Goal: Information Seeking & Learning: Learn about a topic

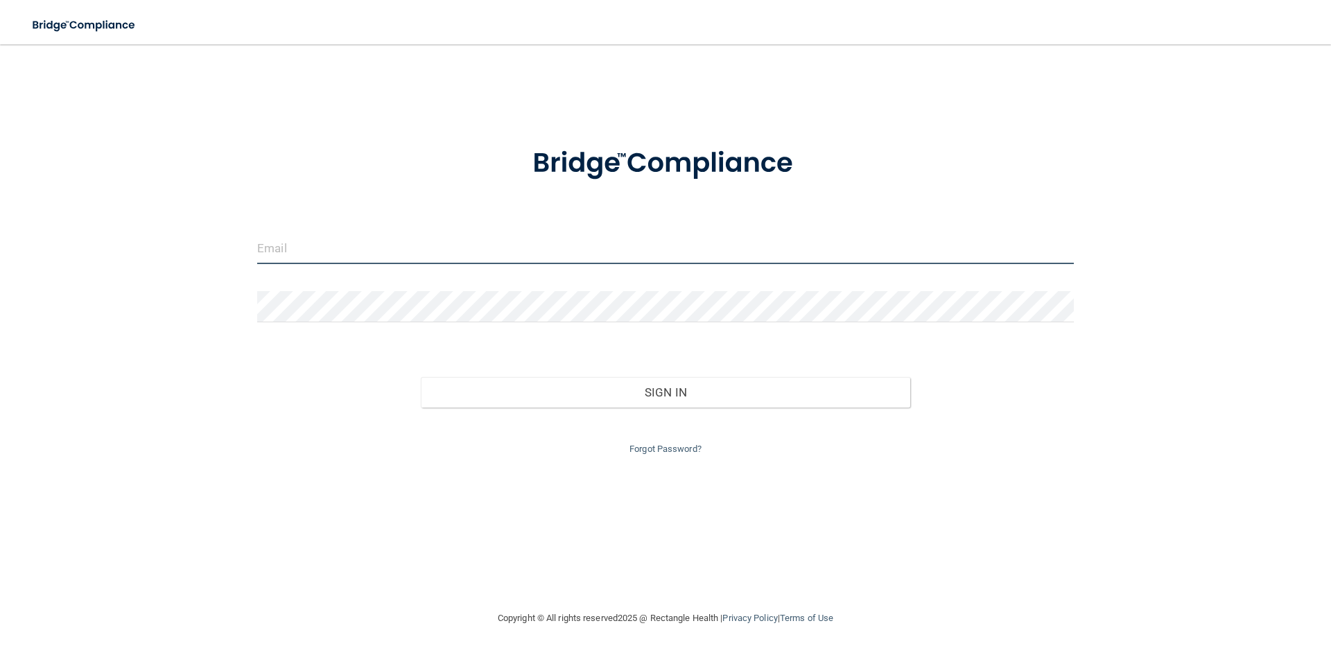
click at [321, 248] on input "email" at bounding box center [665, 248] width 817 height 31
type input "[PERSON_NAME][EMAIL_ADDRESS][DOMAIN_NAME]"
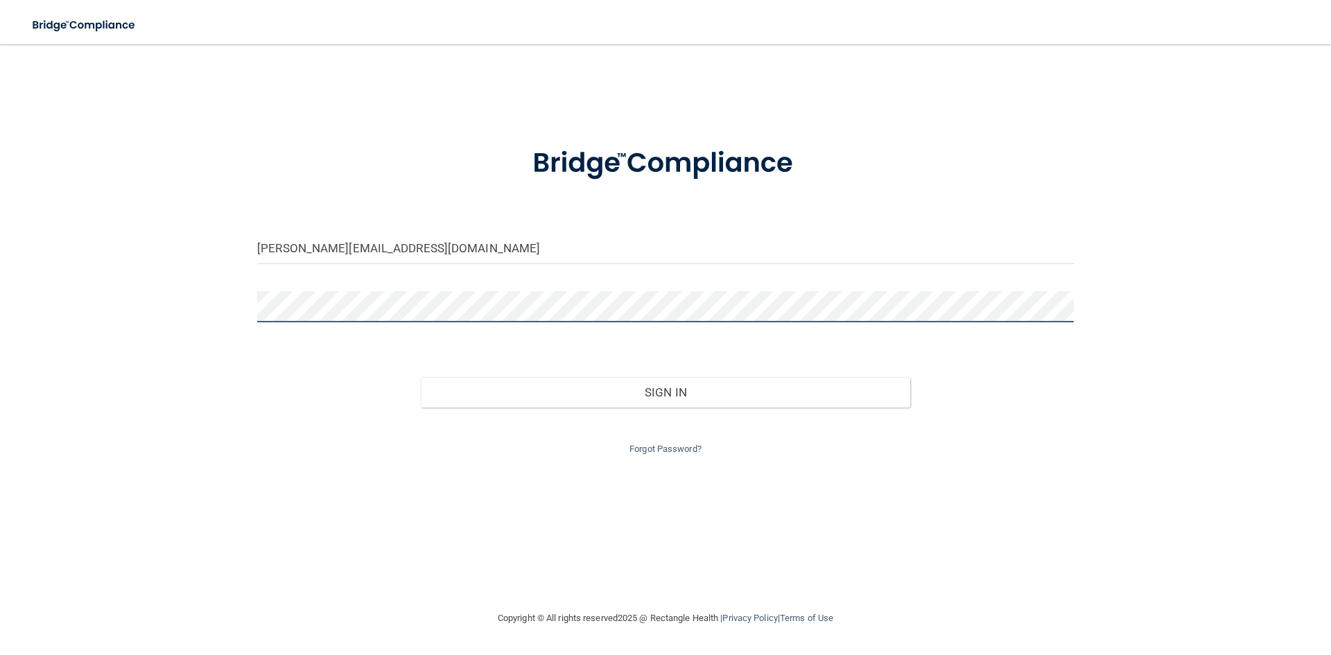
click at [421, 377] on button "Sign In" at bounding box center [666, 392] width 490 height 31
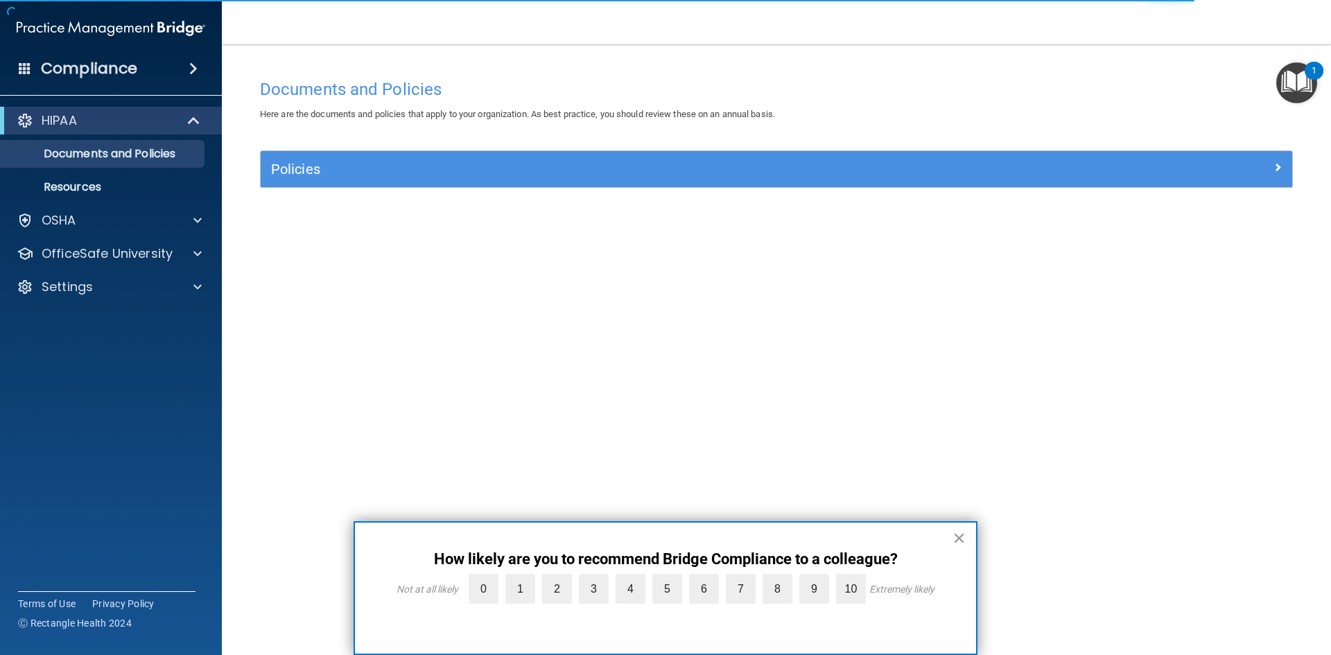
click at [958, 542] on button "×" at bounding box center [959, 538] width 13 height 22
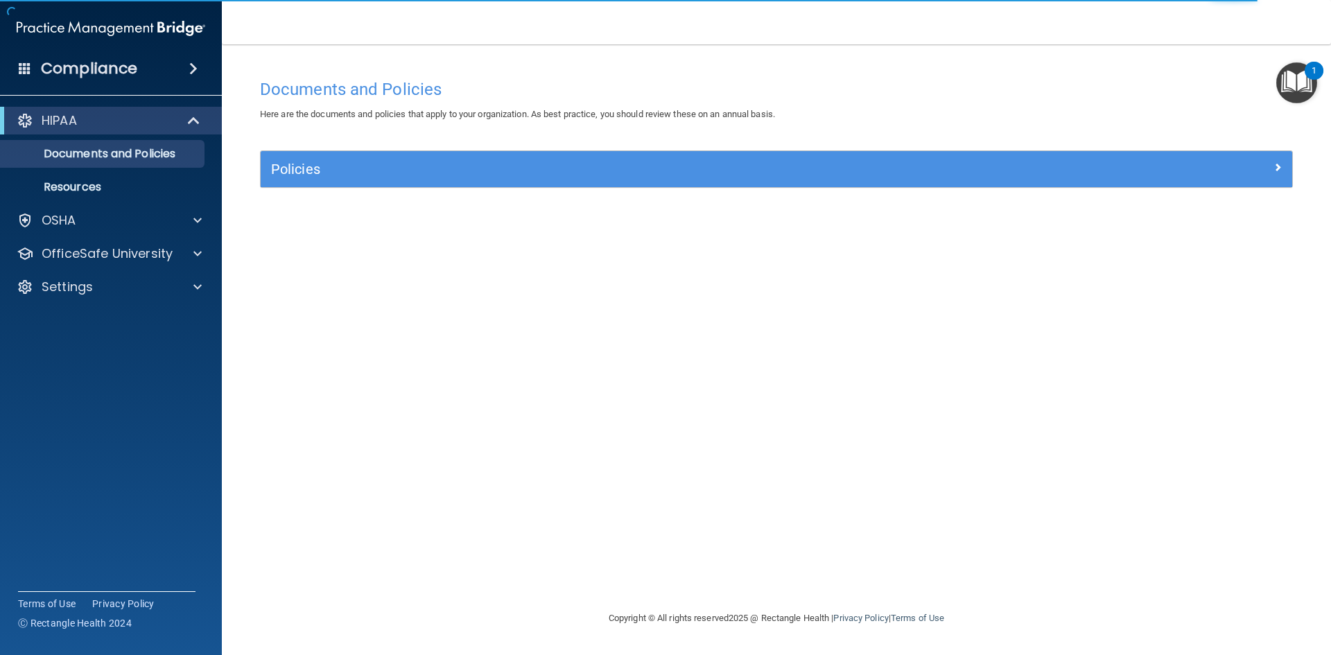
click at [1304, 74] on img "Open Resource Center, 1 new notification" at bounding box center [1297, 82] width 41 height 41
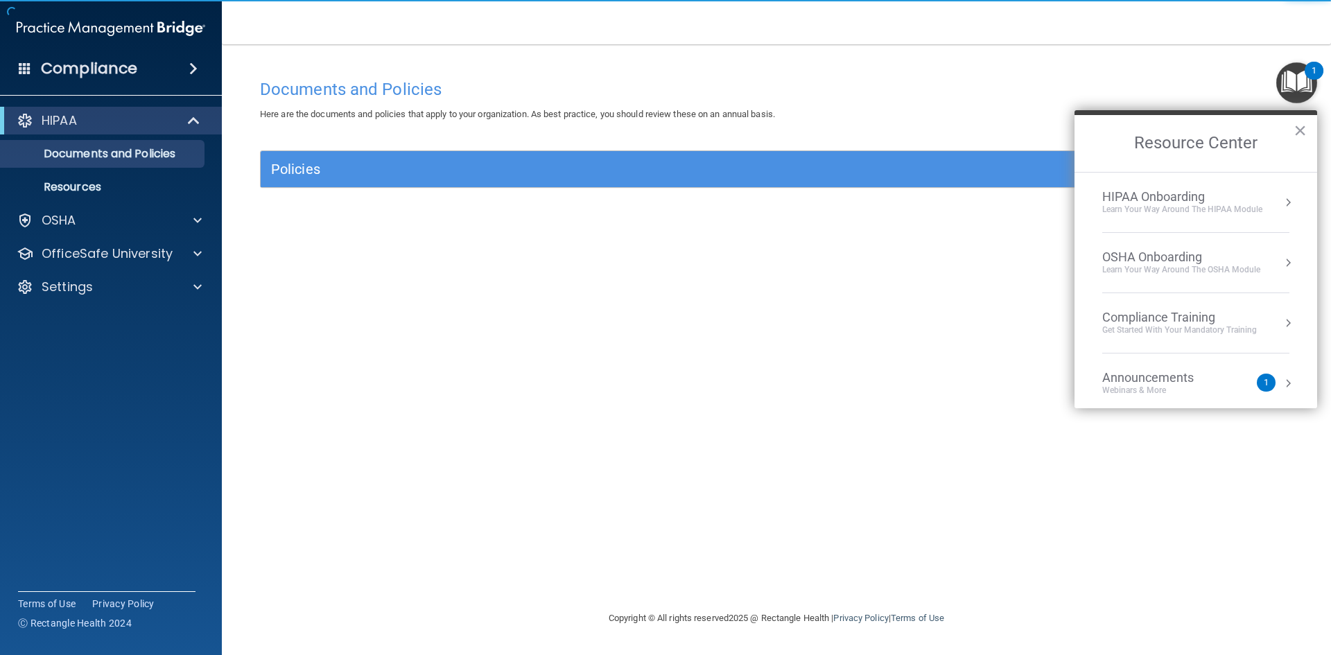
click at [1263, 384] on div "1" at bounding box center [1266, 383] width 19 height 18
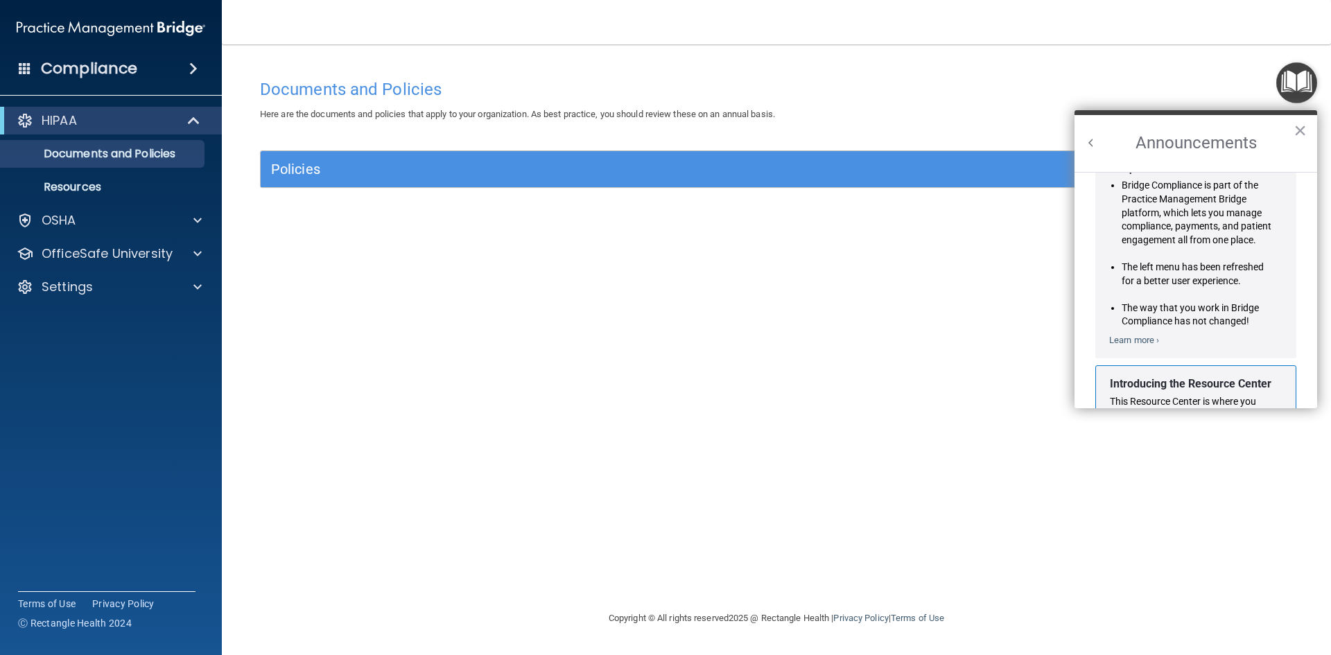
scroll to position [243, 0]
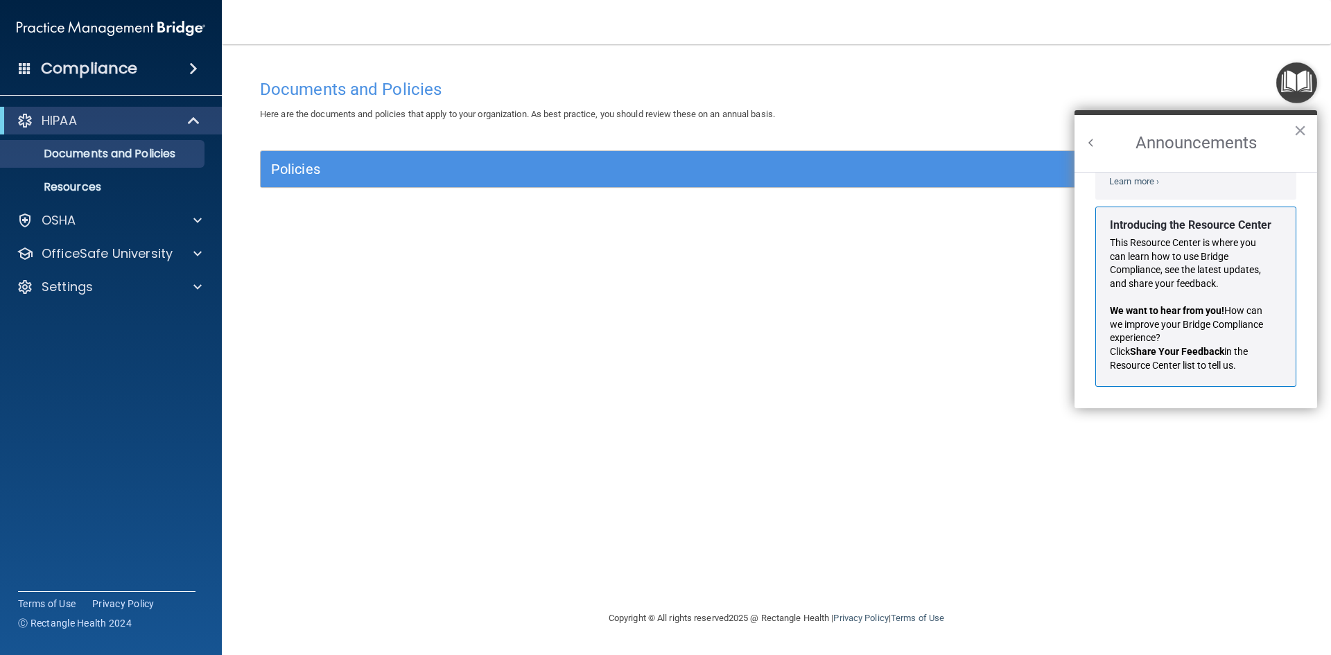
click at [456, 431] on div "Documents and Policies Here are the documents and policies that apply to your o…" at bounding box center [777, 341] width 1054 height 538
click at [149, 80] on div "Compliance" at bounding box center [111, 68] width 222 height 31
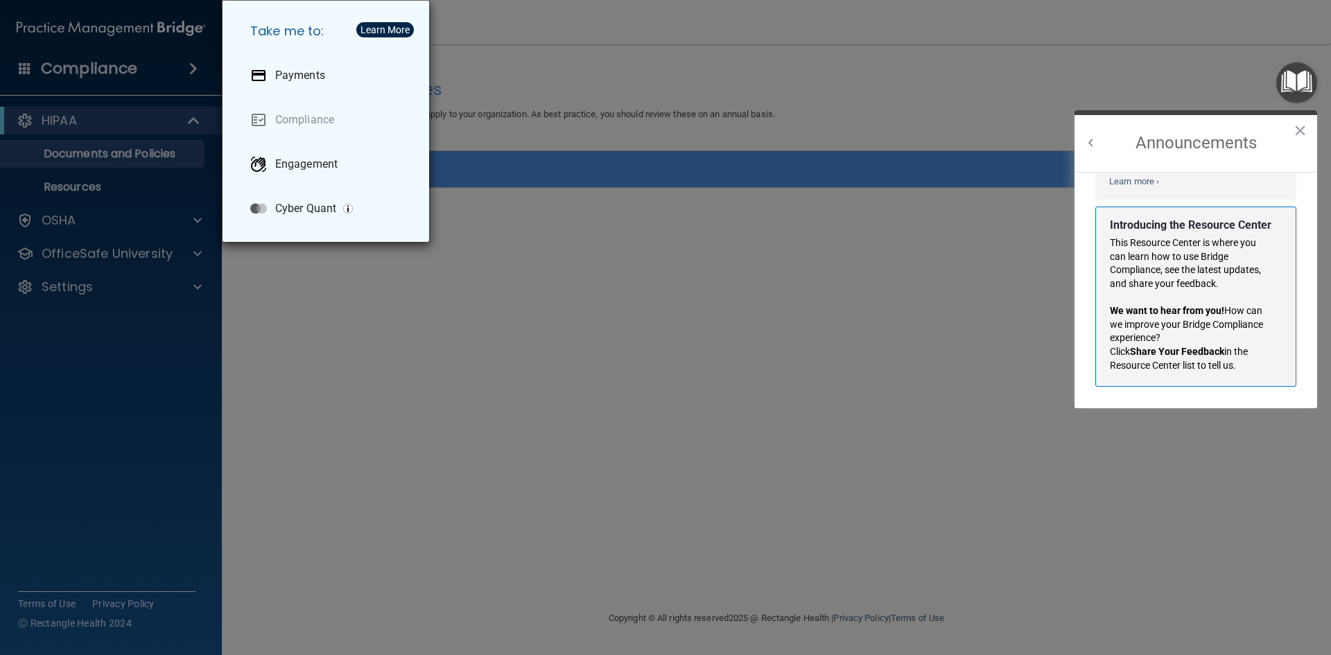
click at [364, 337] on div "Take me to: Payments Compliance Engagement Cyber Quant" at bounding box center [665, 327] width 1331 height 655
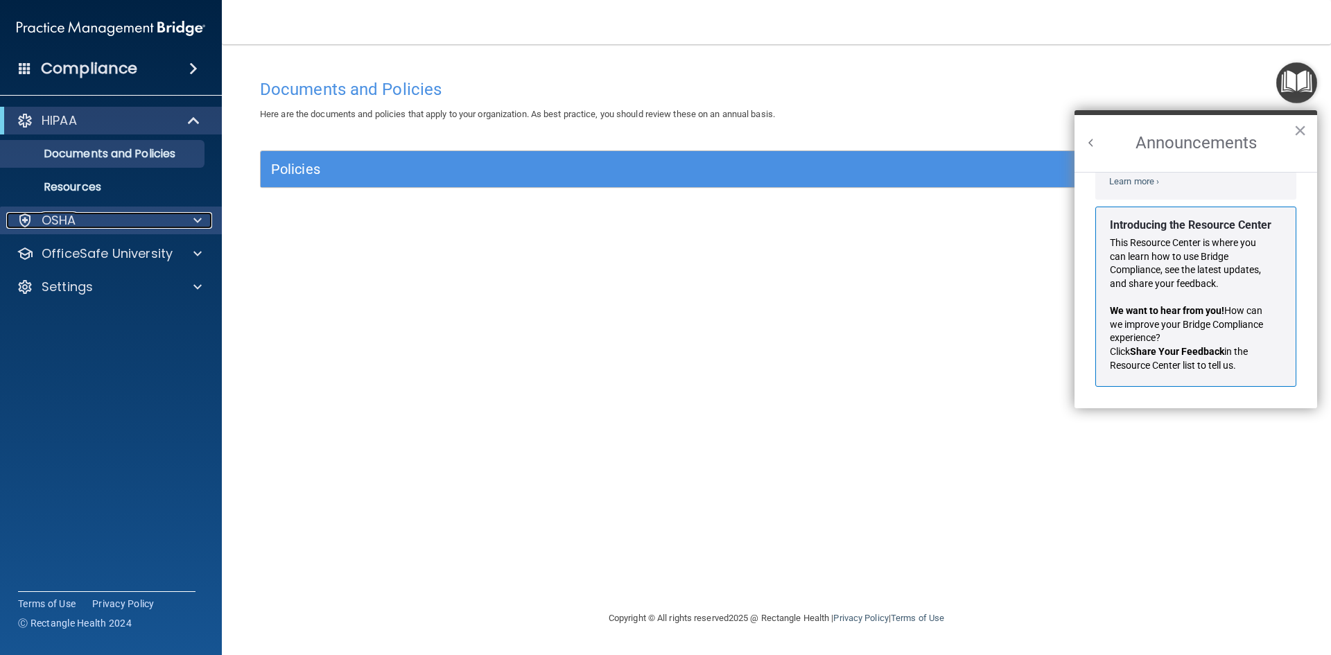
click at [185, 220] on div at bounding box center [195, 220] width 35 height 17
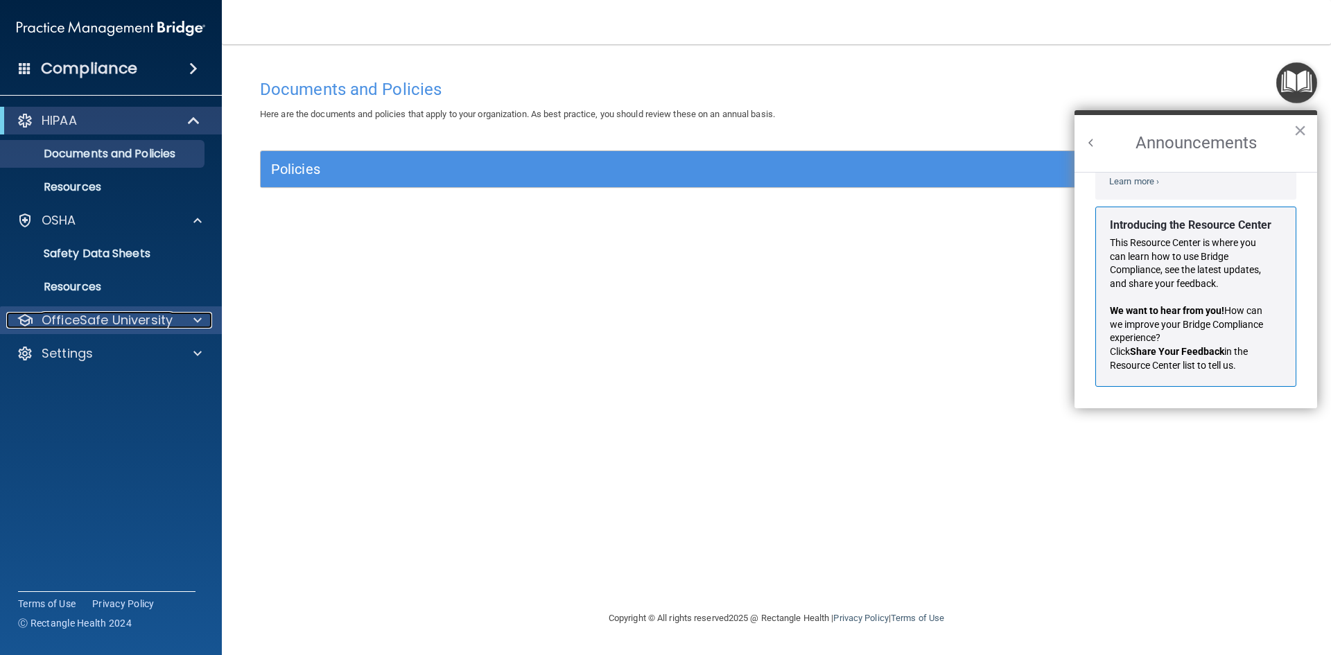
click at [171, 318] on div "OfficeSafe University" at bounding box center [92, 320] width 172 height 17
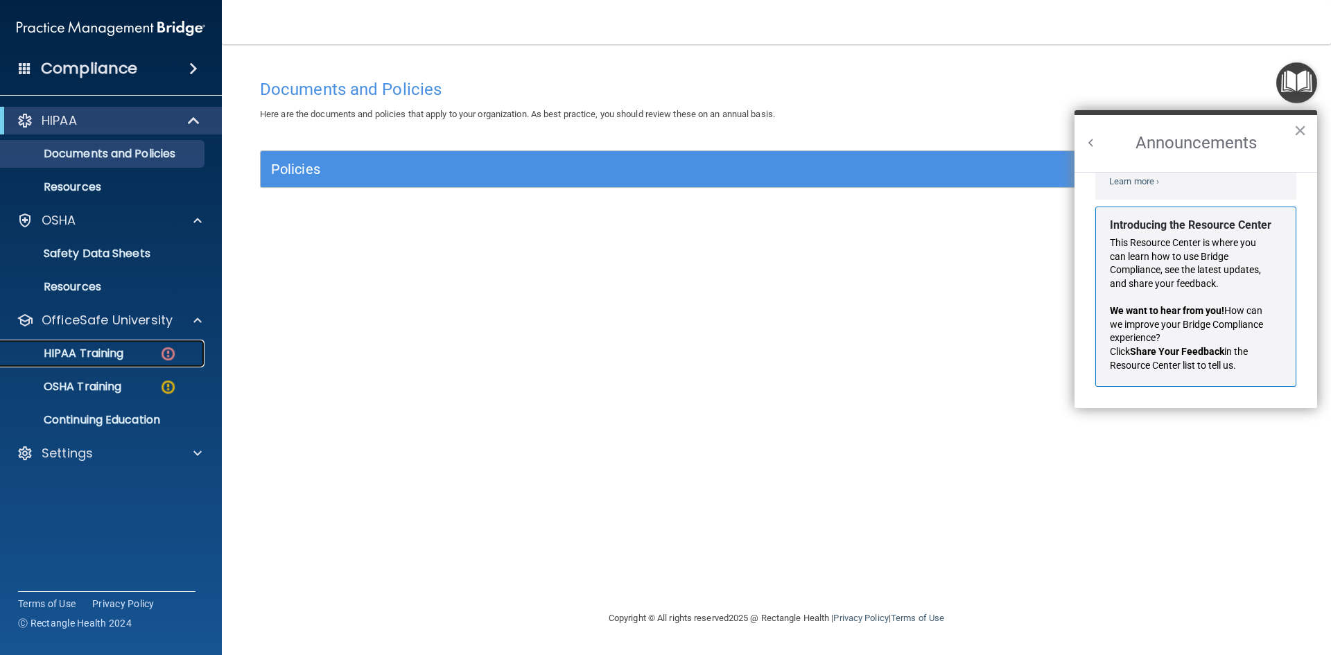
click at [103, 352] on p "HIPAA Training" at bounding box center [66, 354] width 114 height 14
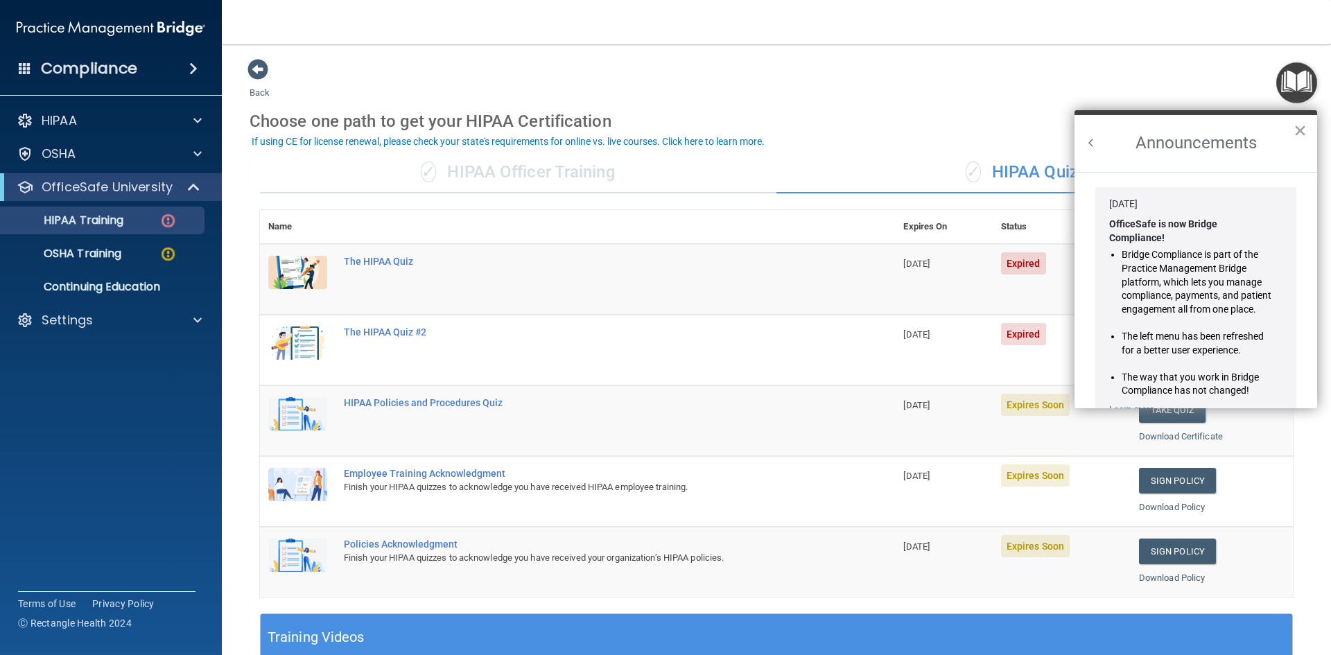
click at [1300, 132] on button "×" at bounding box center [1300, 130] width 13 height 22
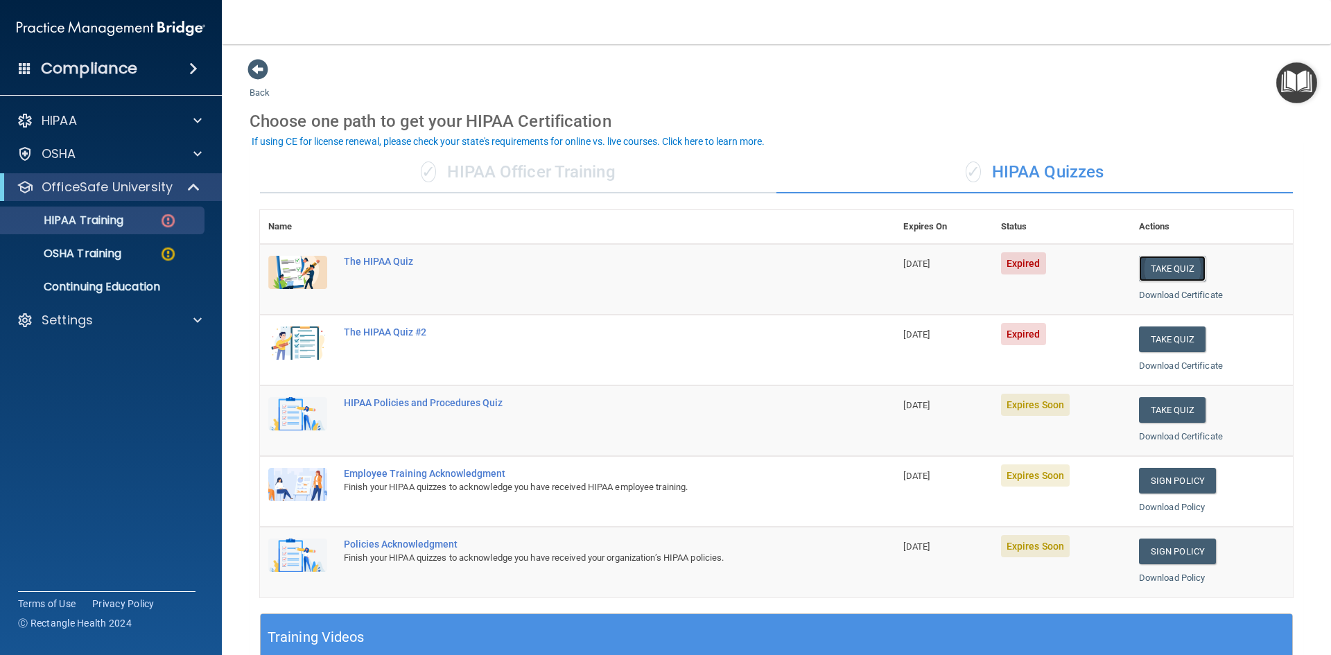
click at [1165, 266] on button "Take Quiz" at bounding box center [1172, 269] width 67 height 26
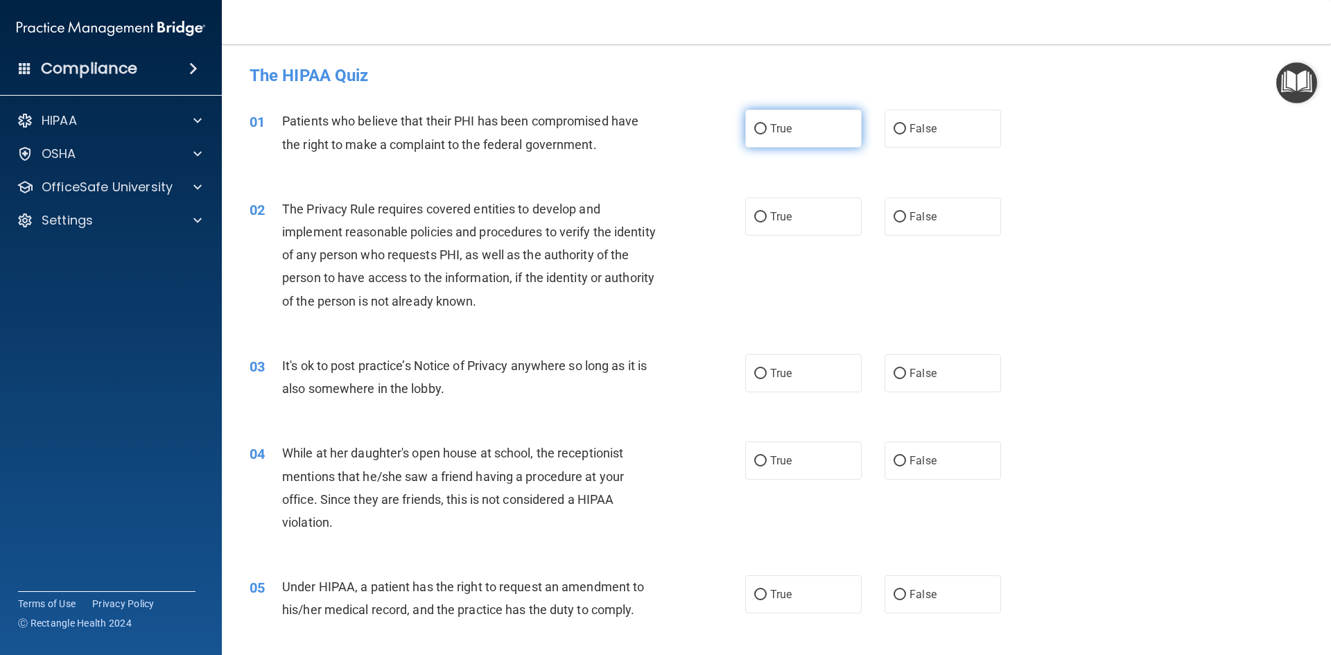
click at [756, 132] on input "True" at bounding box center [760, 129] width 12 height 10
radio input "true"
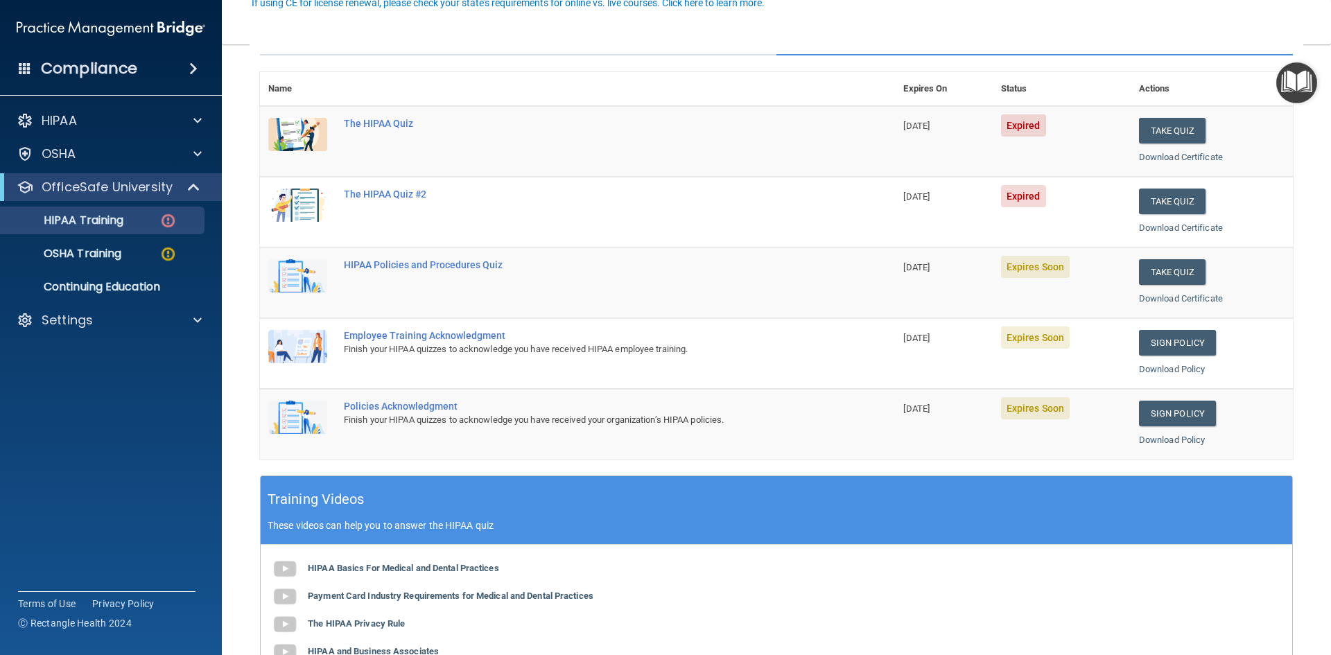
scroll to position [139, 0]
click at [1180, 340] on link "Sign Policy" at bounding box center [1177, 342] width 77 height 26
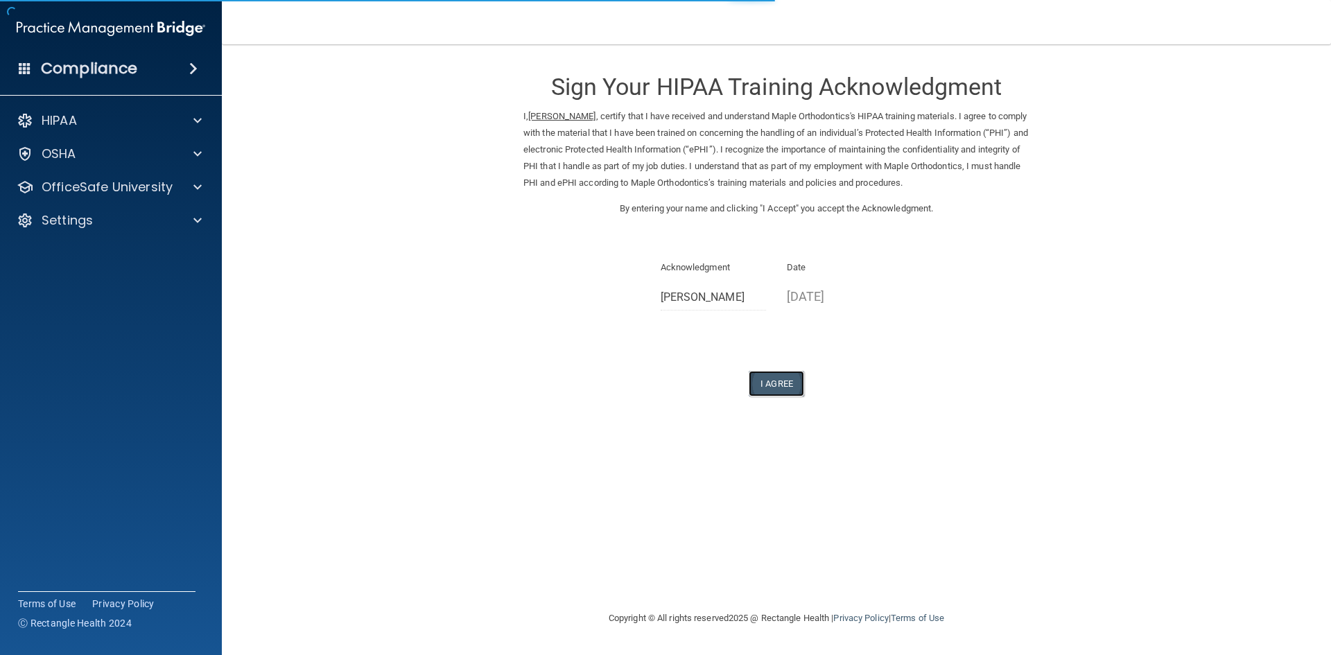
click at [770, 379] on button "I Agree" at bounding box center [776, 384] width 55 height 26
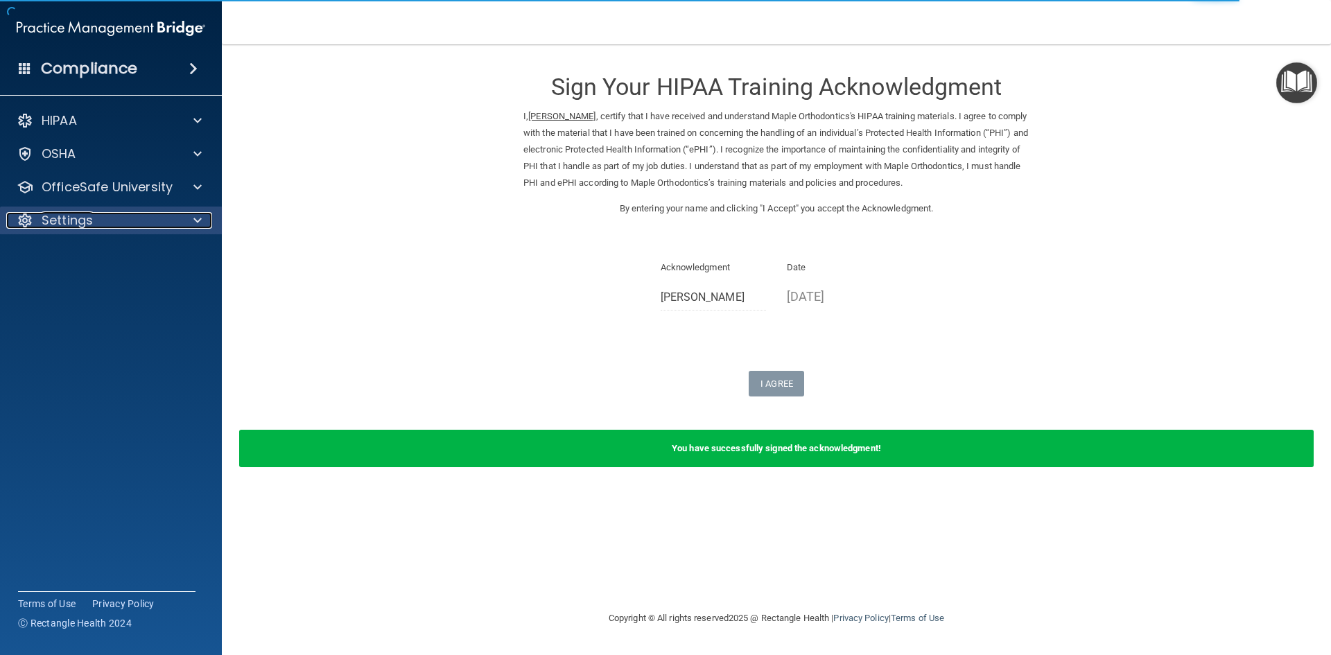
click at [93, 218] on div "Settings" at bounding box center [92, 220] width 172 height 17
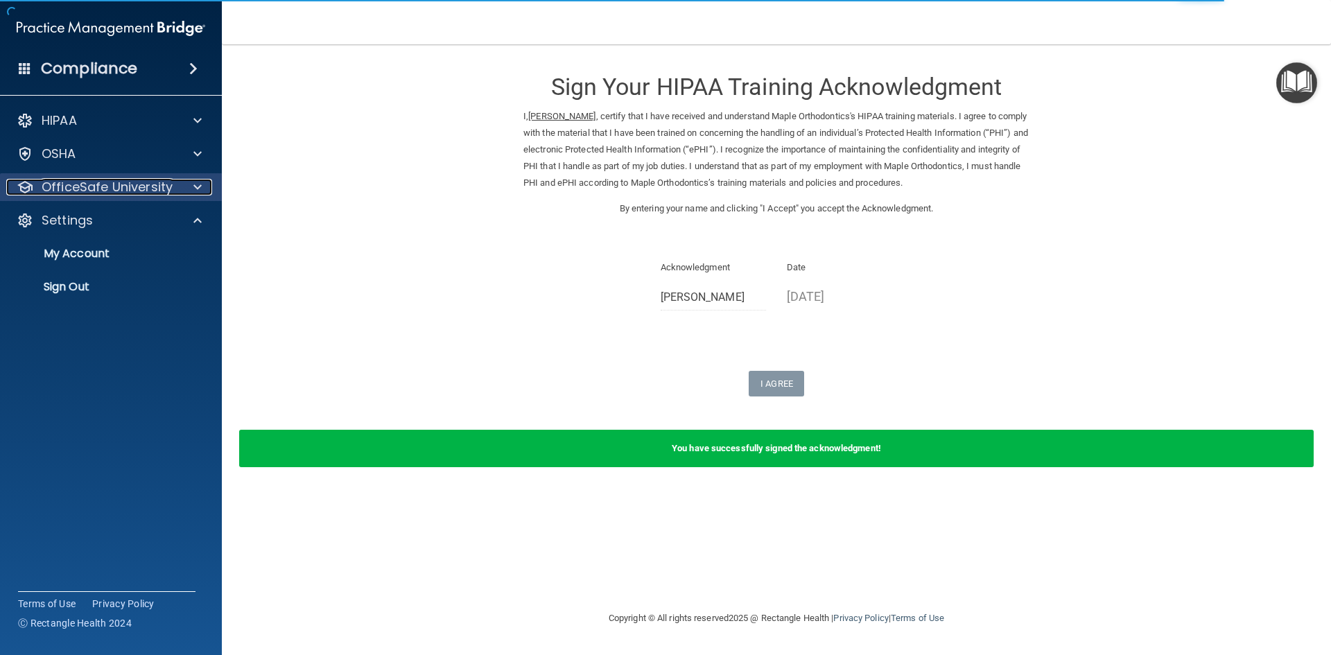
click at [108, 194] on p "OfficeSafe University" at bounding box center [107, 187] width 131 height 17
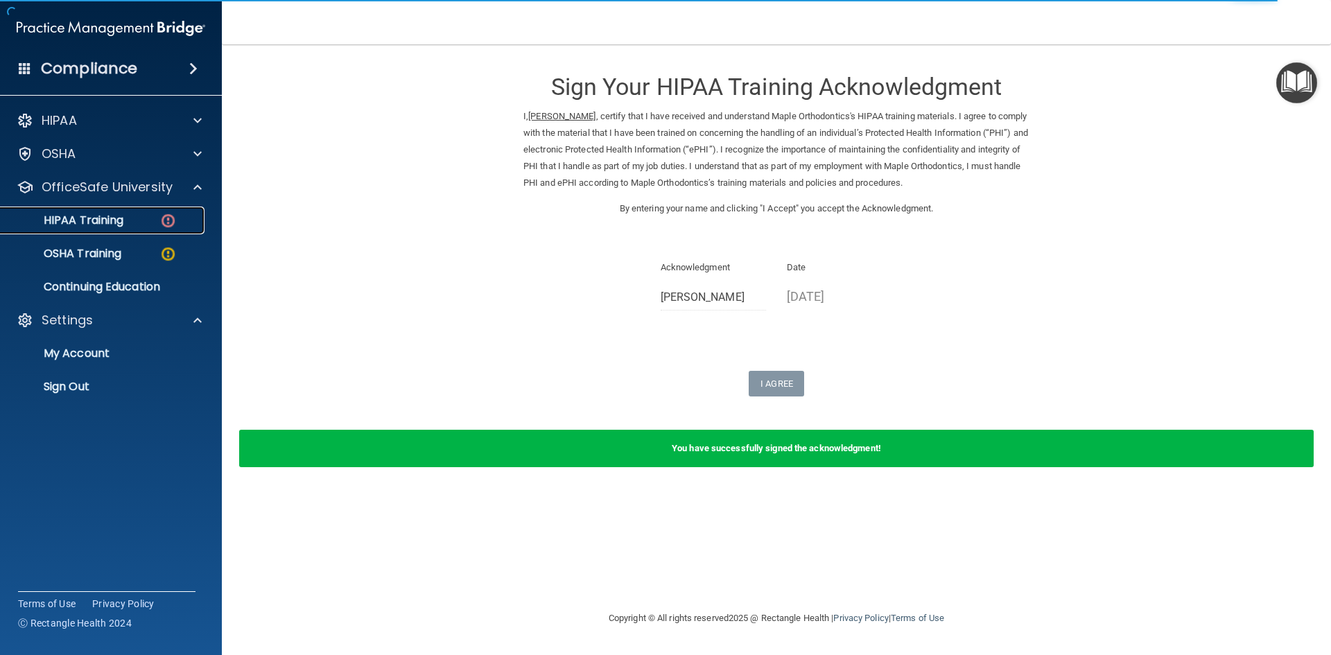
click at [121, 215] on p "HIPAA Training" at bounding box center [66, 221] width 114 height 14
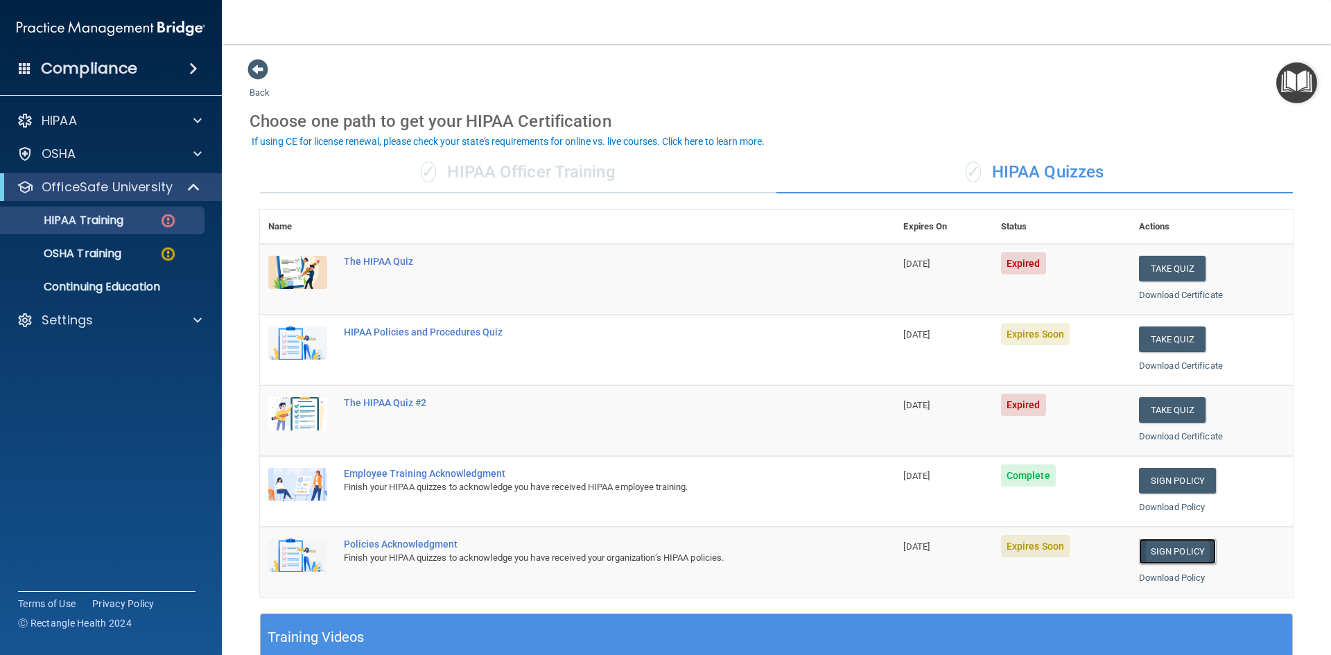
click at [1160, 546] on link "Sign Policy" at bounding box center [1177, 552] width 77 height 26
click at [1159, 266] on button "Take Quiz" at bounding box center [1172, 269] width 67 height 26
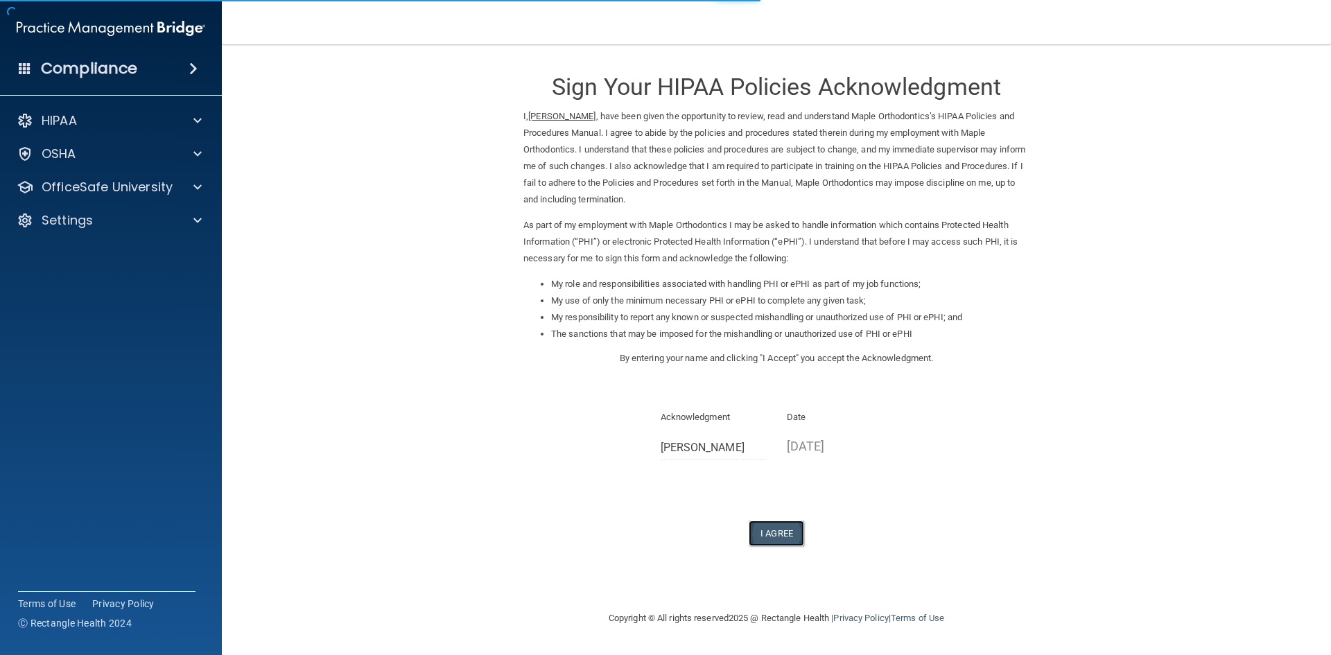
click at [780, 536] on button "I Agree" at bounding box center [776, 534] width 55 height 26
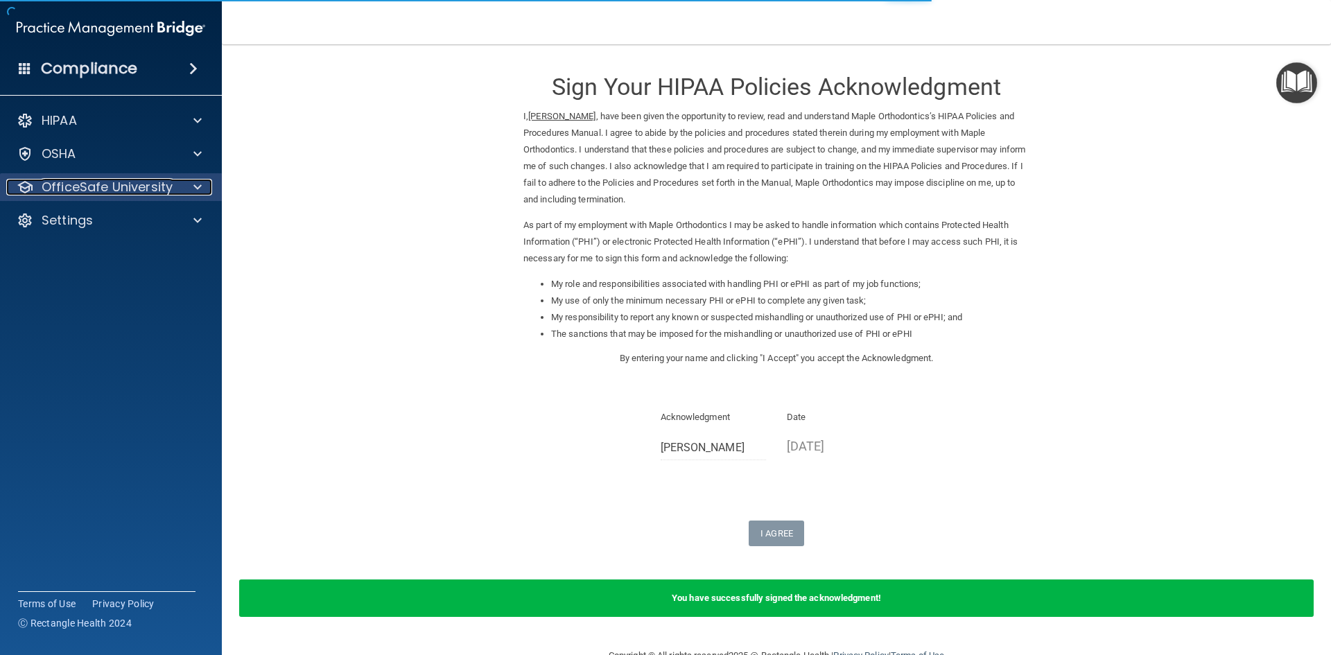
click at [153, 185] on p "OfficeSafe University" at bounding box center [107, 187] width 131 height 17
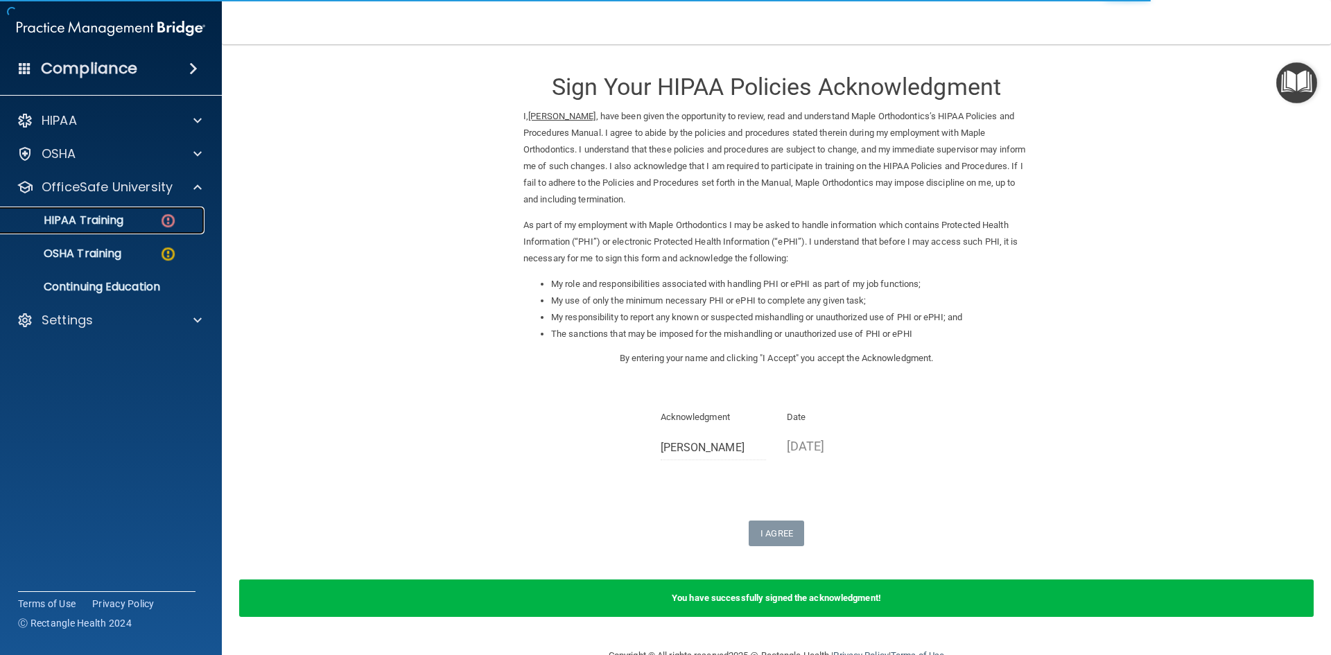
click at [133, 226] on div "HIPAA Training" at bounding box center [103, 221] width 189 height 14
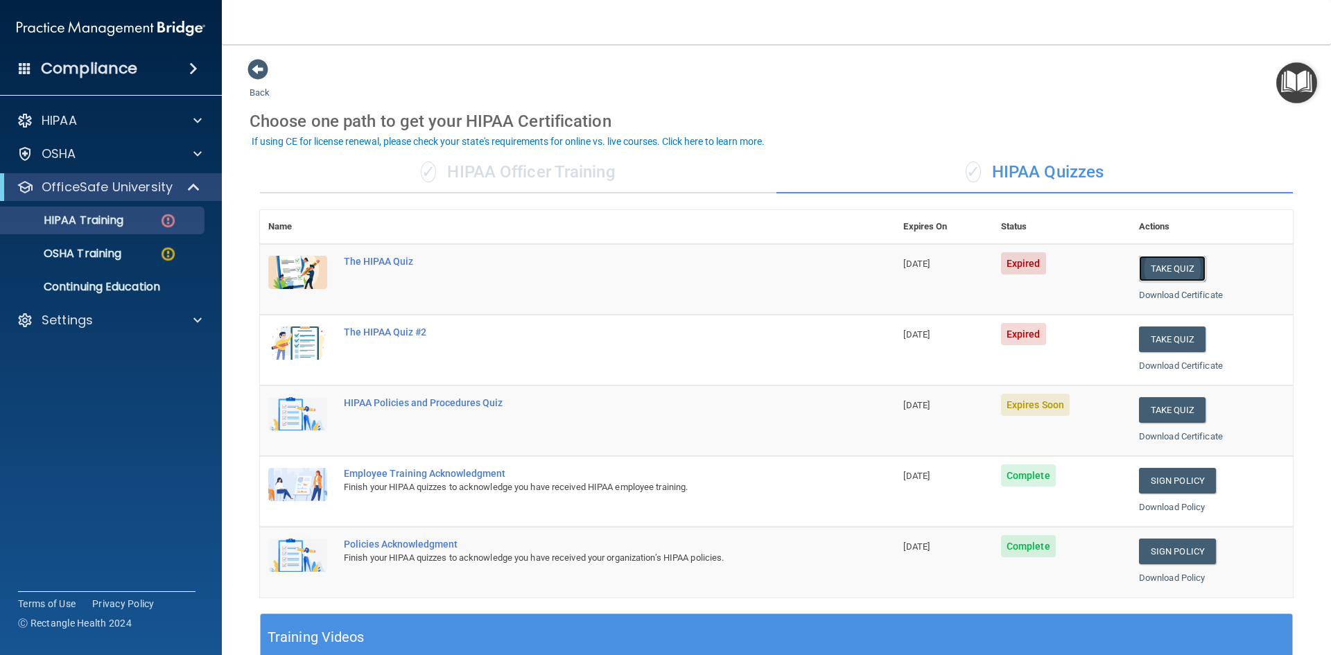
click at [1151, 257] on button "Take Quiz" at bounding box center [1172, 269] width 67 height 26
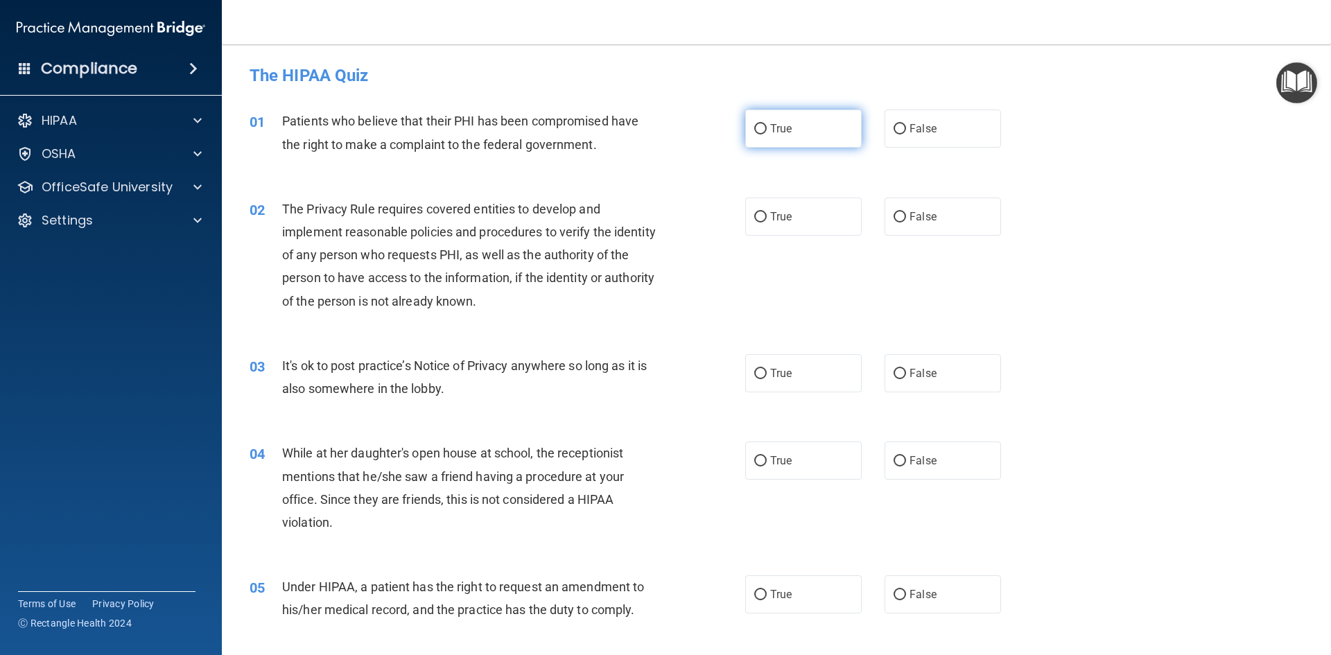
click at [756, 132] on input "True" at bounding box center [760, 129] width 12 height 10
radio input "true"
click at [917, 209] on label "False" at bounding box center [943, 217] width 117 height 38
click at [906, 212] on input "False" at bounding box center [900, 217] width 12 height 10
radio input "true"
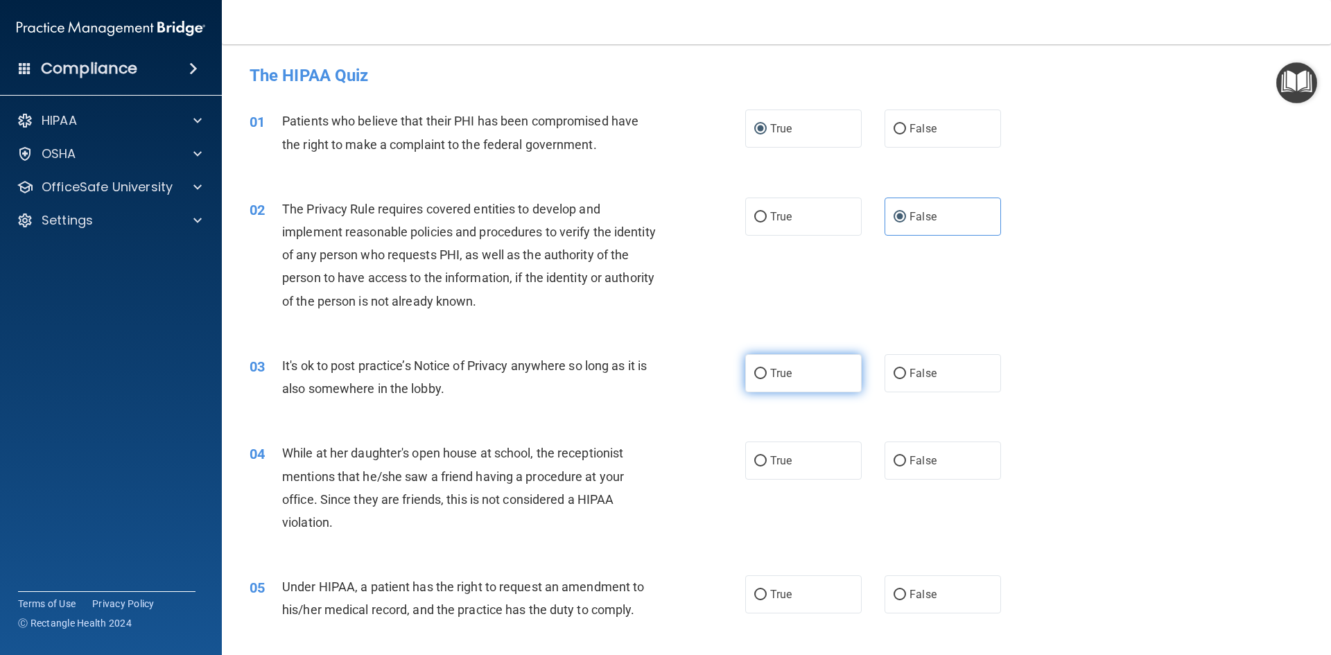
click at [804, 381] on label "True" at bounding box center [803, 373] width 117 height 38
click at [767, 379] on input "True" at bounding box center [760, 374] width 12 height 10
radio input "true"
click at [933, 460] on label "False" at bounding box center [943, 461] width 117 height 38
click at [906, 460] on input "False" at bounding box center [900, 461] width 12 height 10
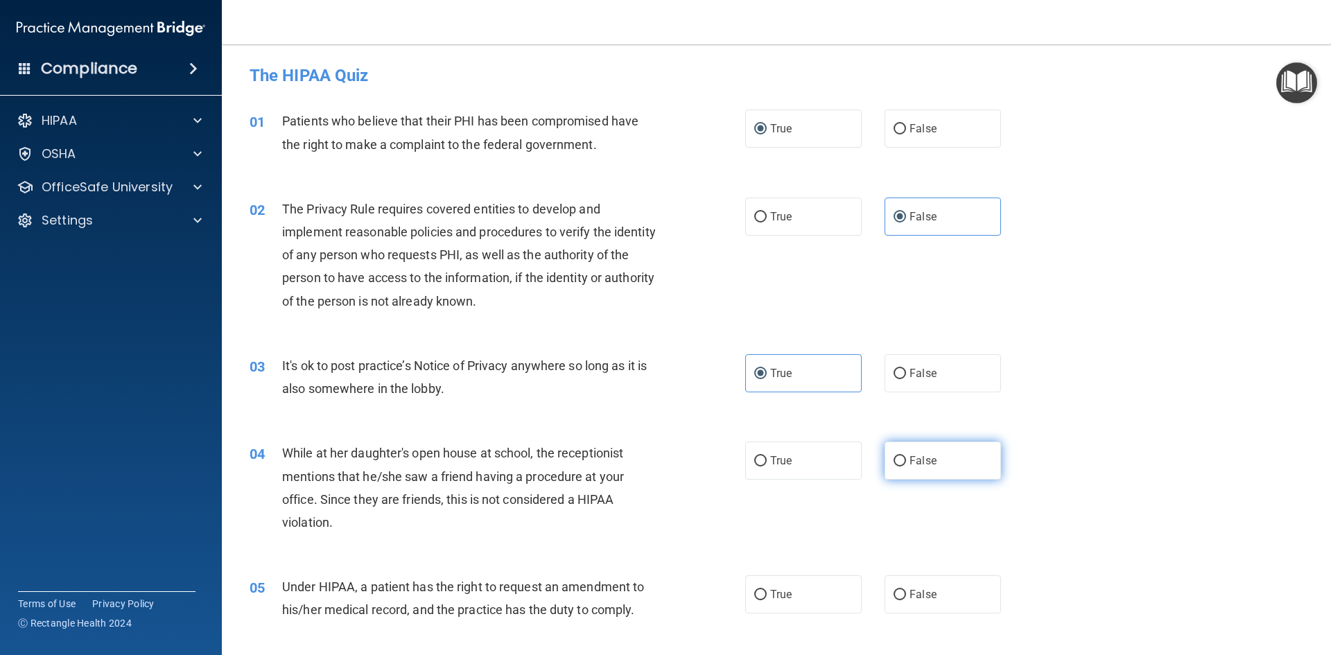
radio input "true"
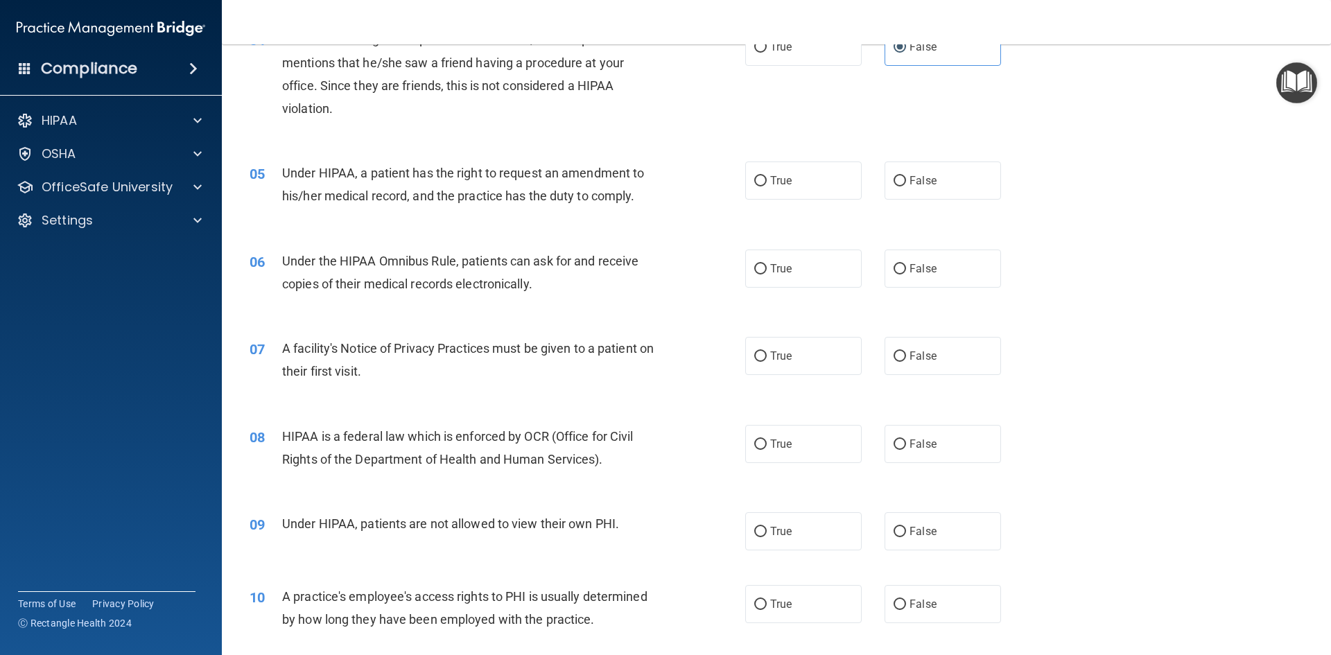
scroll to position [416, 0]
click at [910, 182] on span "False" at bounding box center [923, 178] width 27 height 13
click at [906, 182] on input "False" at bounding box center [900, 179] width 12 height 10
radio input "true"
click at [811, 272] on label "True" at bounding box center [803, 267] width 117 height 38
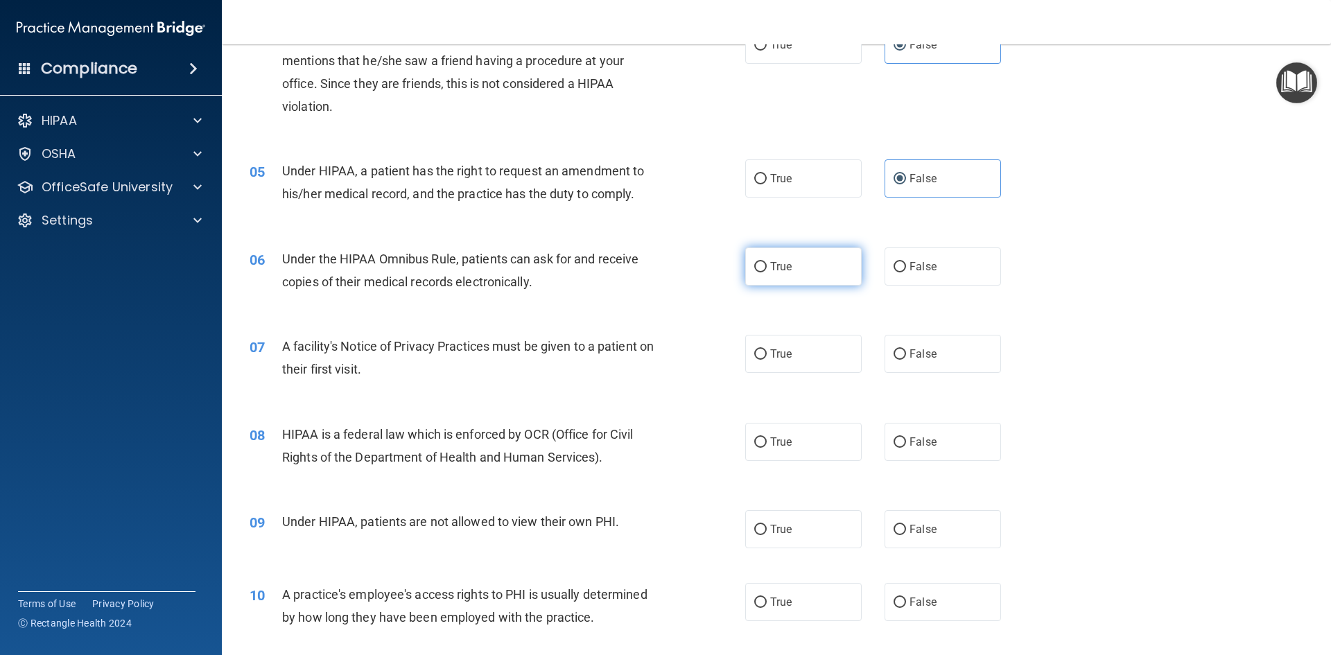
click at [767, 272] on input "True" at bounding box center [760, 267] width 12 height 10
radio input "true"
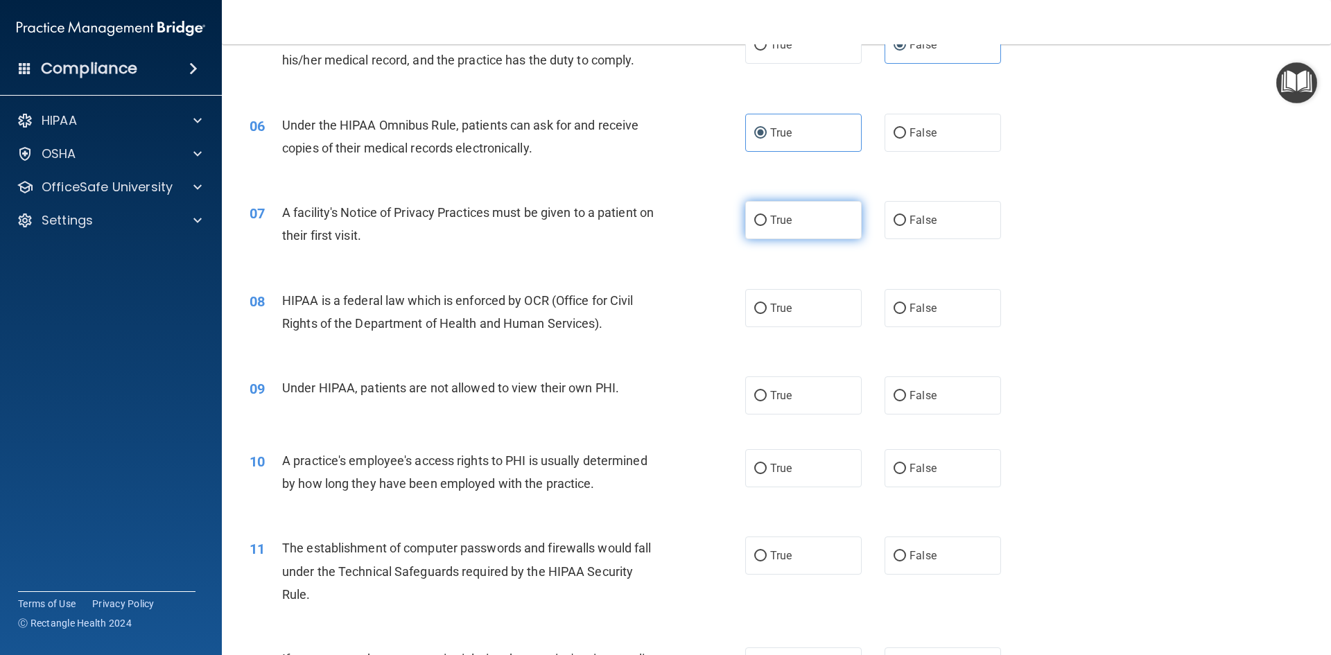
scroll to position [555, 0]
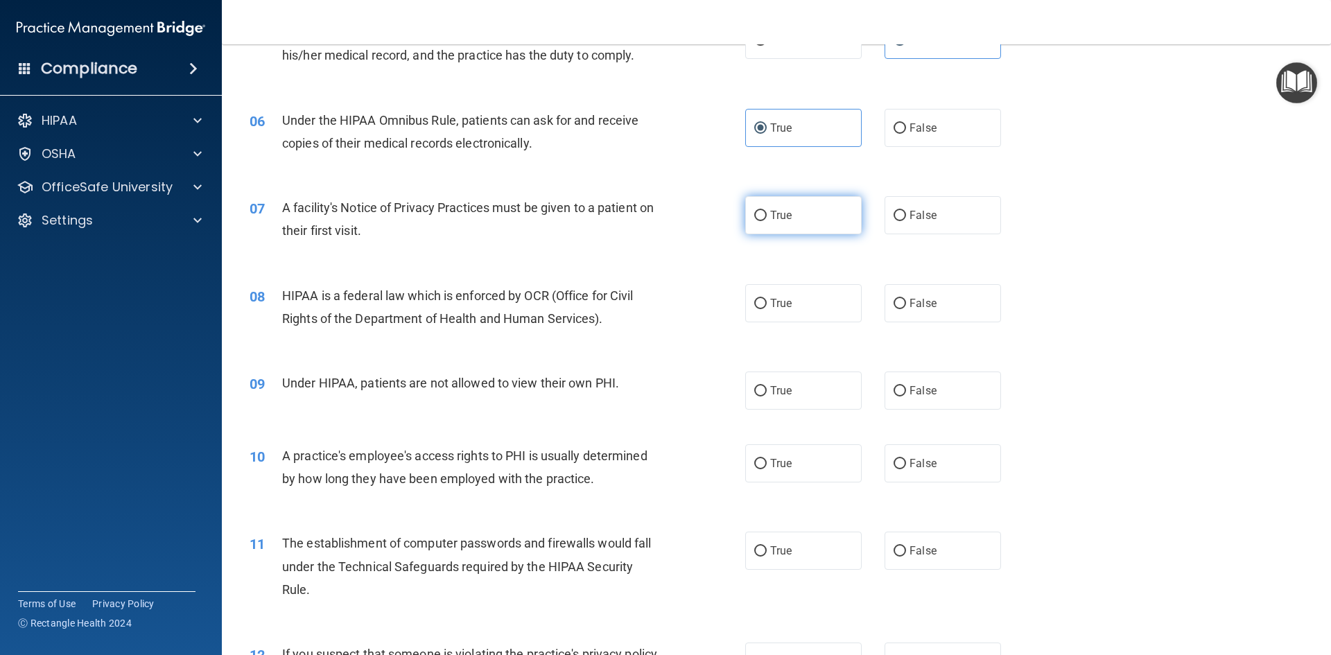
click at [826, 222] on label "True" at bounding box center [803, 215] width 117 height 38
click at [767, 221] on input "True" at bounding box center [760, 216] width 12 height 10
radio input "true"
click at [800, 304] on label "True" at bounding box center [803, 303] width 117 height 38
click at [767, 304] on input "True" at bounding box center [760, 304] width 12 height 10
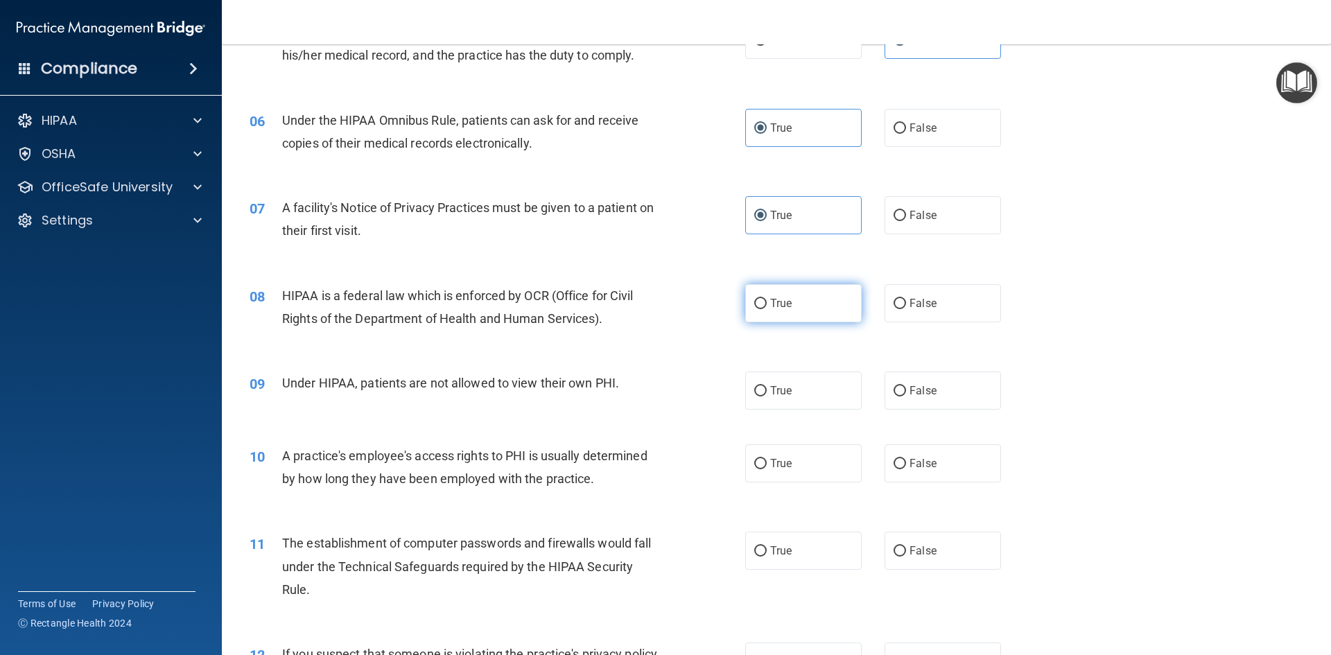
radio input "true"
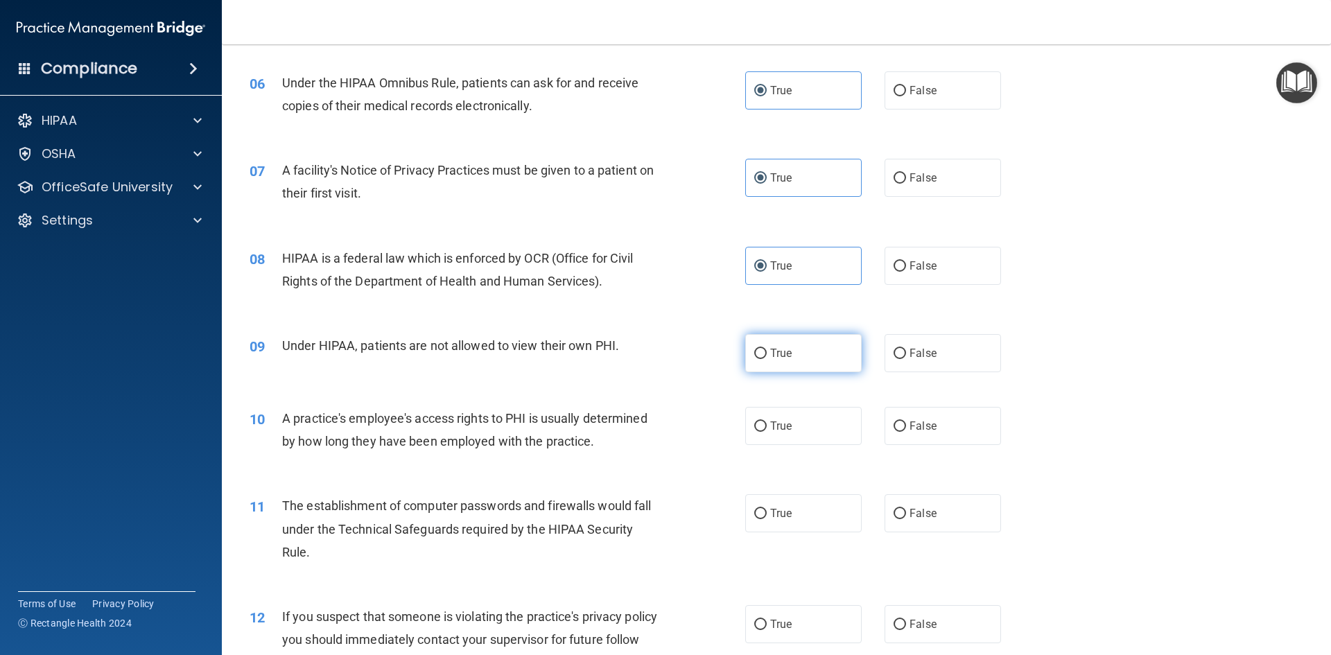
scroll to position [624, 0]
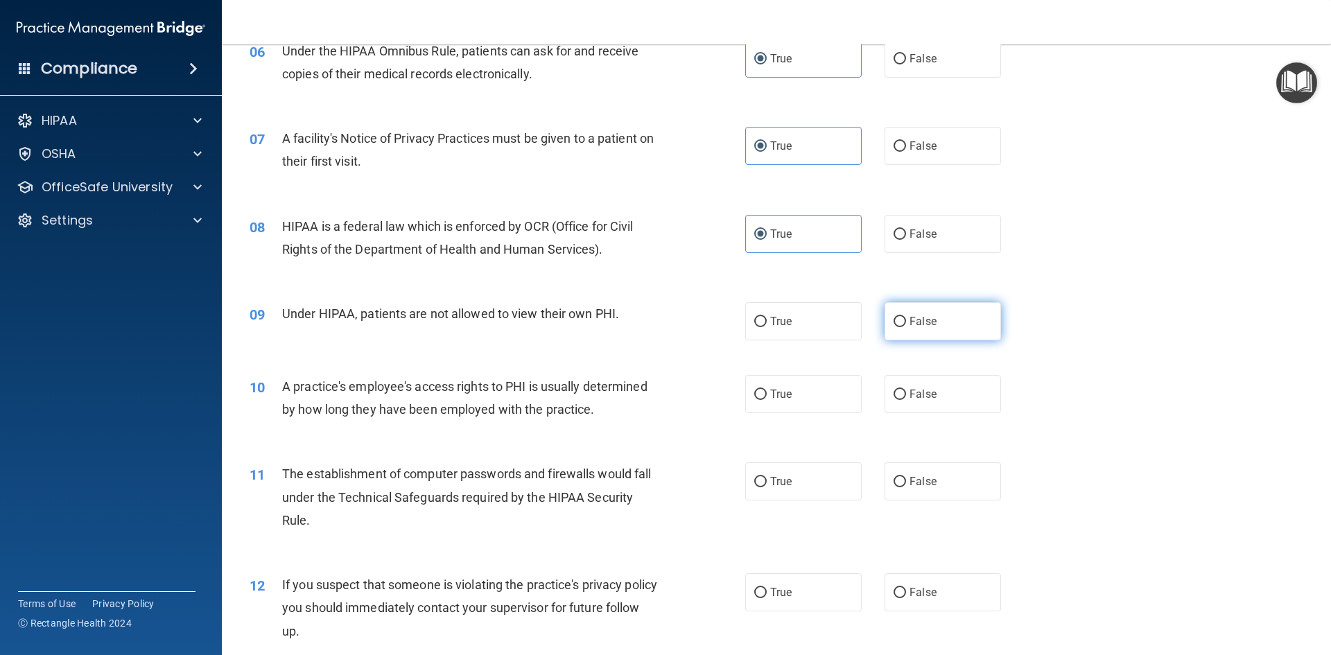
click at [911, 325] on span "False" at bounding box center [923, 321] width 27 height 13
click at [906, 325] on input "False" at bounding box center [900, 322] width 12 height 10
radio input "true"
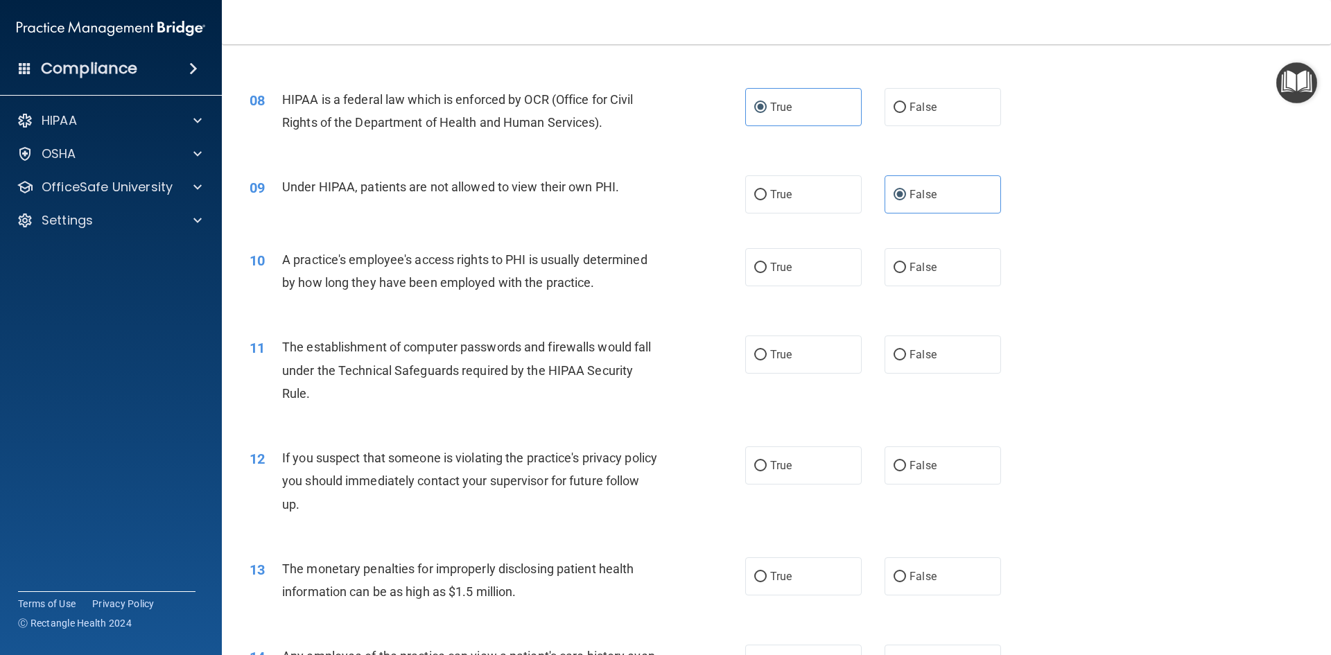
scroll to position [763, 0]
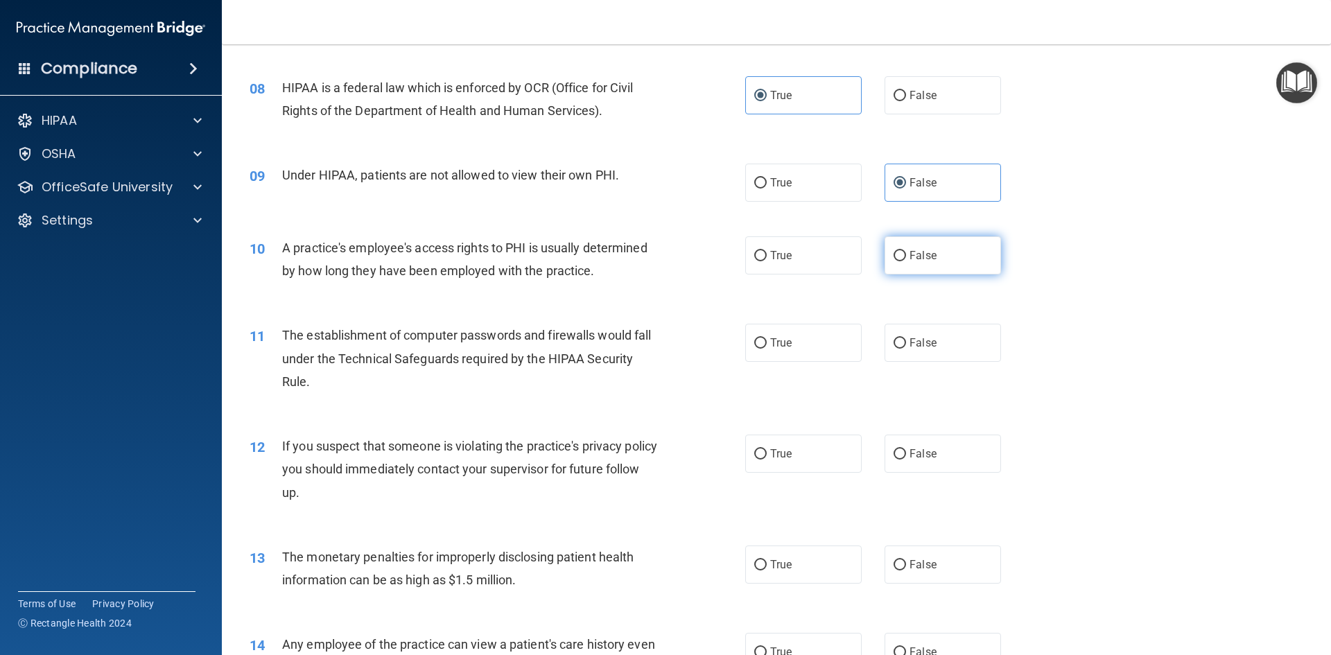
click at [931, 264] on label "False" at bounding box center [943, 255] width 117 height 38
click at [906, 261] on input "False" at bounding box center [900, 256] width 12 height 10
radio input "true"
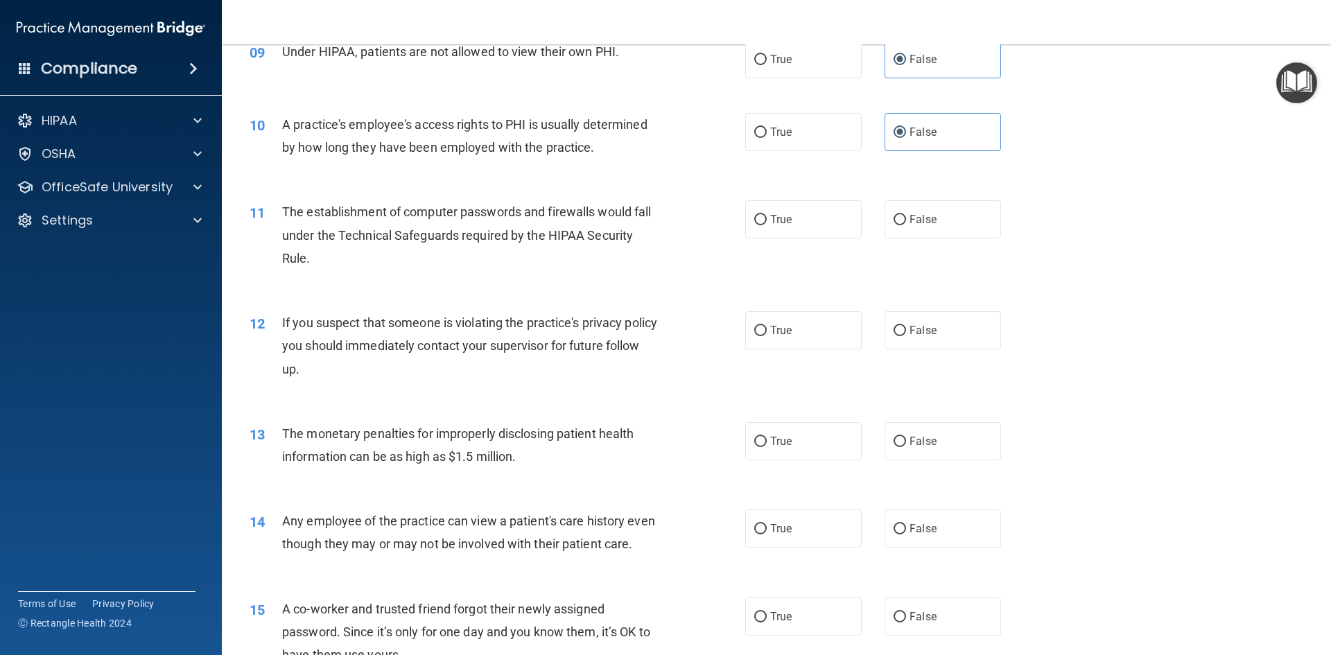
scroll to position [901, 0]
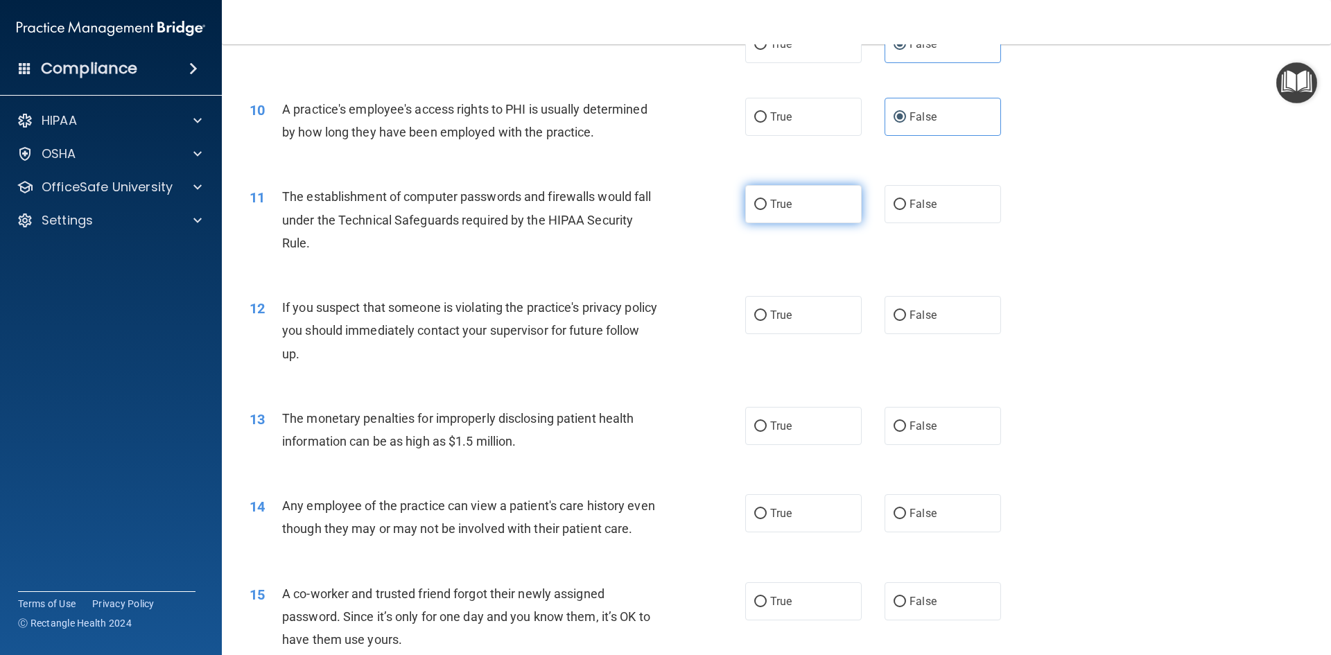
click at [796, 214] on label "True" at bounding box center [803, 204] width 117 height 38
click at [767, 210] on input "True" at bounding box center [760, 205] width 12 height 10
radio input "true"
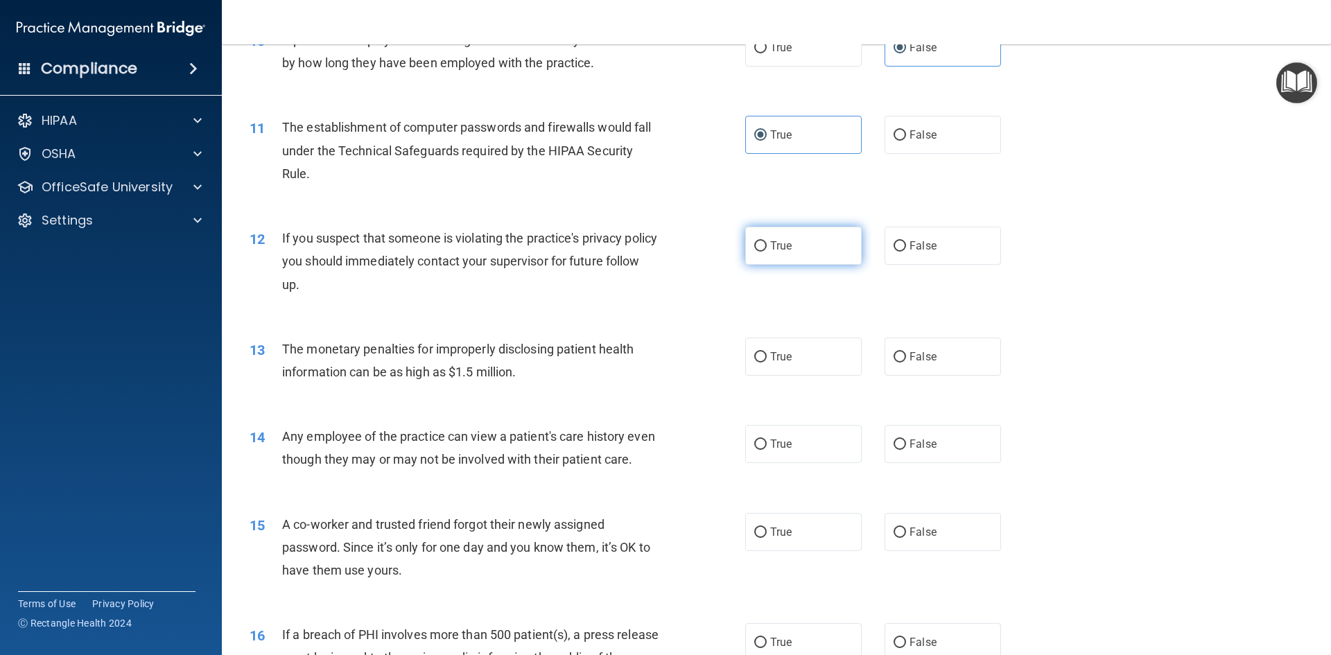
click at [802, 250] on label "True" at bounding box center [803, 246] width 117 height 38
click at [767, 250] on input "True" at bounding box center [760, 246] width 12 height 10
radio input "true"
click at [799, 363] on label "True" at bounding box center [803, 357] width 117 height 38
click at [767, 363] on input "True" at bounding box center [760, 357] width 12 height 10
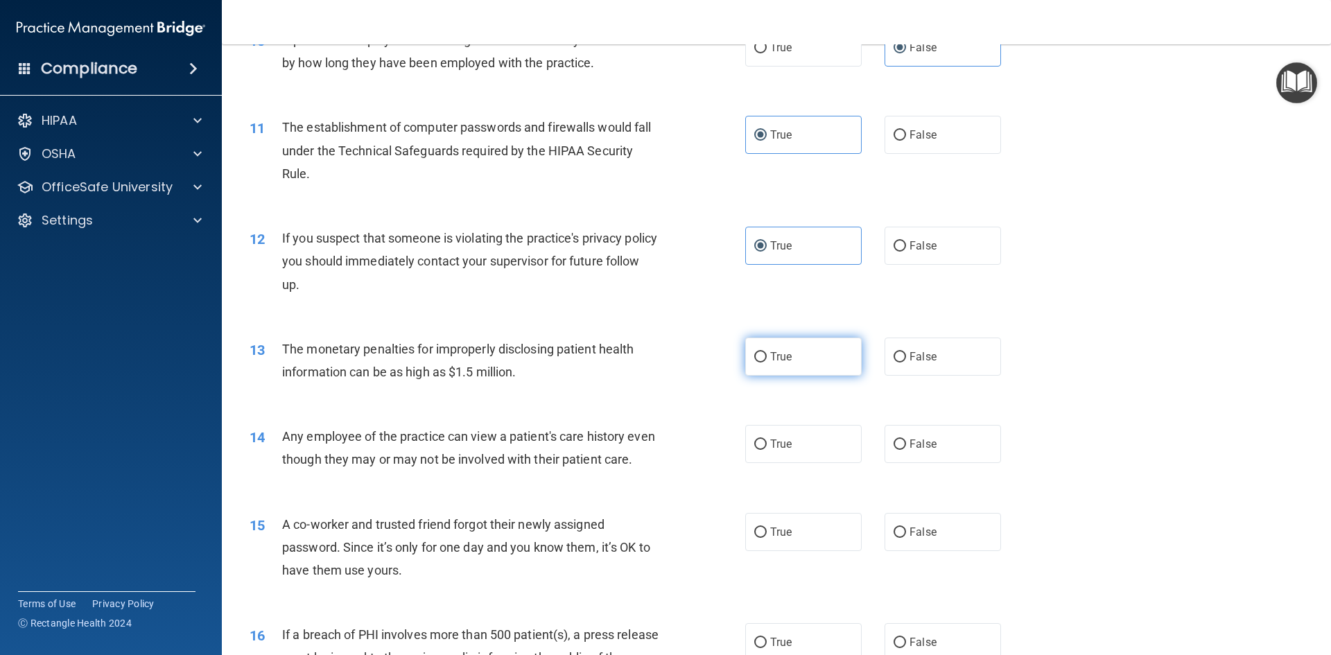
radio input "true"
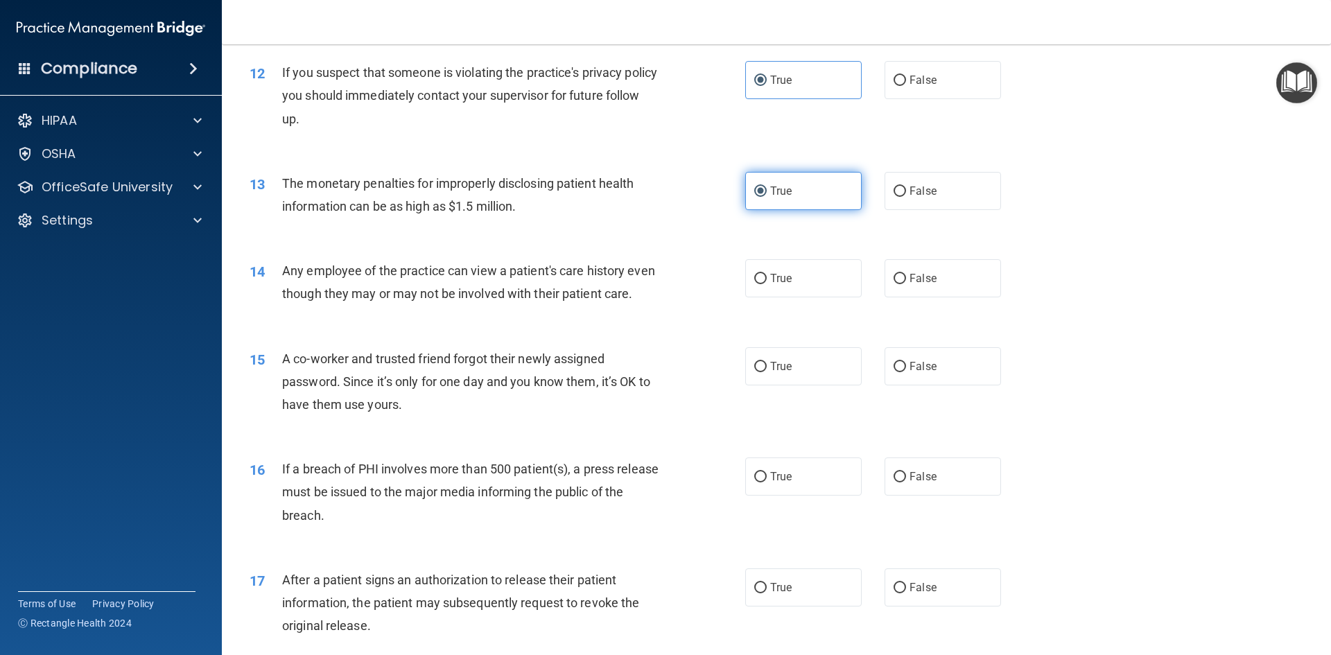
scroll to position [1179, 0]
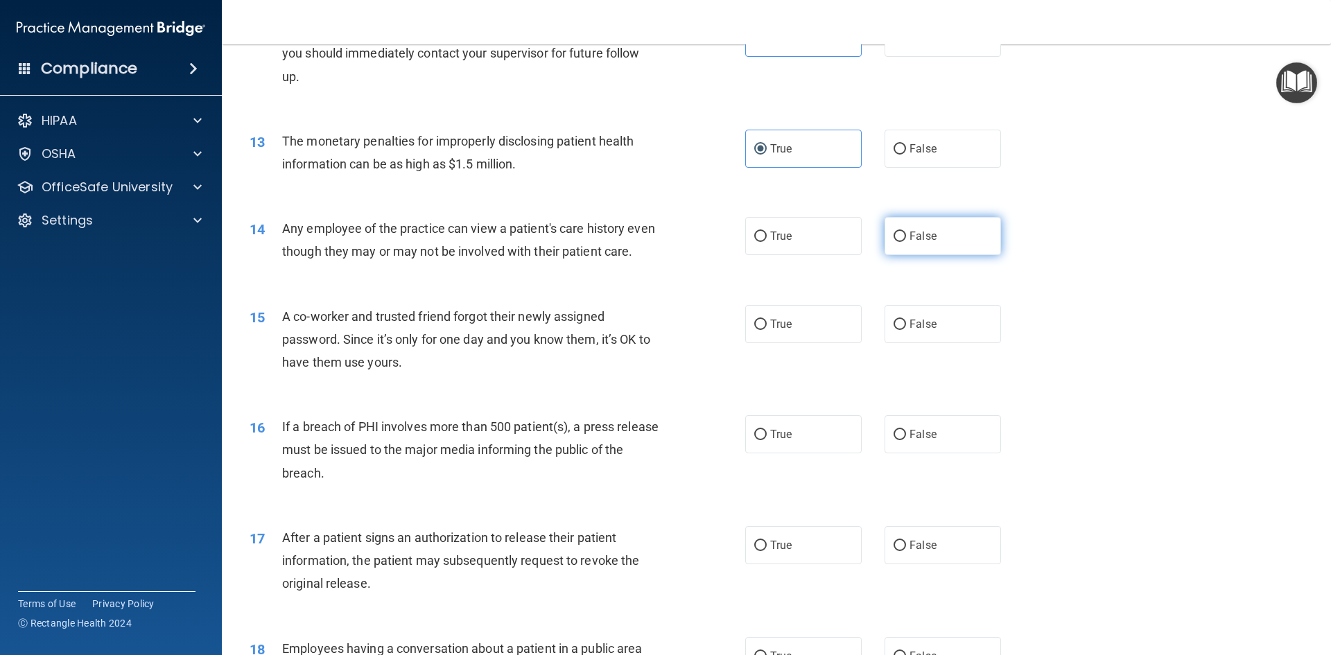
click at [926, 244] on label "False" at bounding box center [943, 236] width 117 height 38
click at [906, 242] on input "False" at bounding box center [900, 237] width 12 height 10
radio input "true"
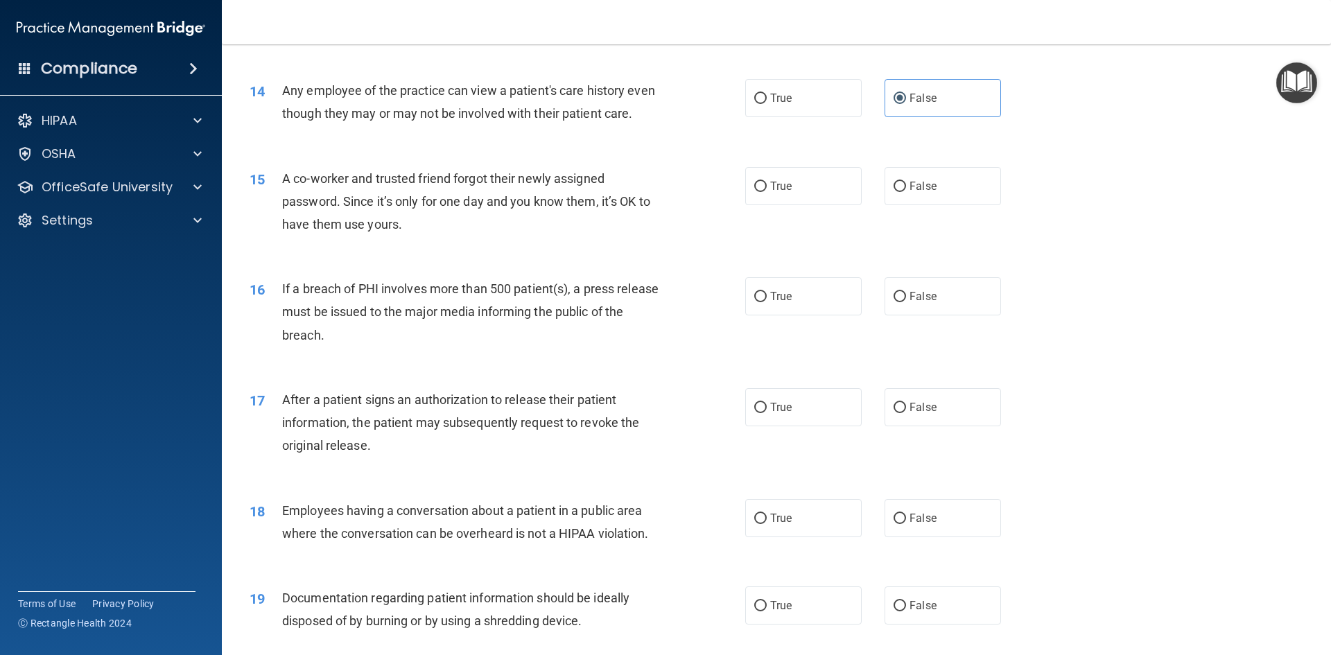
scroll to position [1318, 0]
click at [910, 205] on label "False" at bounding box center [943, 185] width 117 height 38
click at [906, 191] on input "False" at bounding box center [900, 186] width 12 height 10
radio input "true"
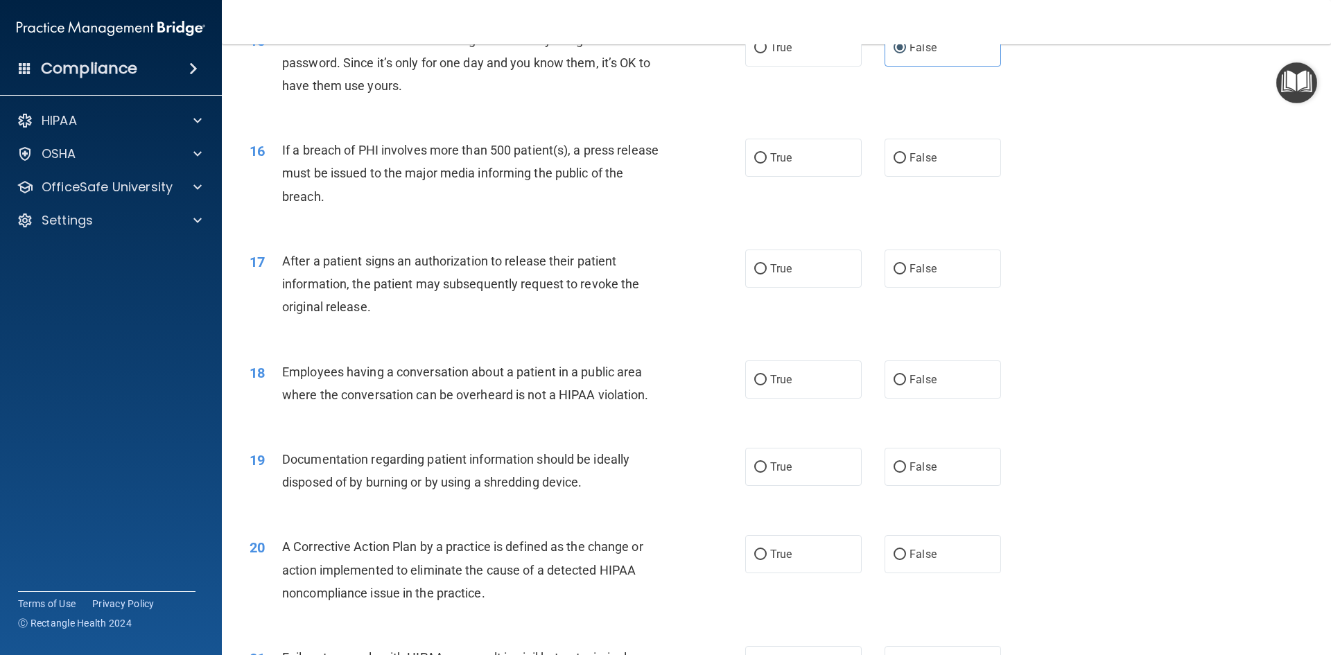
scroll to position [1456, 0]
click at [807, 176] on label "True" at bounding box center [803, 157] width 117 height 38
click at [767, 163] on input "True" at bounding box center [760, 158] width 12 height 10
radio input "true"
click at [800, 287] on label "True" at bounding box center [803, 268] width 117 height 38
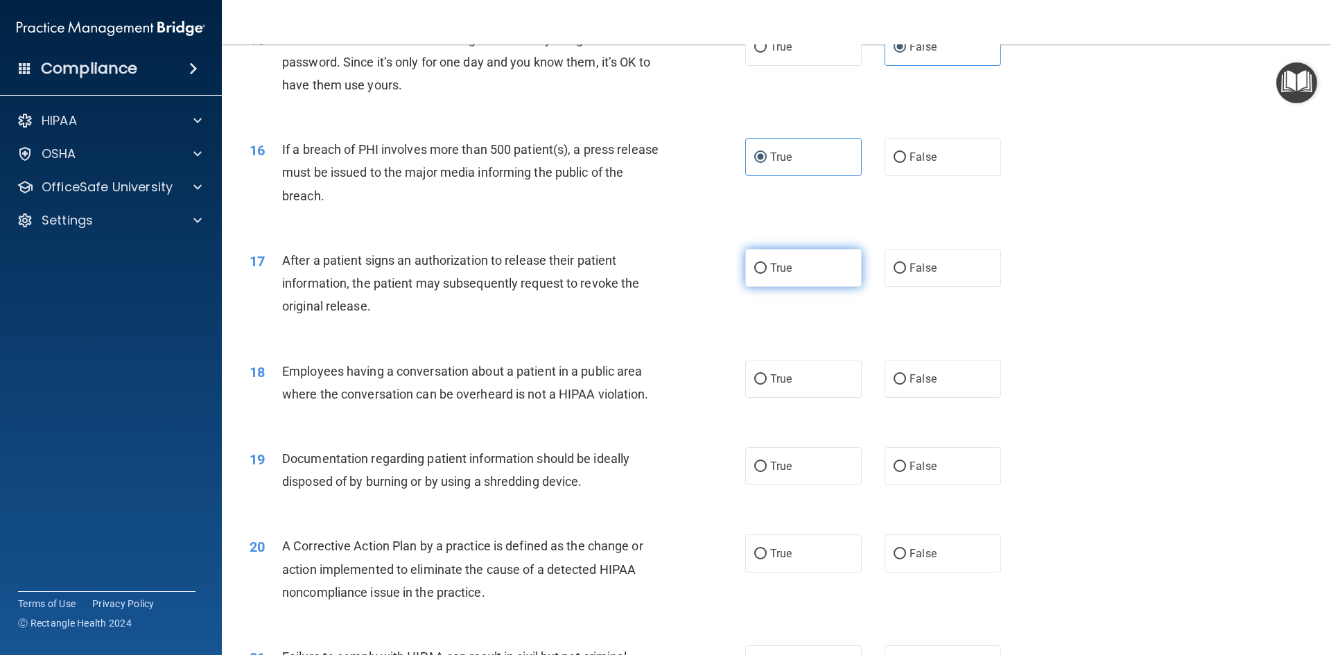
click at [767, 274] on input "True" at bounding box center [760, 269] width 12 height 10
radio input "true"
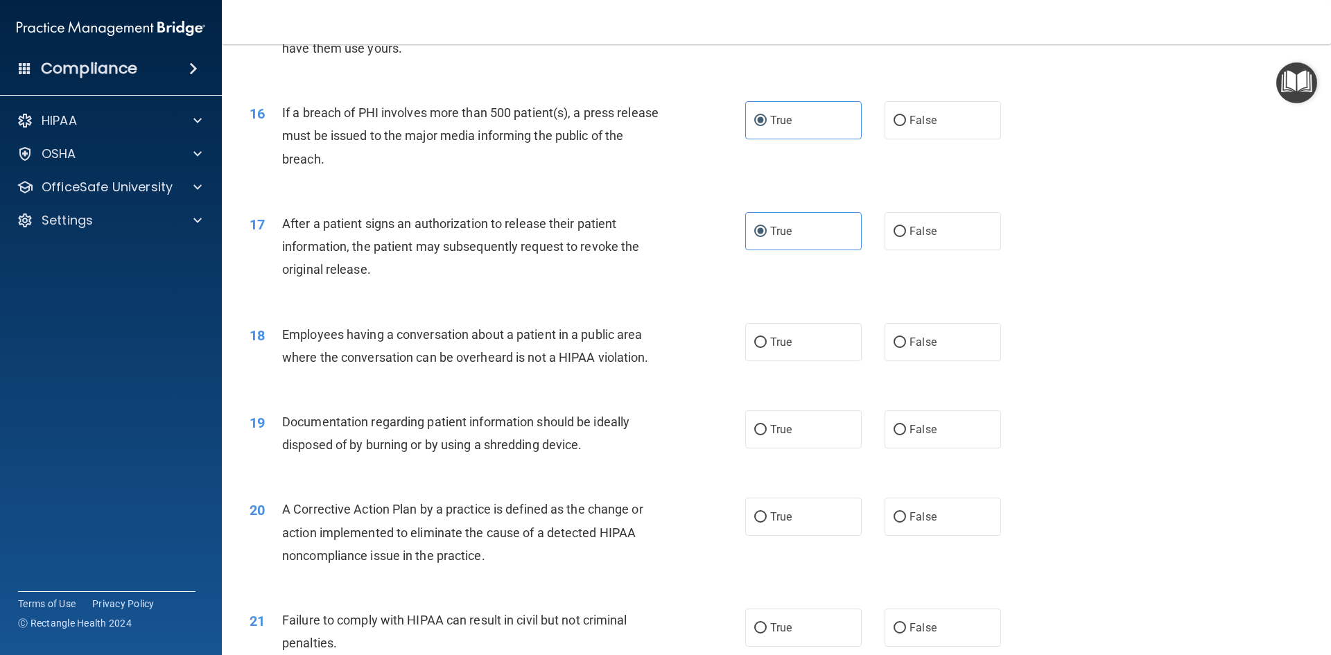
scroll to position [1526, 0]
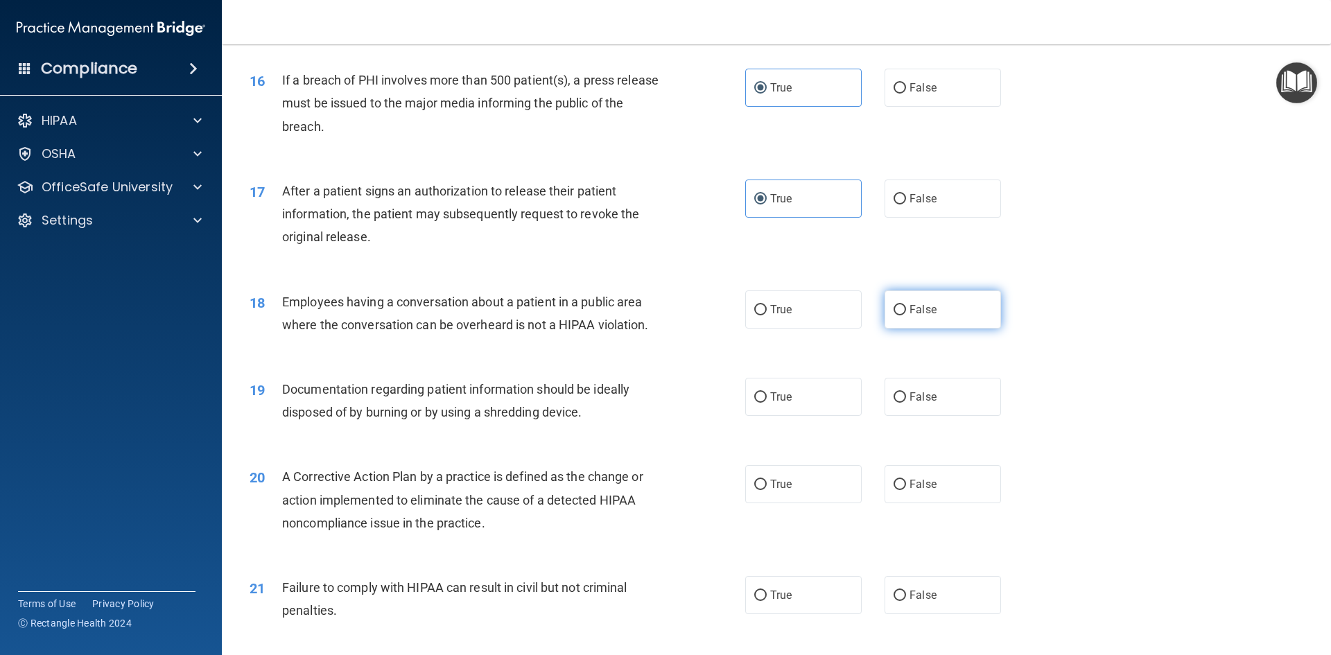
click at [898, 316] on input "False" at bounding box center [900, 310] width 12 height 10
radio input "true"
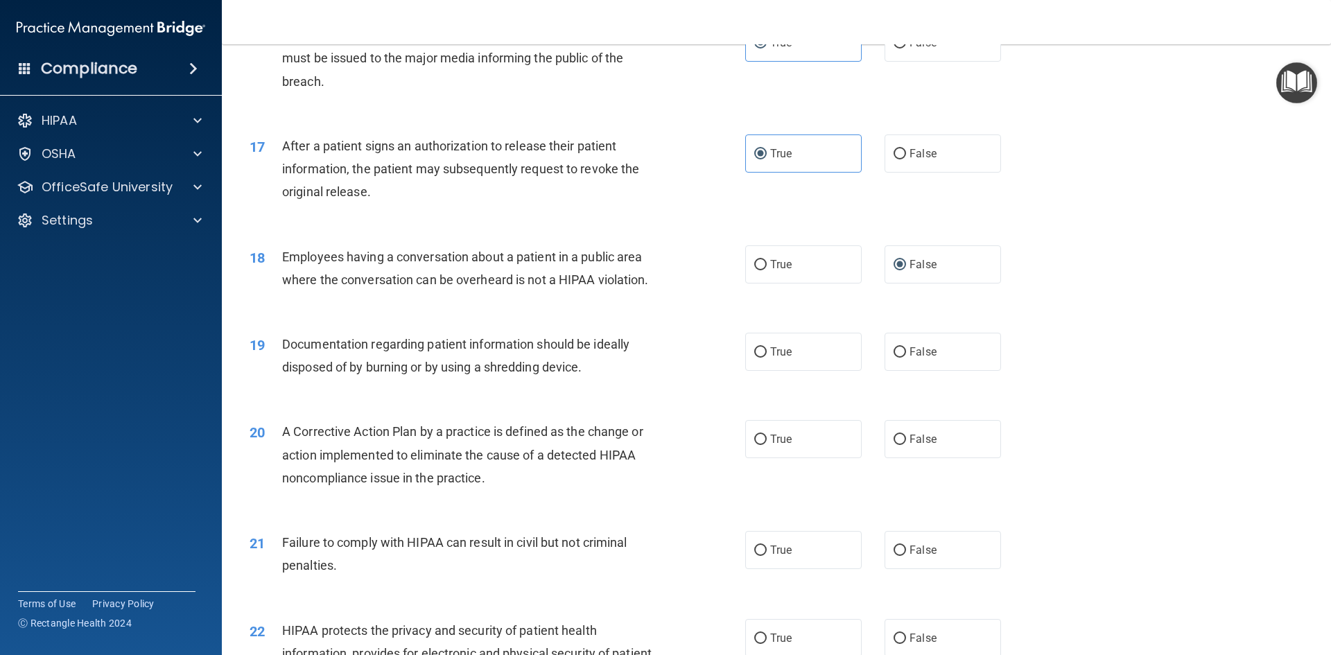
scroll to position [1595, 0]
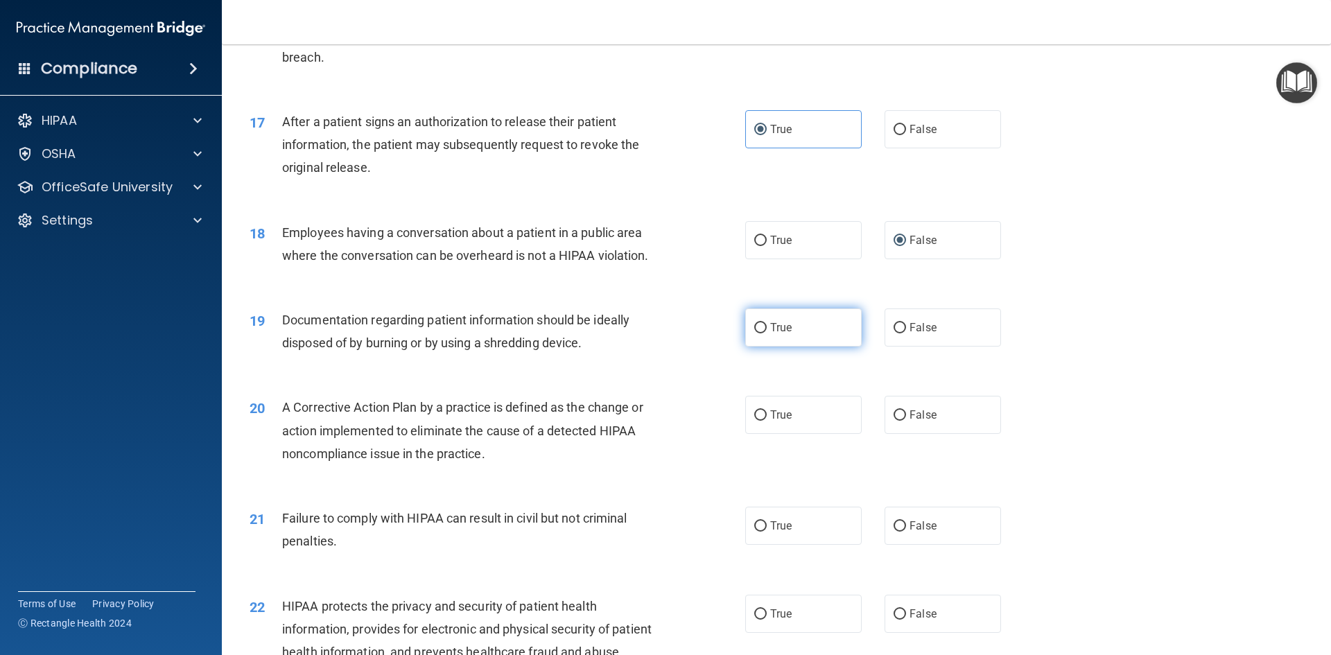
click at [779, 334] on span "True" at bounding box center [780, 327] width 21 height 13
click at [767, 334] on input "True" at bounding box center [760, 328] width 12 height 10
radio input "true"
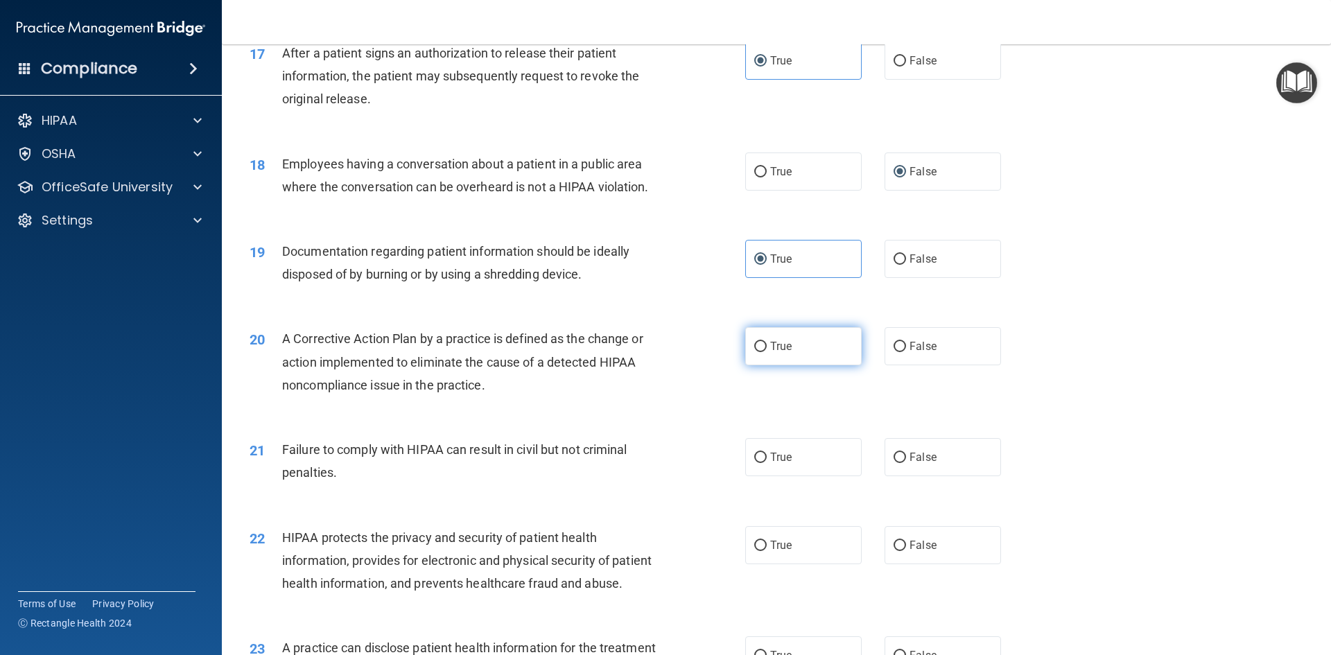
scroll to position [1664, 0]
click at [785, 365] on label "True" at bounding box center [803, 346] width 117 height 38
click at [767, 352] on input "True" at bounding box center [760, 346] width 12 height 10
radio input "true"
click at [777, 463] on span "True" at bounding box center [780, 456] width 21 height 13
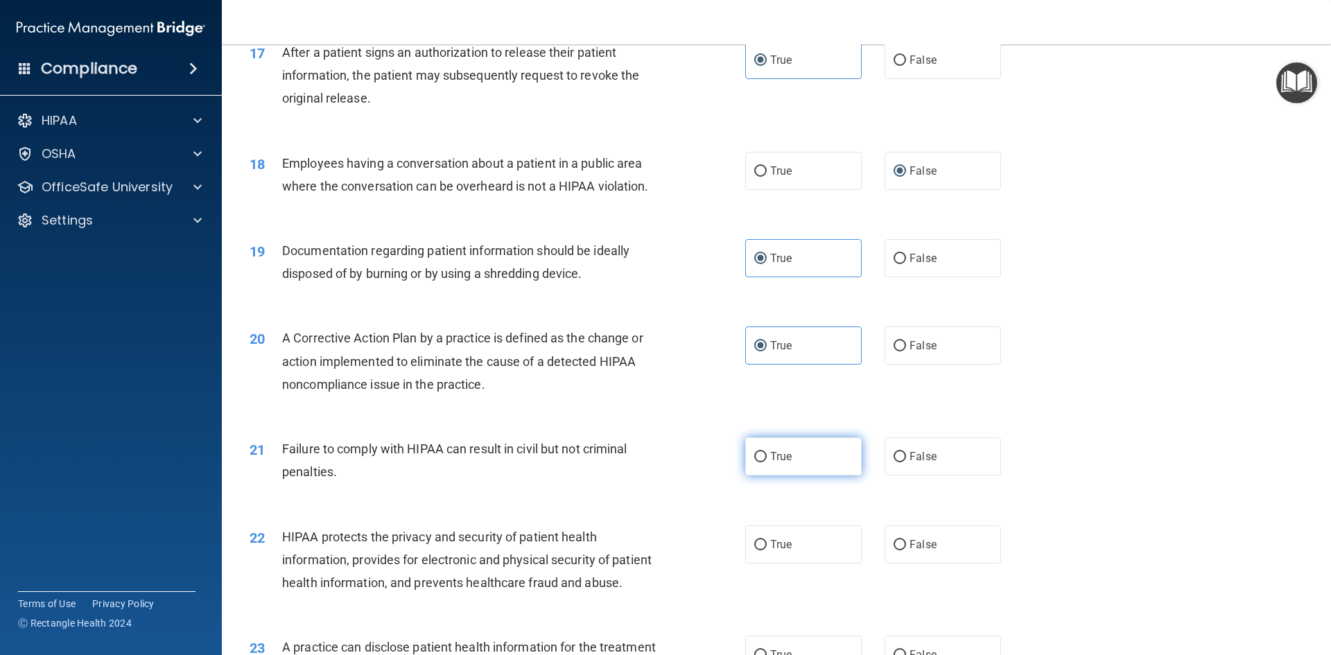
click at [767, 463] on input "True" at bounding box center [760, 457] width 12 height 10
radio input "true"
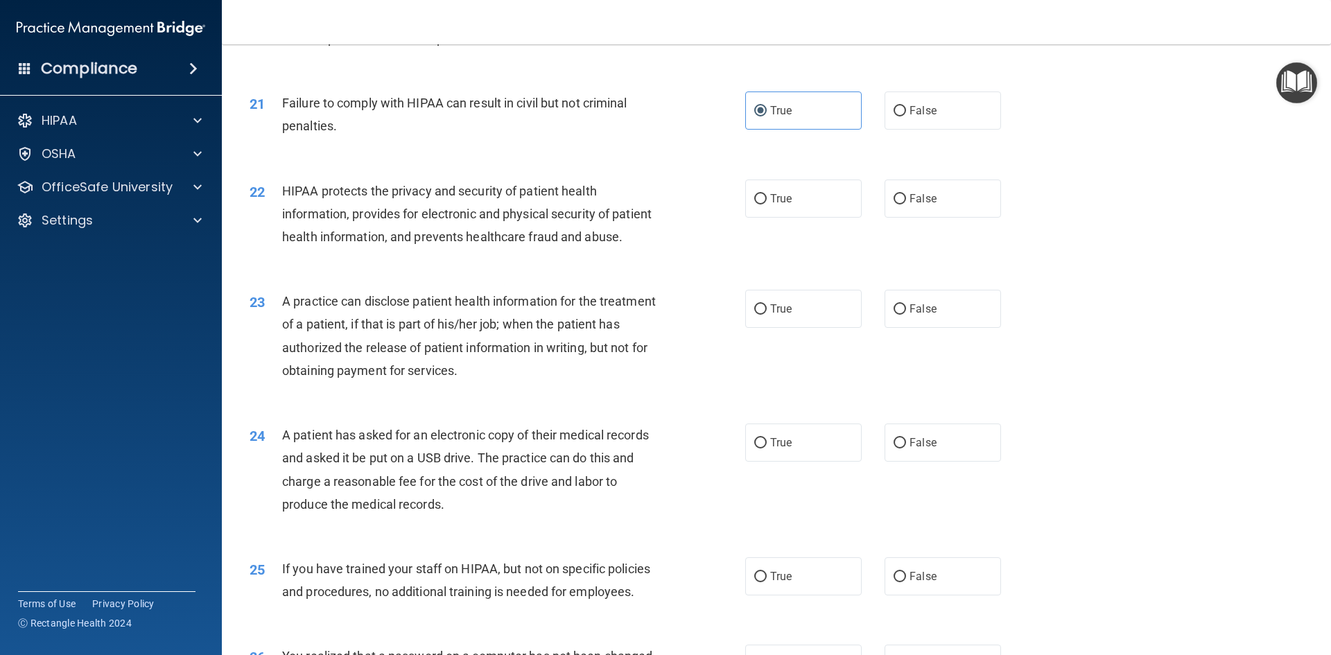
scroll to position [2011, 0]
click at [774, 205] on span "True" at bounding box center [780, 197] width 21 height 13
click at [767, 204] on input "True" at bounding box center [760, 198] width 12 height 10
radio input "true"
click at [913, 315] on span "False" at bounding box center [923, 308] width 27 height 13
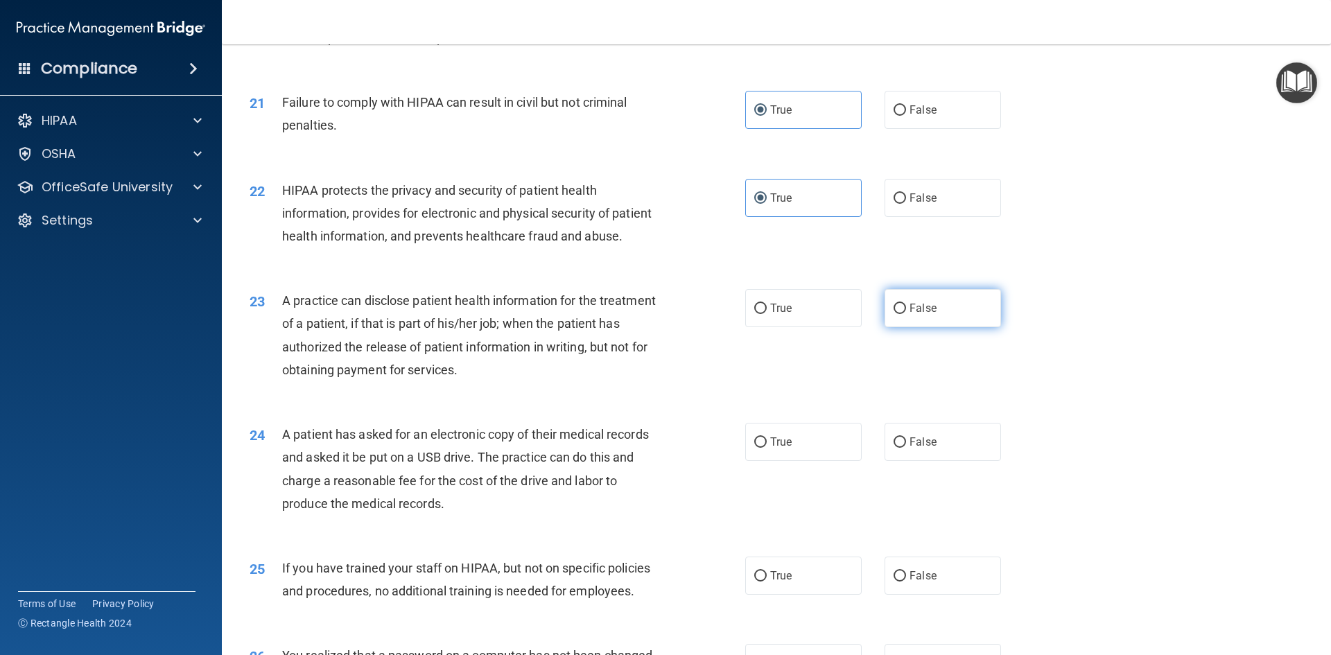
click at [906, 314] on input "False" at bounding box center [900, 309] width 12 height 10
radio input "true"
click at [754, 461] on label "True" at bounding box center [803, 442] width 117 height 38
click at [754, 448] on input "True" at bounding box center [760, 443] width 12 height 10
radio input "true"
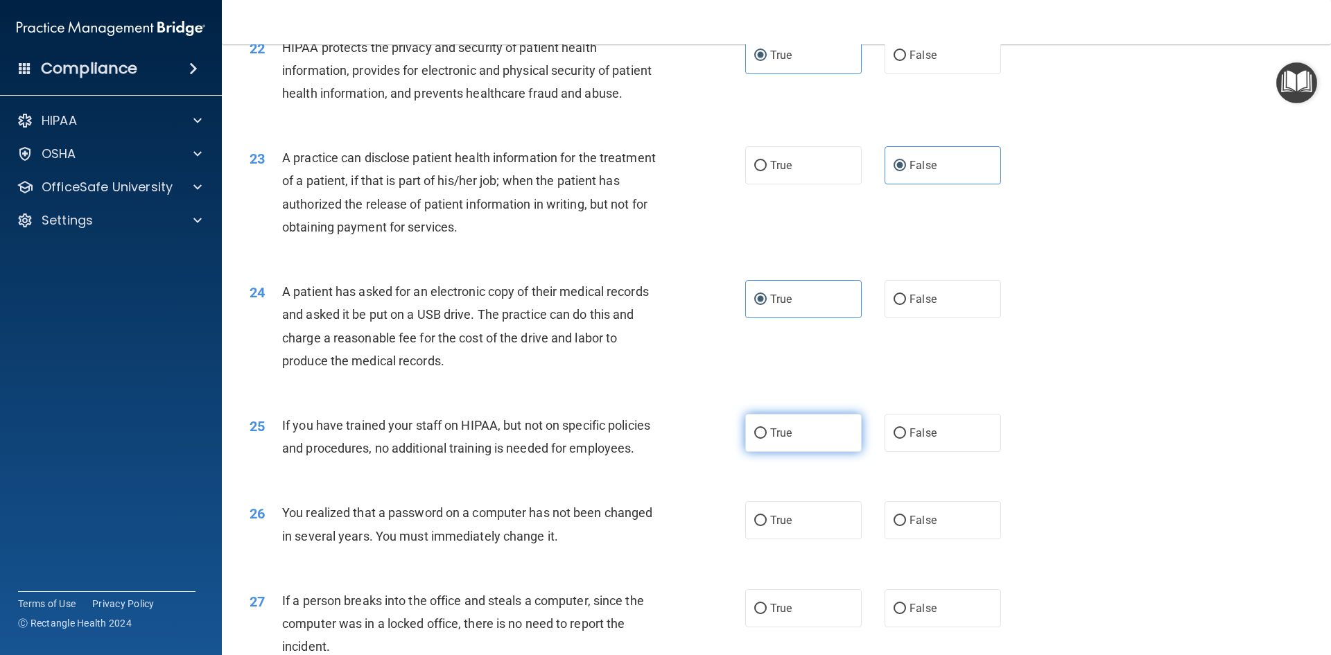
scroll to position [2219, 0]
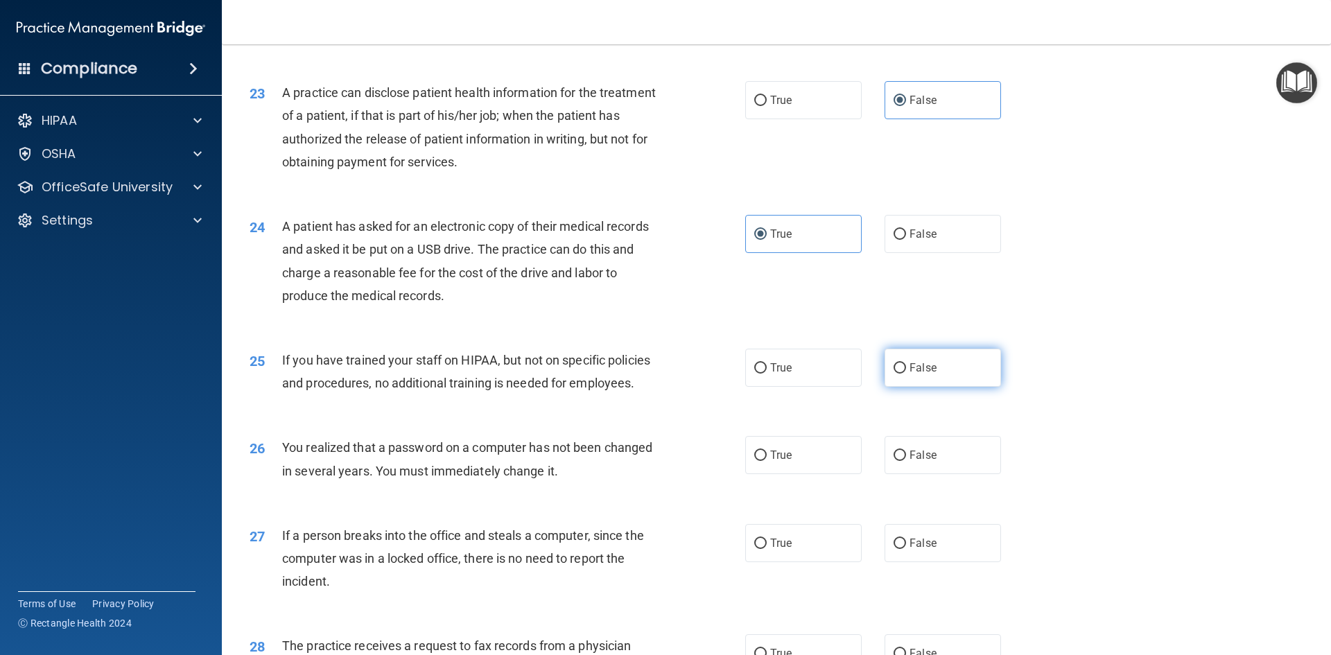
click at [905, 387] on label "False" at bounding box center [943, 368] width 117 height 38
click at [905, 374] on input "False" at bounding box center [900, 368] width 12 height 10
radio input "true"
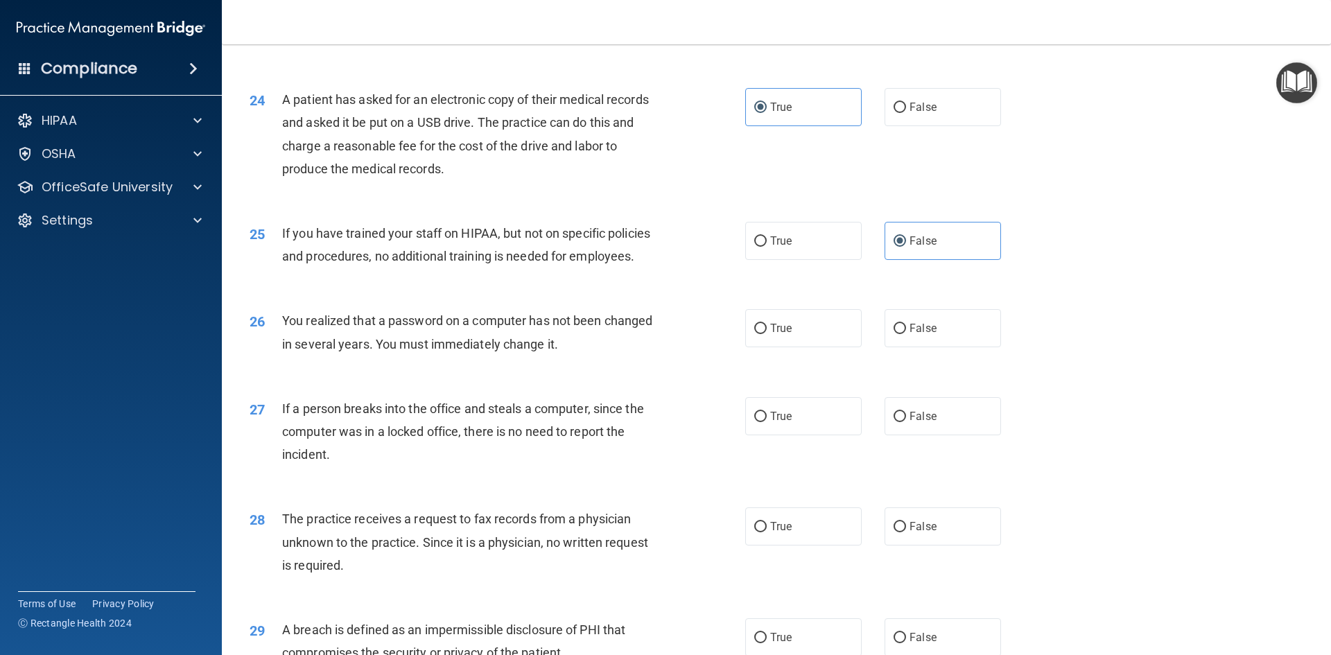
scroll to position [2358, 0]
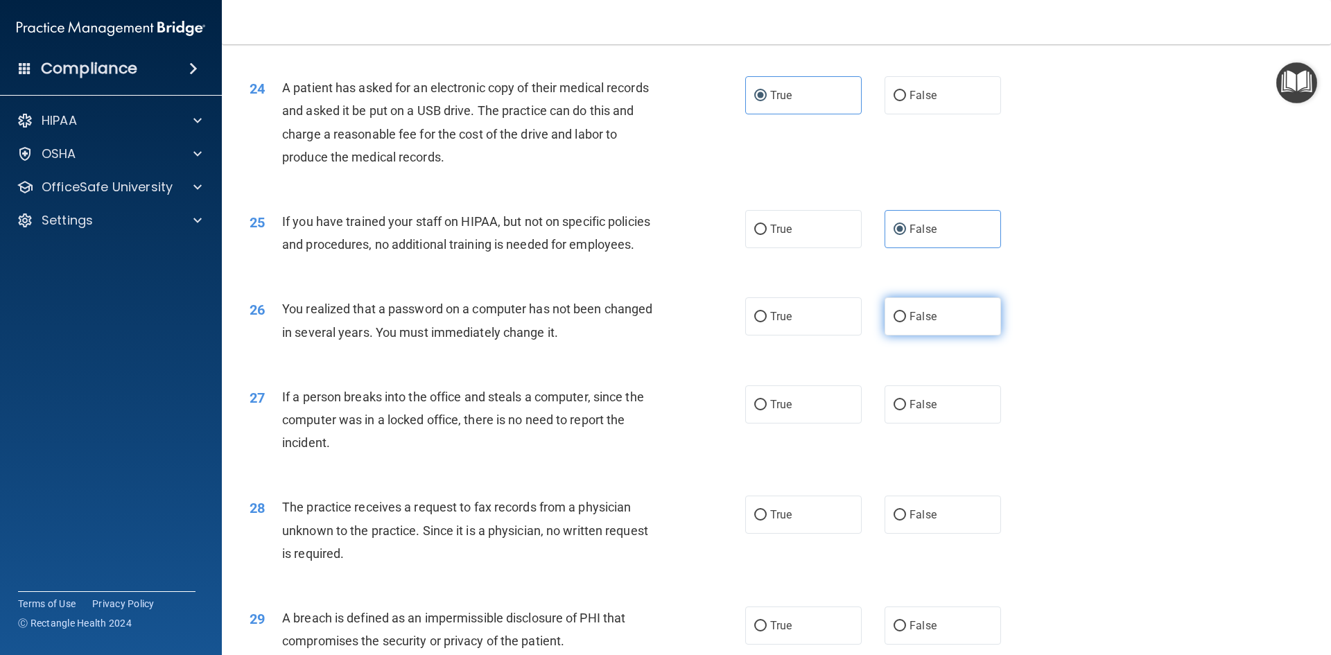
click at [902, 336] on label "False" at bounding box center [943, 316] width 117 height 38
click at [902, 322] on input "False" at bounding box center [900, 317] width 12 height 10
radio input "true"
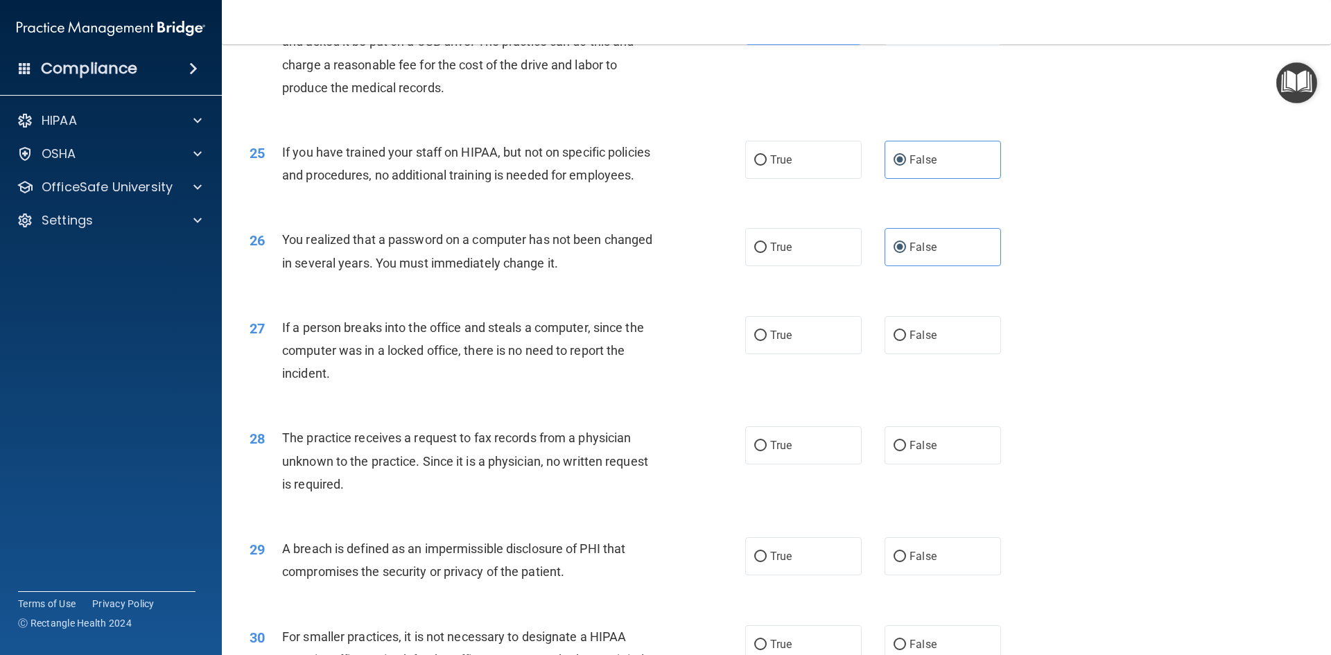
scroll to position [2496, 0]
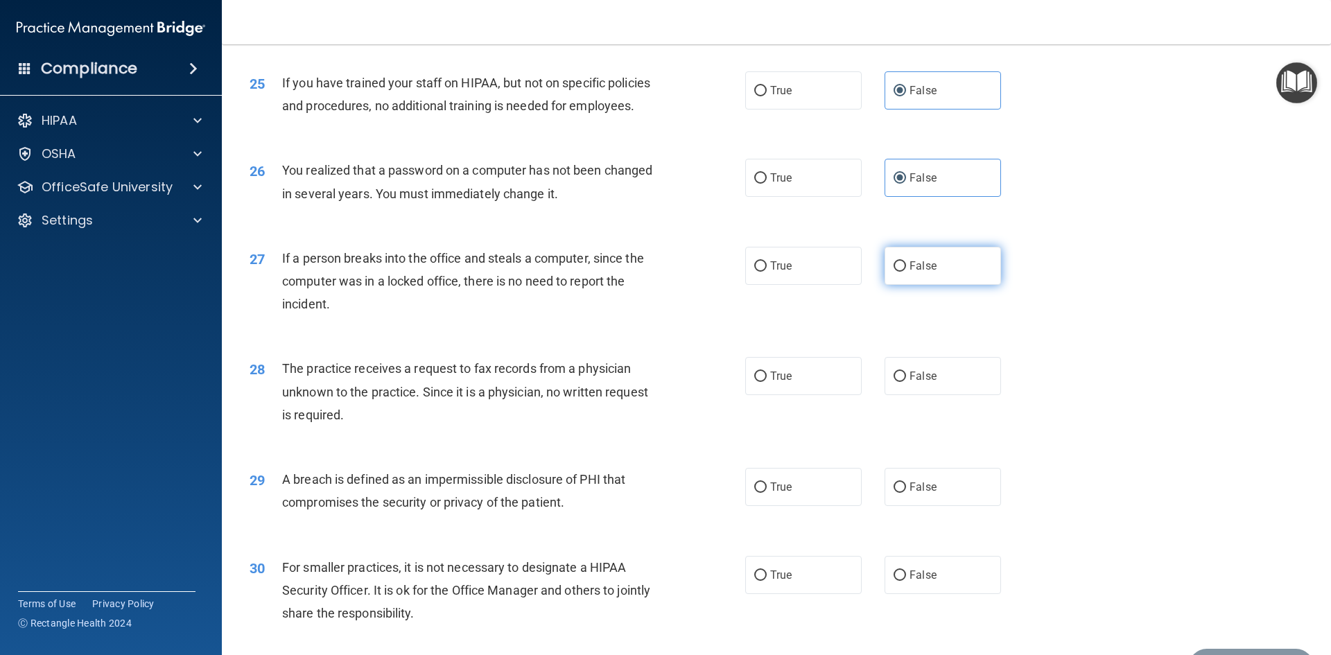
click at [894, 272] on input "False" at bounding box center [900, 266] width 12 height 10
radio input "true"
click at [914, 383] on span "False" at bounding box center [923, 376] width 27 height 13
click at [906, 382] on input "False" at bounding box center [900, 377] width 12 height 10
radio input "true"
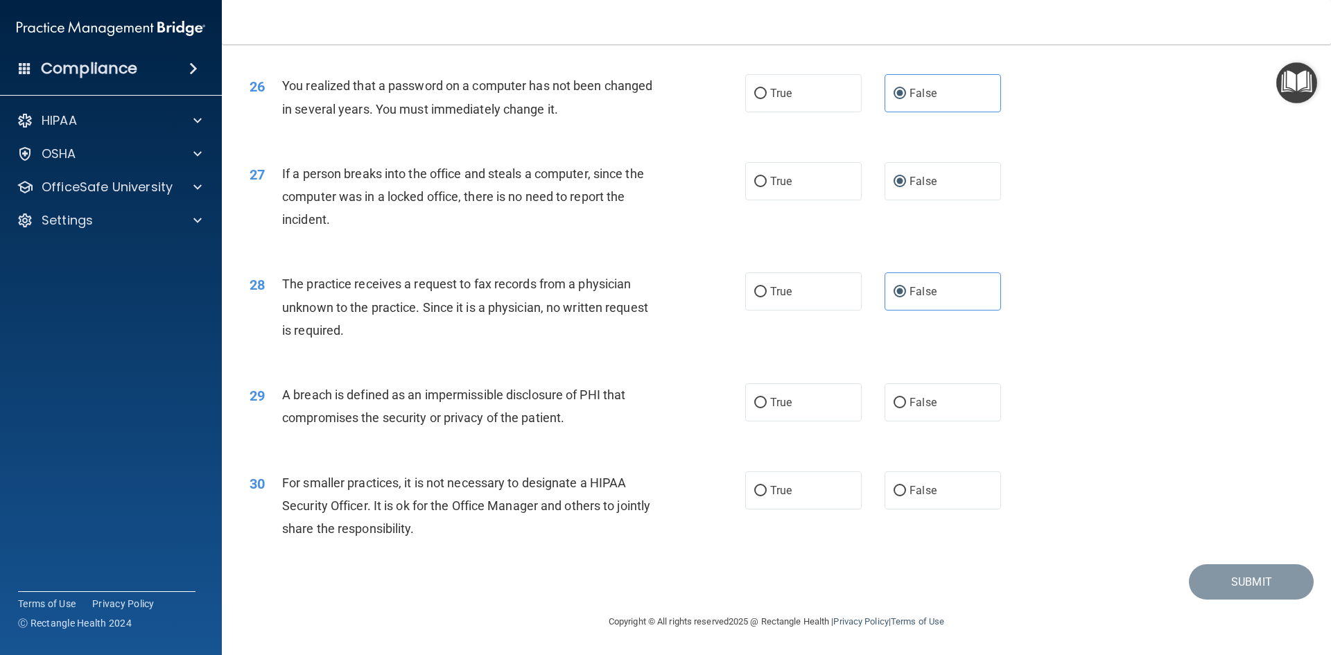
scroll to position [2627, 0]
click at [796, 411] on label "True" at bounding box center [803, 402] width 117 height 38
click at [767, 408] on input "True" at bounding box center [760, 403] width 12 height 10
radio input "true"
click at [900, 492] on label "False" at bounding box center [943, 491] width 117 height 38
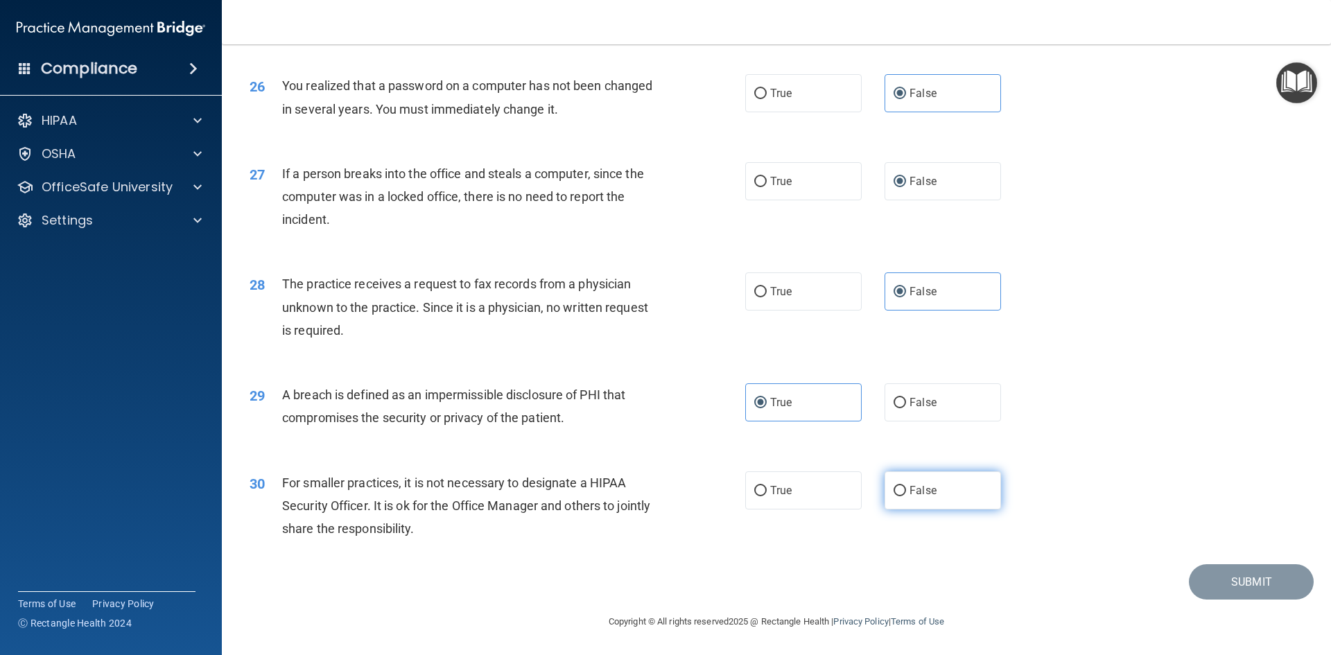
click at [900, 492] on input "False" at bounding box center [900, 491] width 12 height 10
radio input "true"
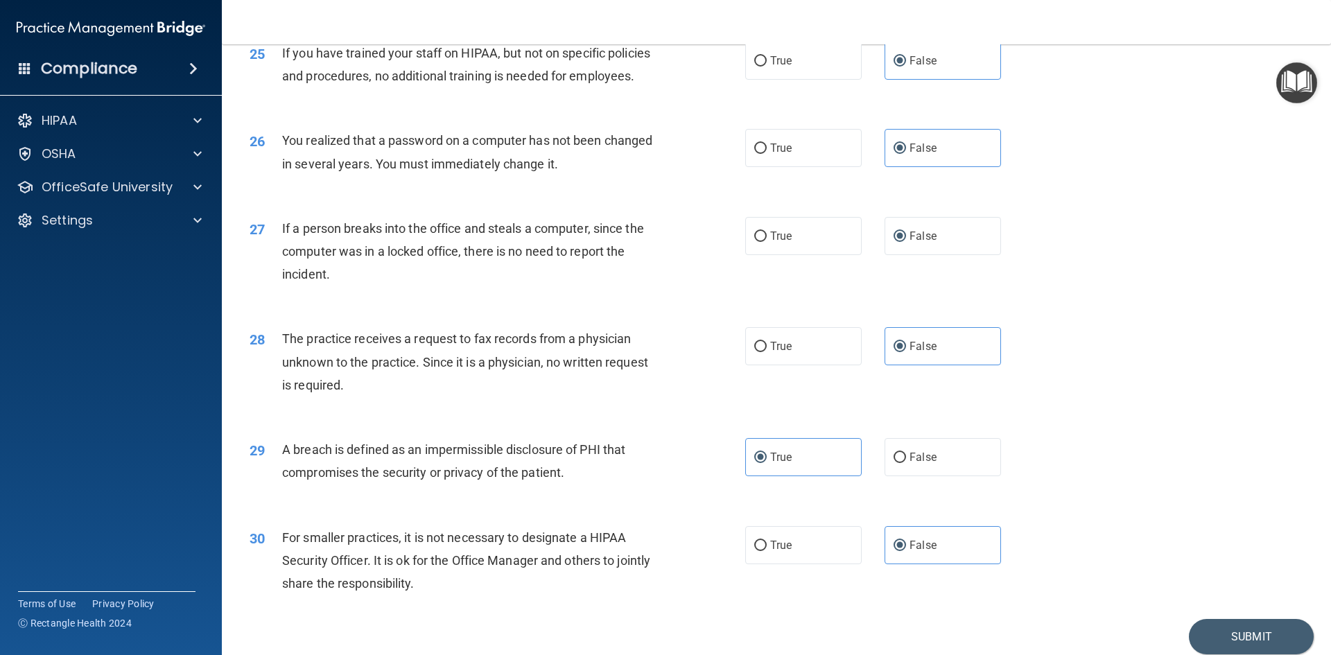
scroll to position [2557, 0]
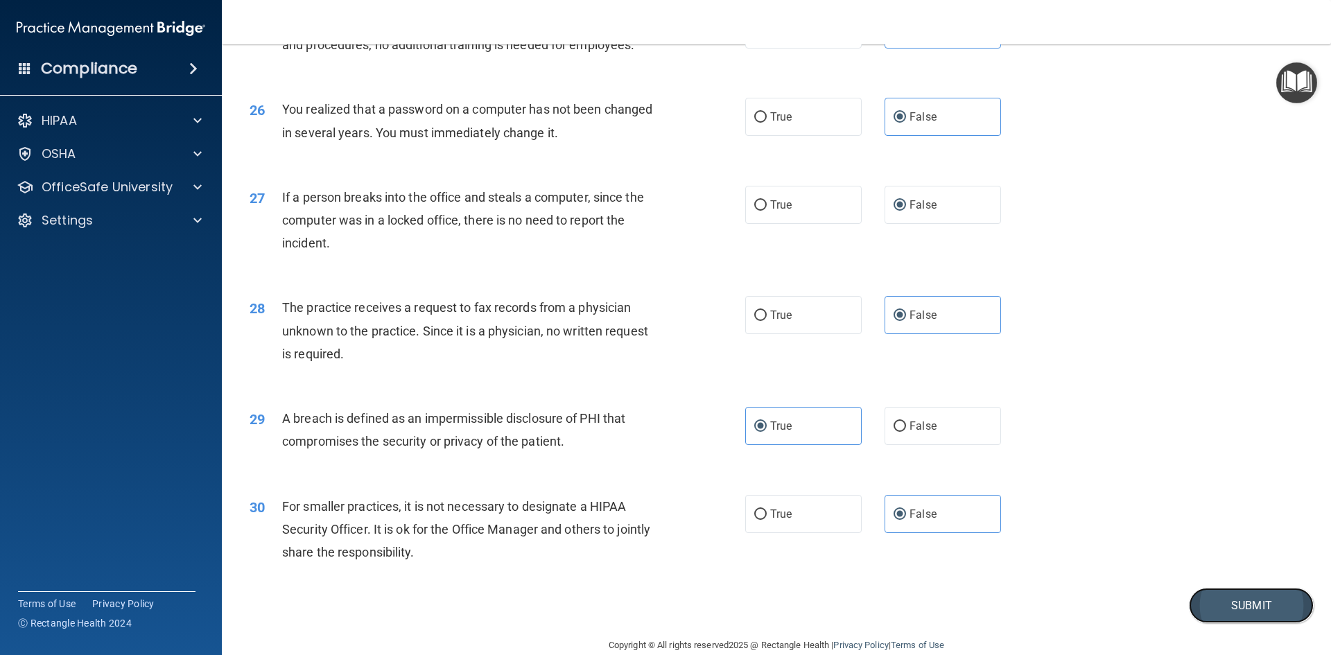
click at [1228, 623] on button "Submit" at bounding box center [1251, 605] width 125 height 35
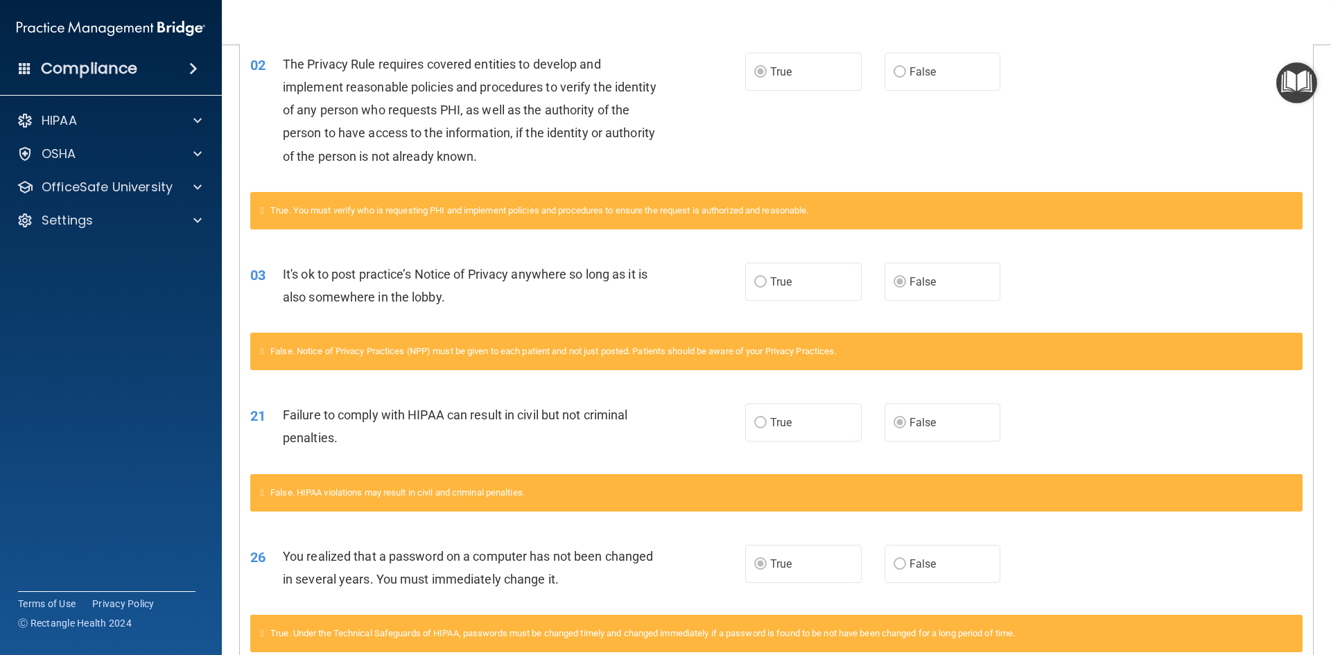
scroll to position [417, 0]
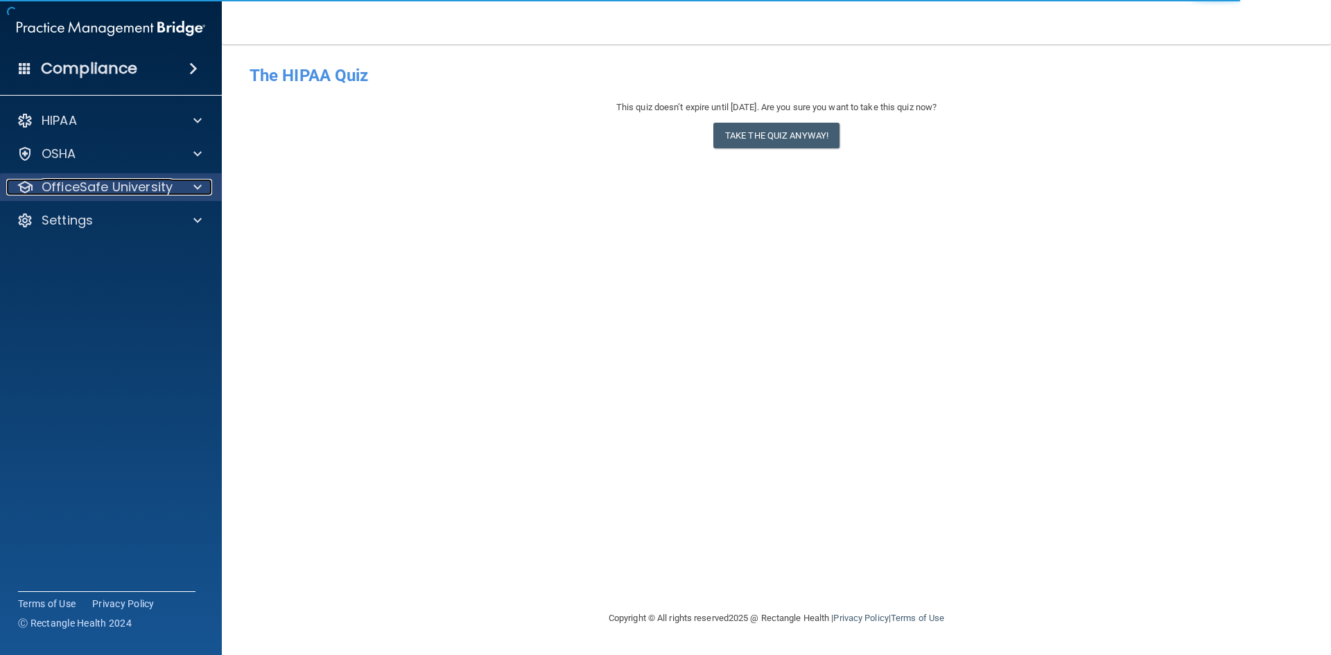
click at [129, 191] on p "OfficeSafe University" at bounding box center [107, 187] width 131 height 17
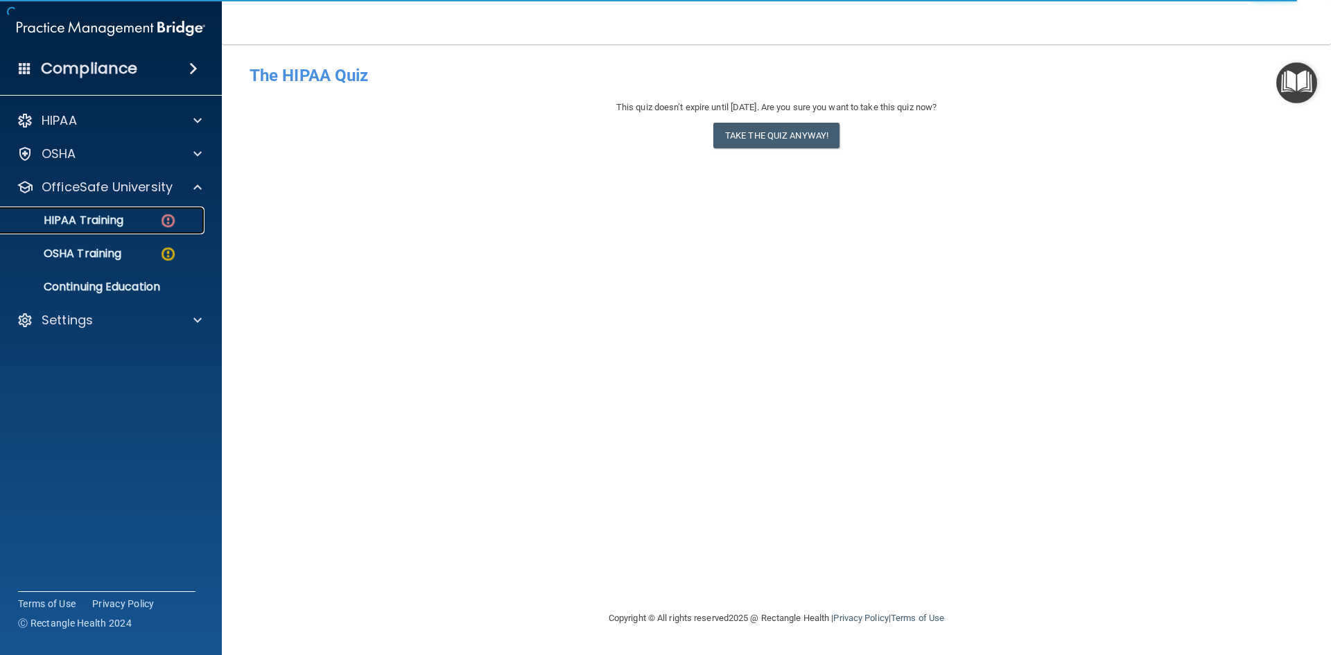
click at [103, 216] on p "HIPAA Training" at bounding box center [66, 221] width 114 height 14
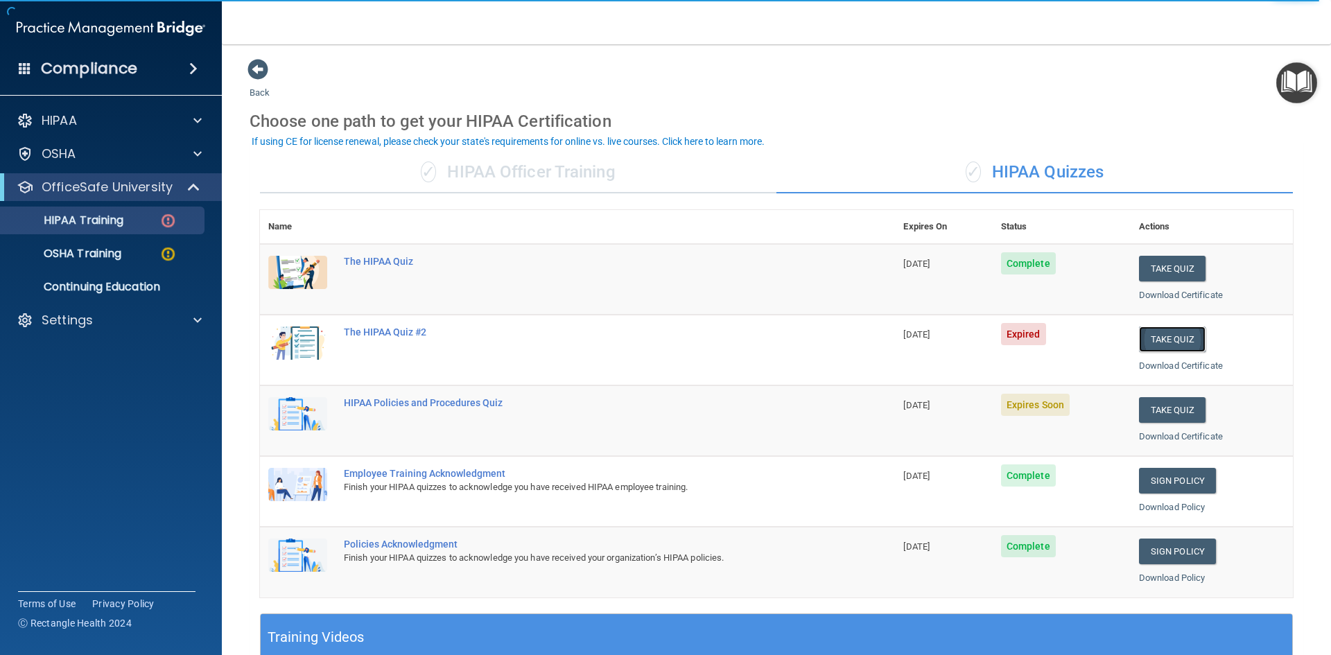
click at [1166, 350] on button "Take Quiz" at bounding box center [1172, 340] width 67 height 26
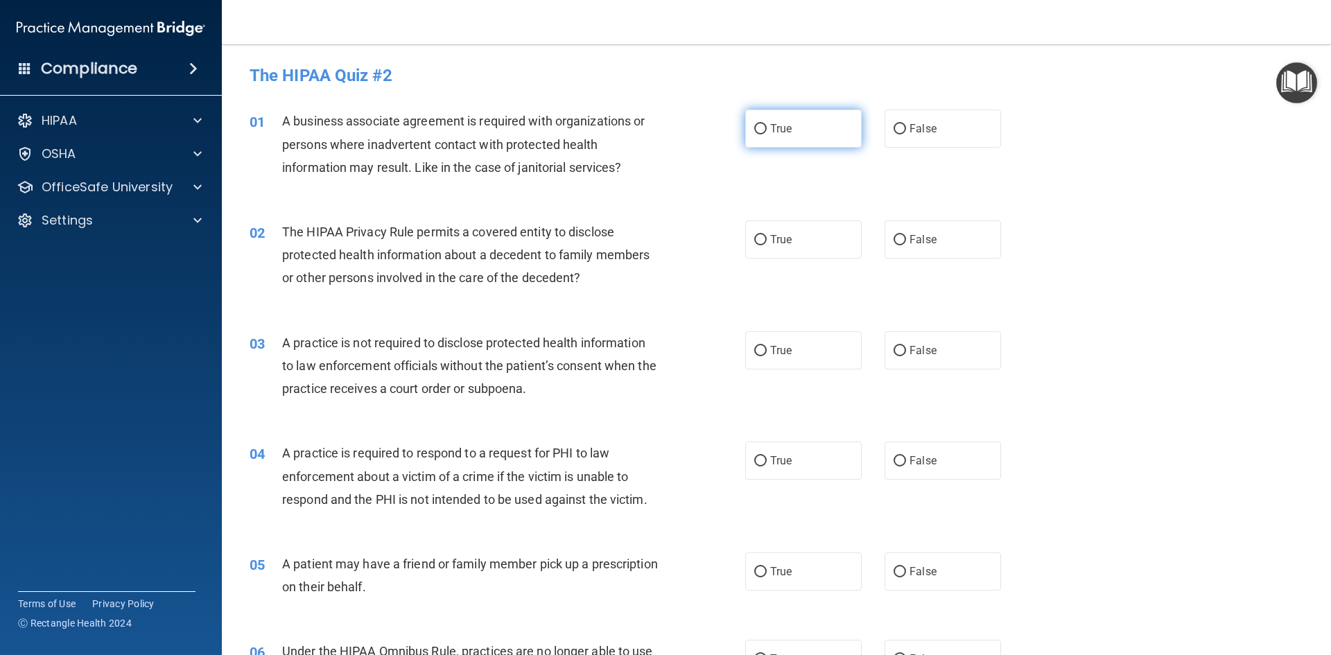
click at [809, 130] on label "True" at bounding box center [803, 129] width 117 height 38
click at [767, 130] on input "True" at bounding box center [760, 129] width 12 height 10
radio input "true"
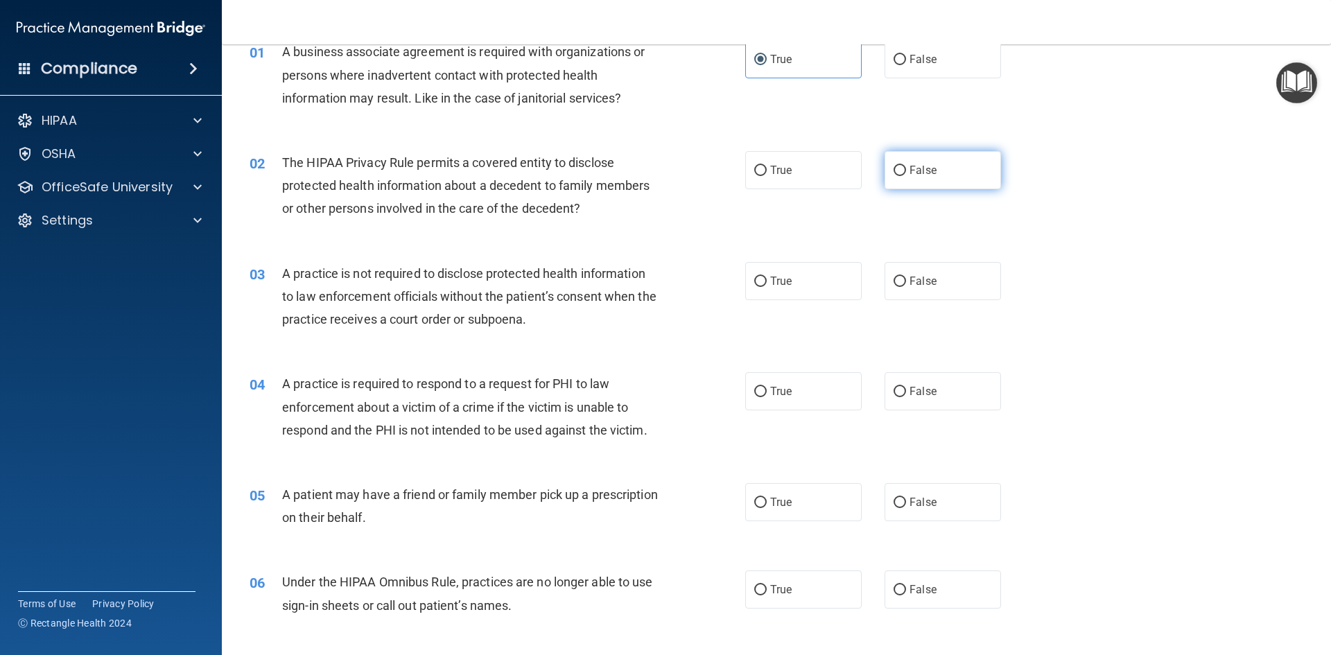
click at [929, 170] on span "False" at bounding box center [923, 170] width 27 height 13
click at [906, 170] on input "False" at bounding box center [900, 171] width 12 height 10
radio input "true"
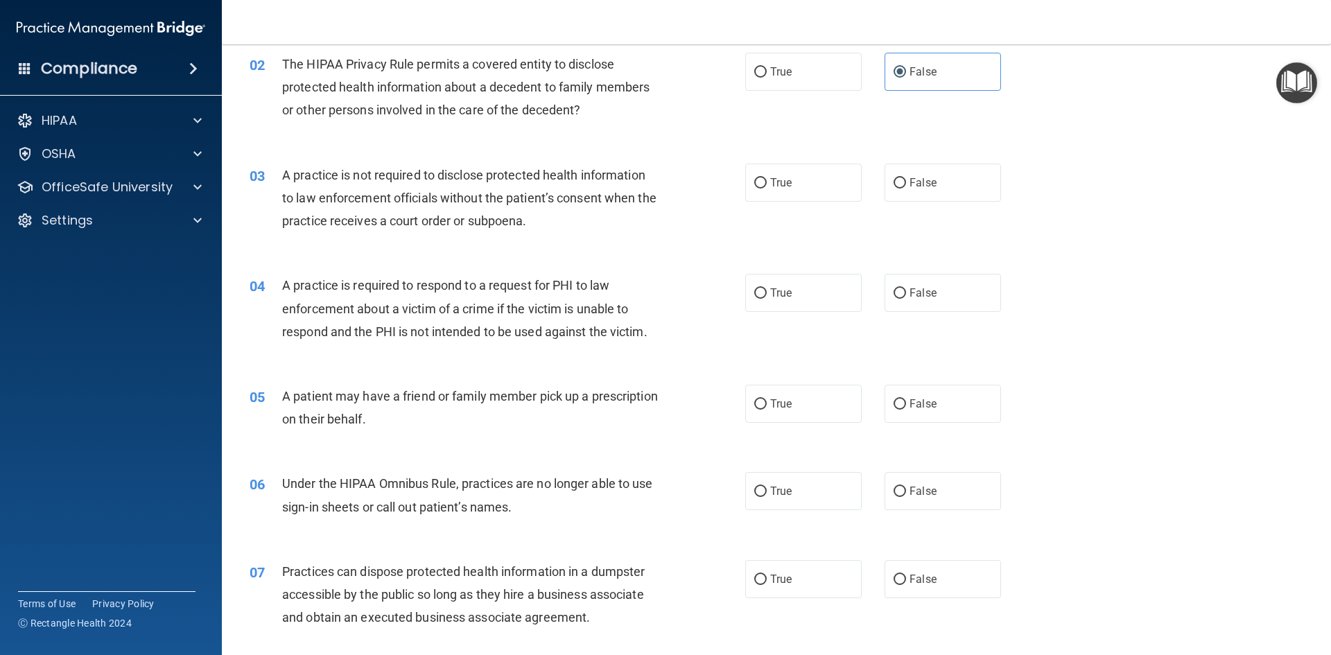
scroll to position [208, 0]
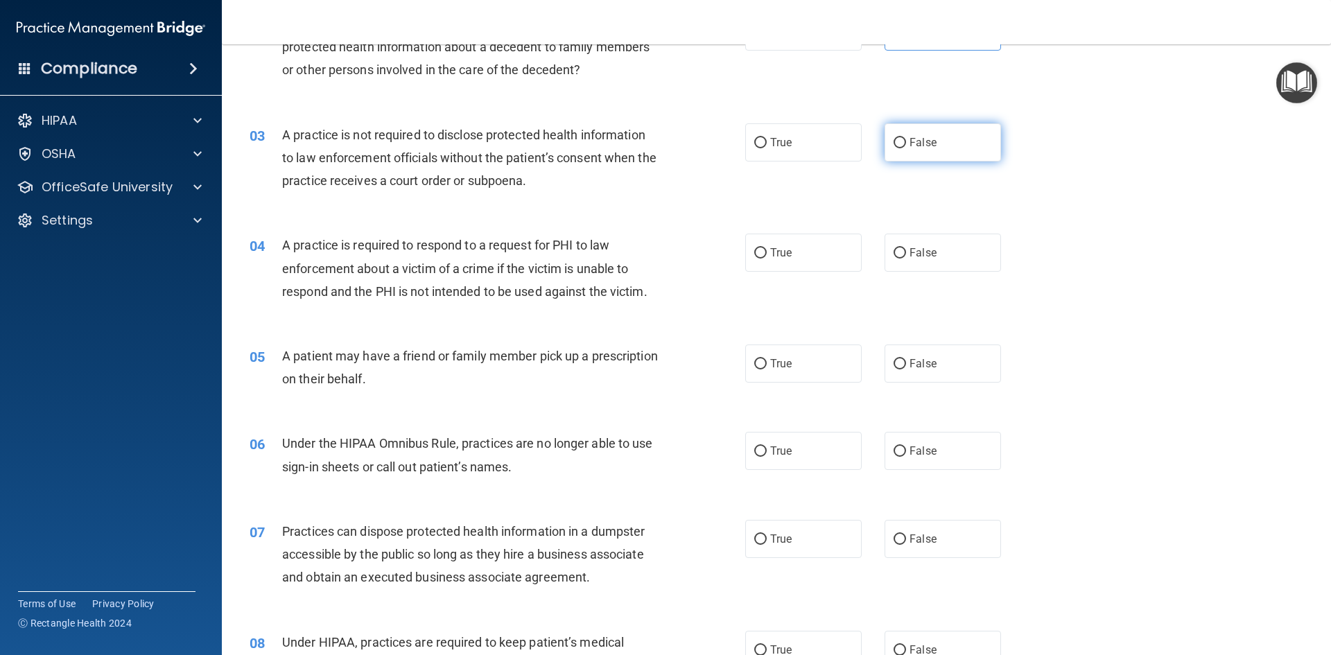
click at [922, 146] on span "False" at bounding box center [923, 142] width 27 height 13
click at [906, 146] on input "False" at bounding box center [900, 143] width 12 height 10
radio input "true"
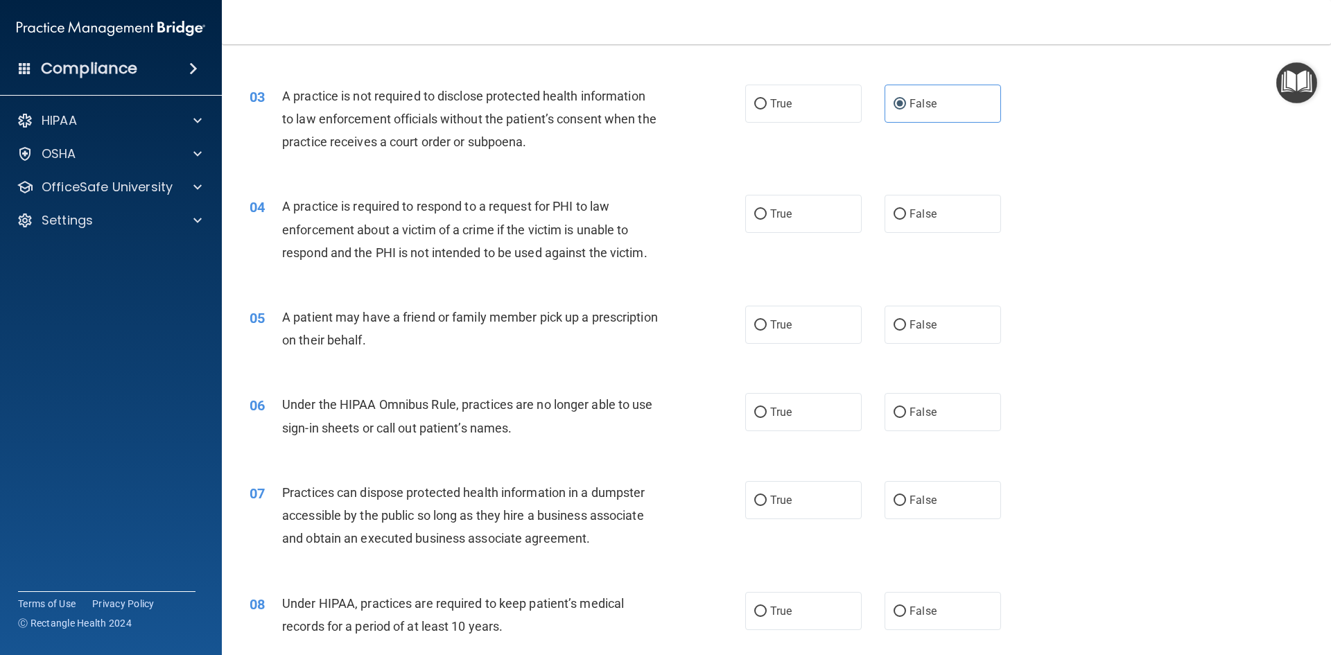
scroll to position [277, 0]
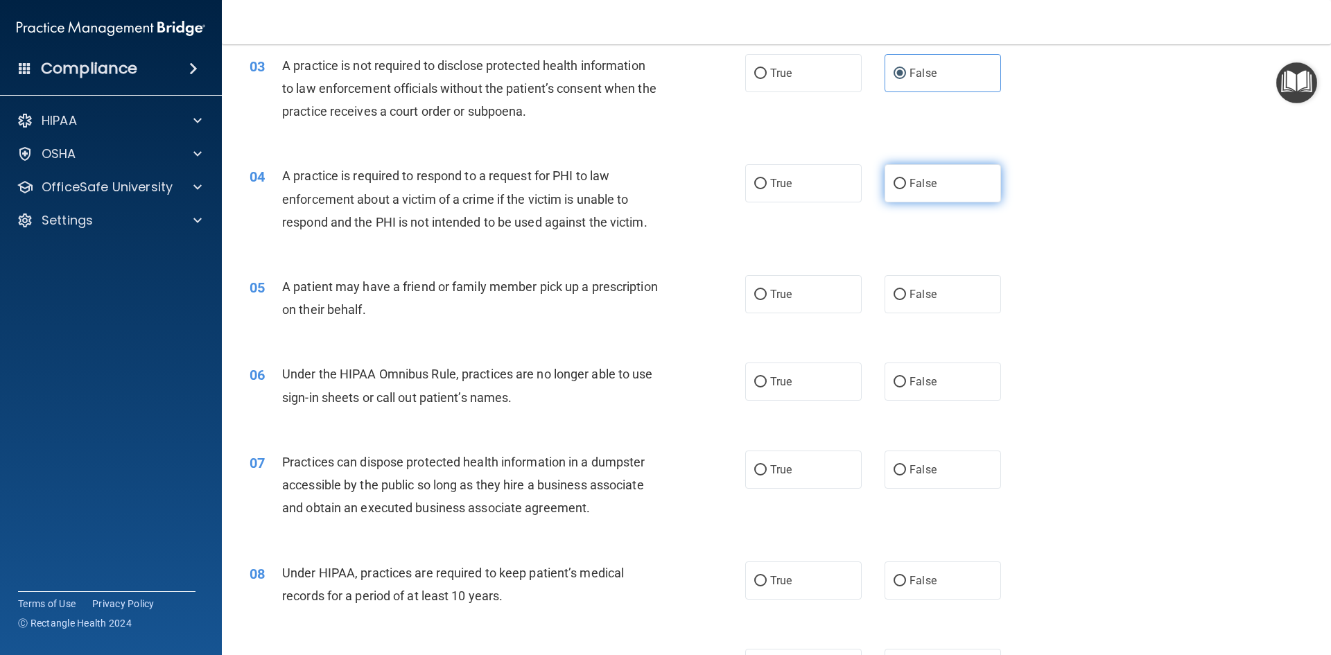
click at [904, 185] on label "False" at bounding box center [943, 183] width 117 height 38
click at [904, 185] on input "False" at bounding box center [900, 184] width 12 height 10
radio input "true"
click at [768, 305] on label "True" at bounding box center [803, 294] width 117 height 38
click at [767, 300] on input "True" at bounding box center [760, 295] width 12 height 10
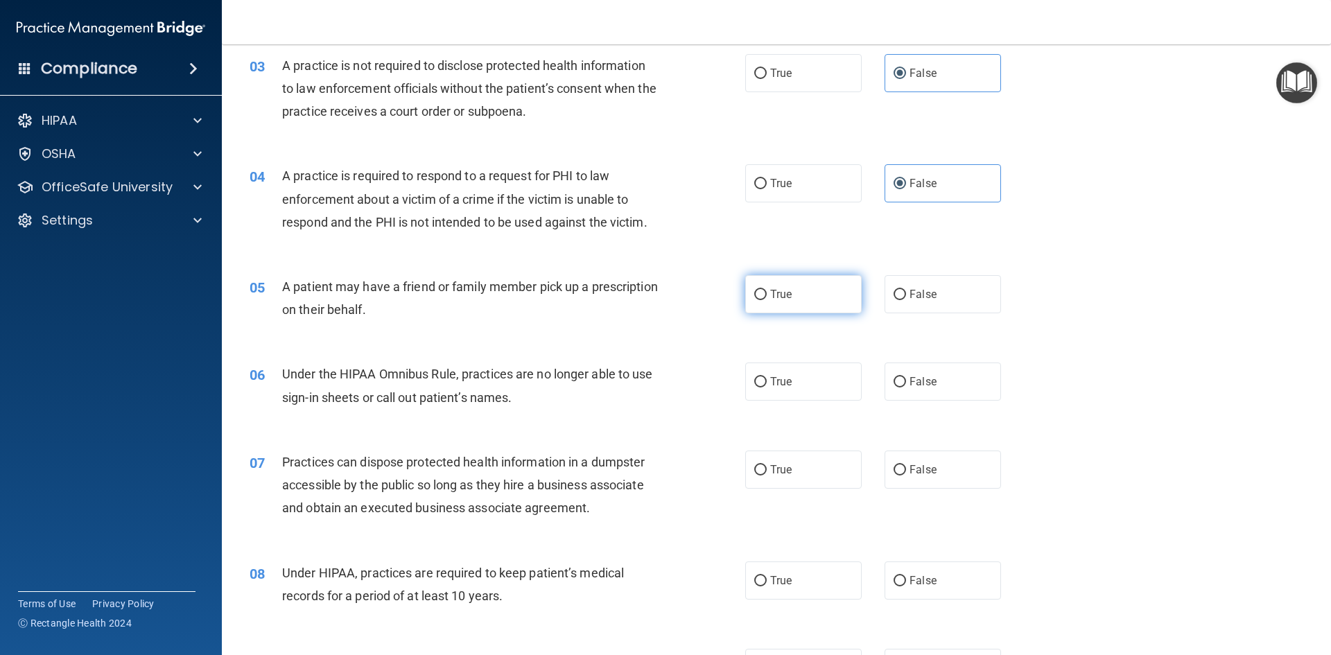
radio input "true"
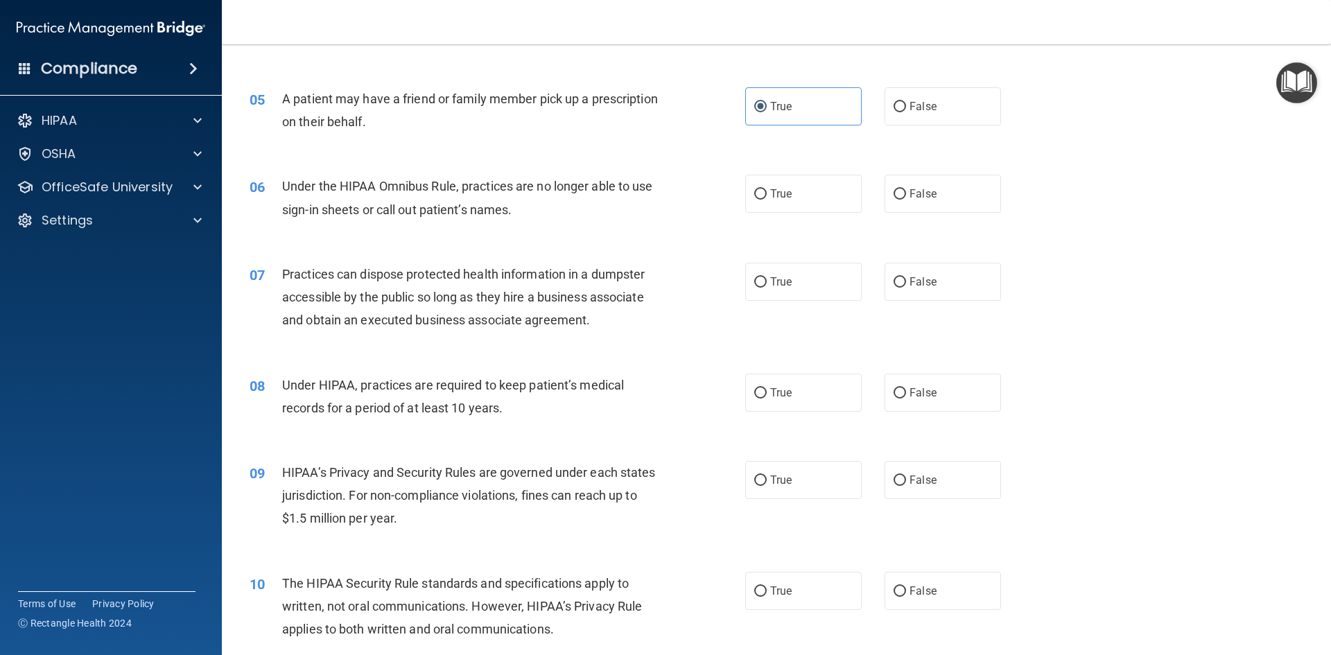
scroll to position [485, 0]
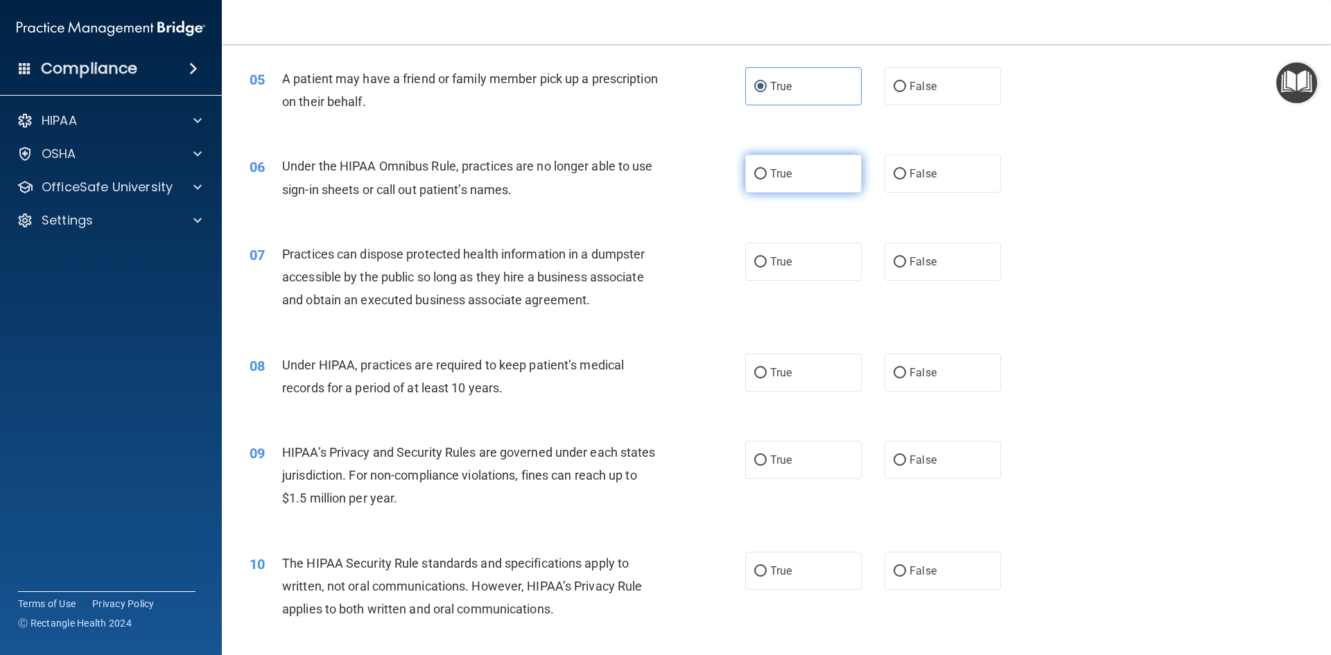
click at [770, 174] on span "True" at bounding box center [780, 173] width 21 height 13
click at [767, 174] on input "True" at bounding box center [760, 174] width 12 height 10
radio input "true"
click at [933, 264] on label "False" at bounding box center [943, 262] width 117 height 38
click at [906, 264] on input "False" at bounding box center [900, 262] width 12 height 10
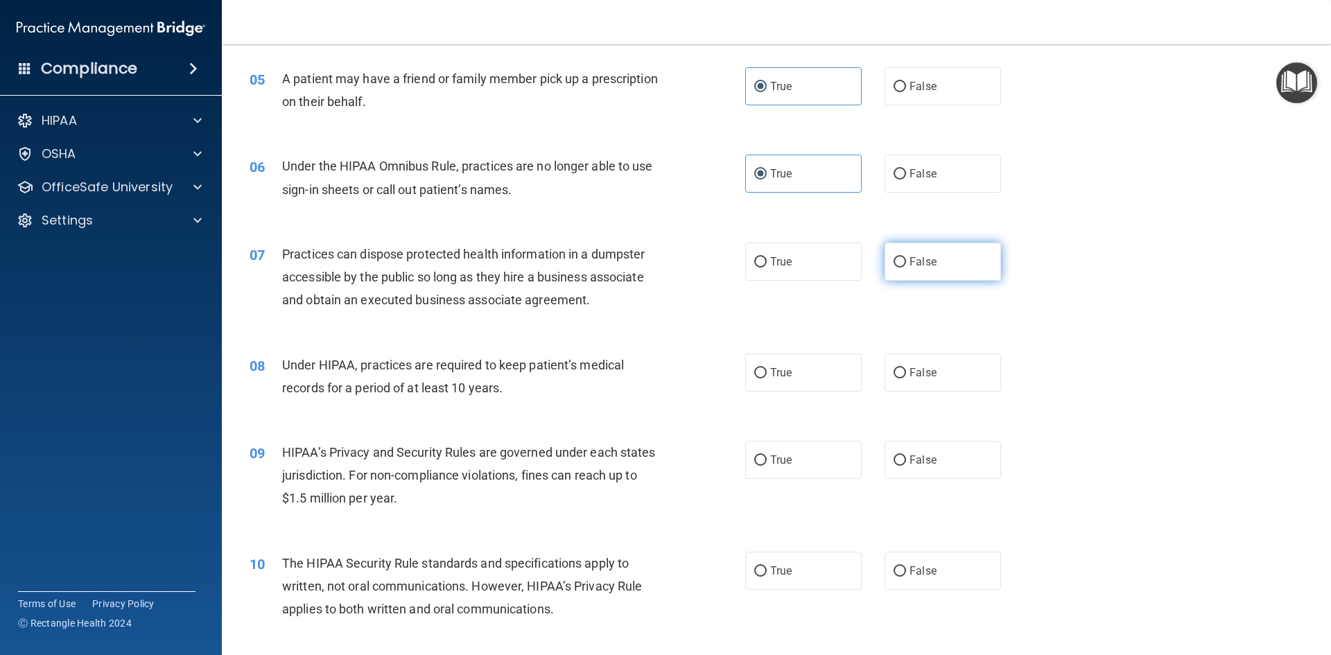
radio input "true"
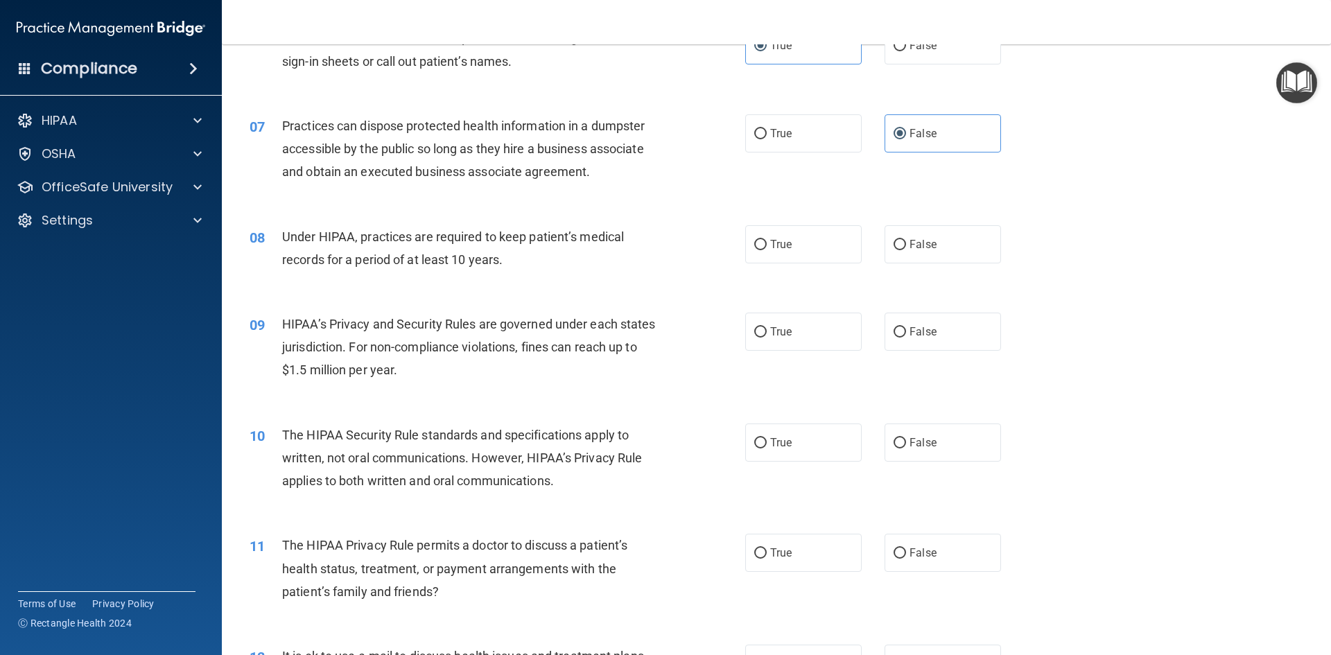
scroll to position [624, 0]
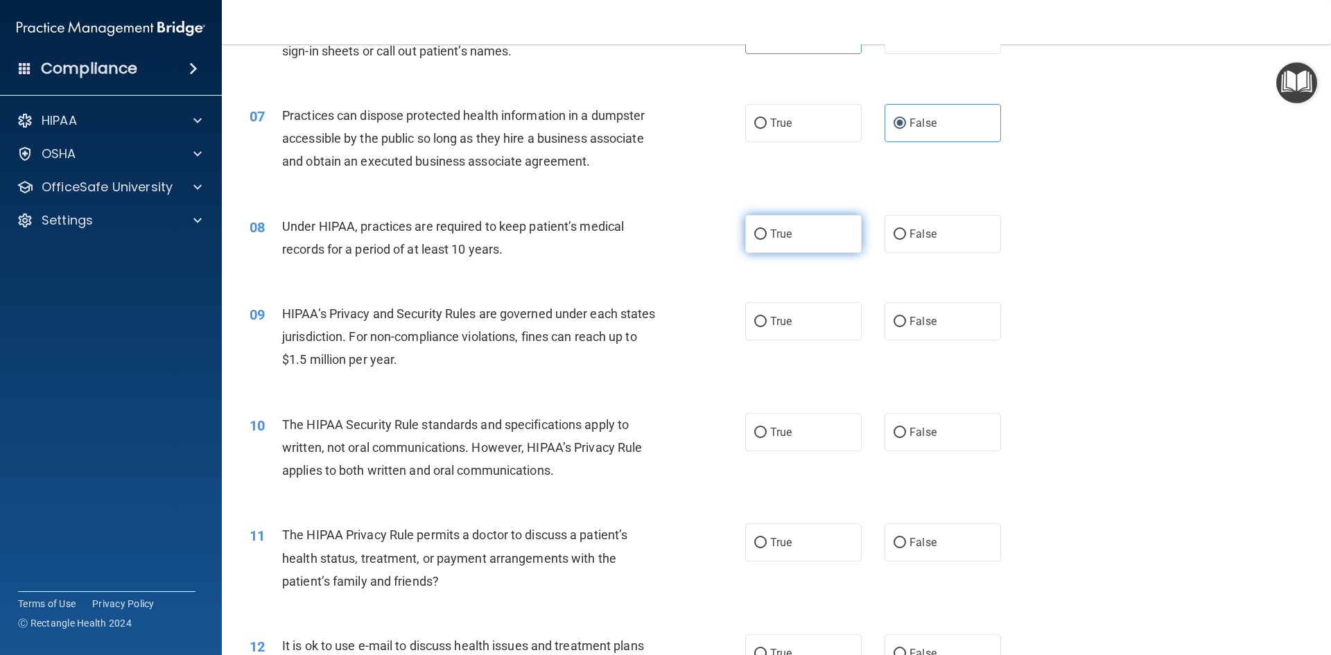
click at [822, 245] on label "True" at bounding box center [803, 234] width 117 height 38
click at [767, 240] on input "True" at bounding box center [760, 235] width 12 height 10
radio input "true"
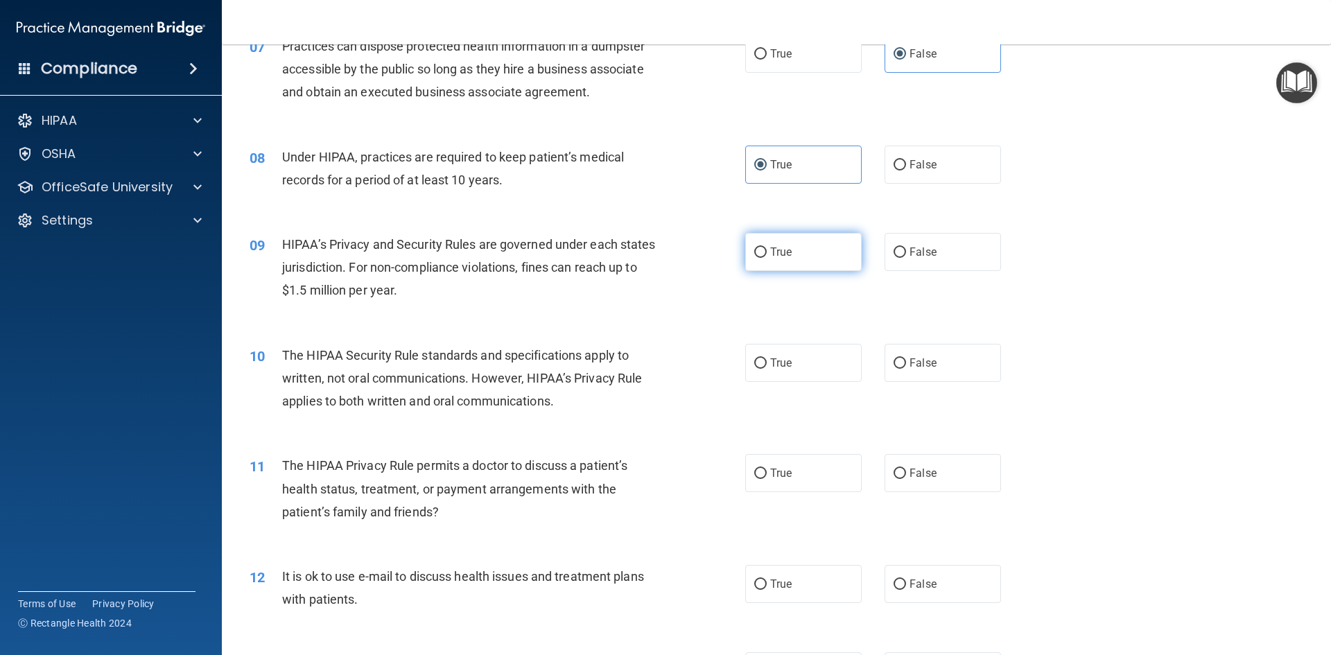
click at [802, 261] on label "True" at bounding box center [803, 252] width 117 height 38
click at [767, 258] on input "True" at bounding box center [760, 253] width 12 height 10
radio input "true"
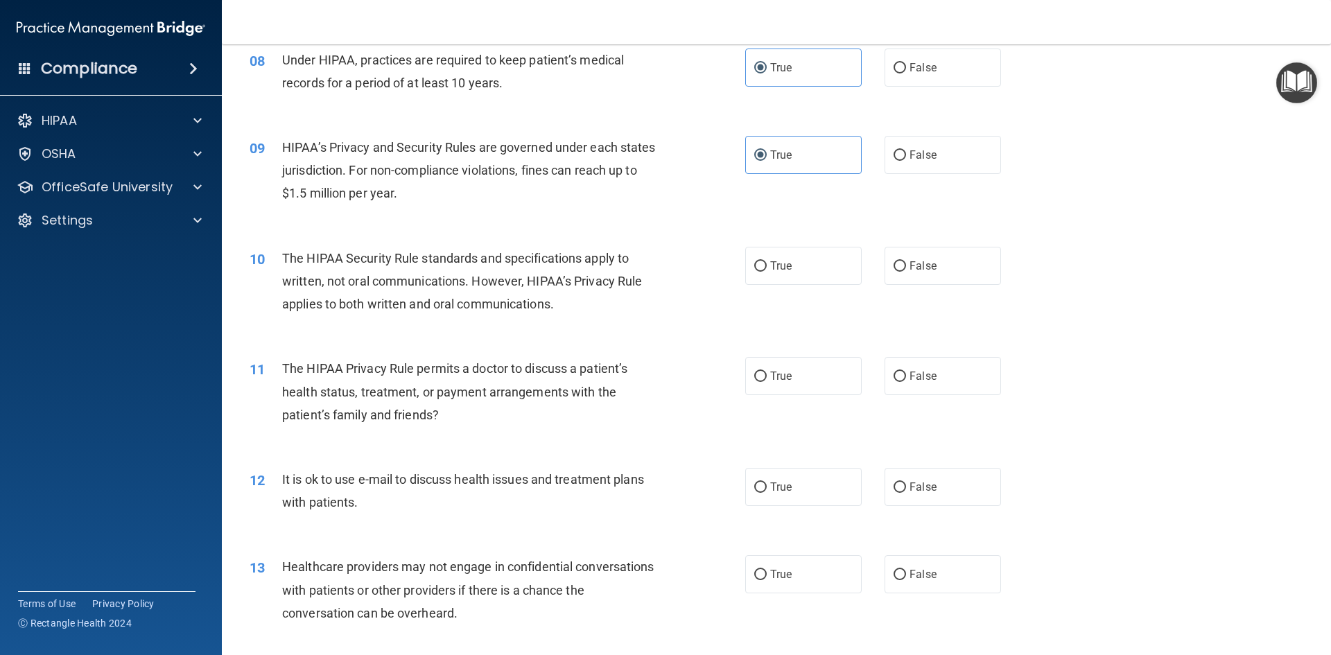
scroll to position [832, 0]
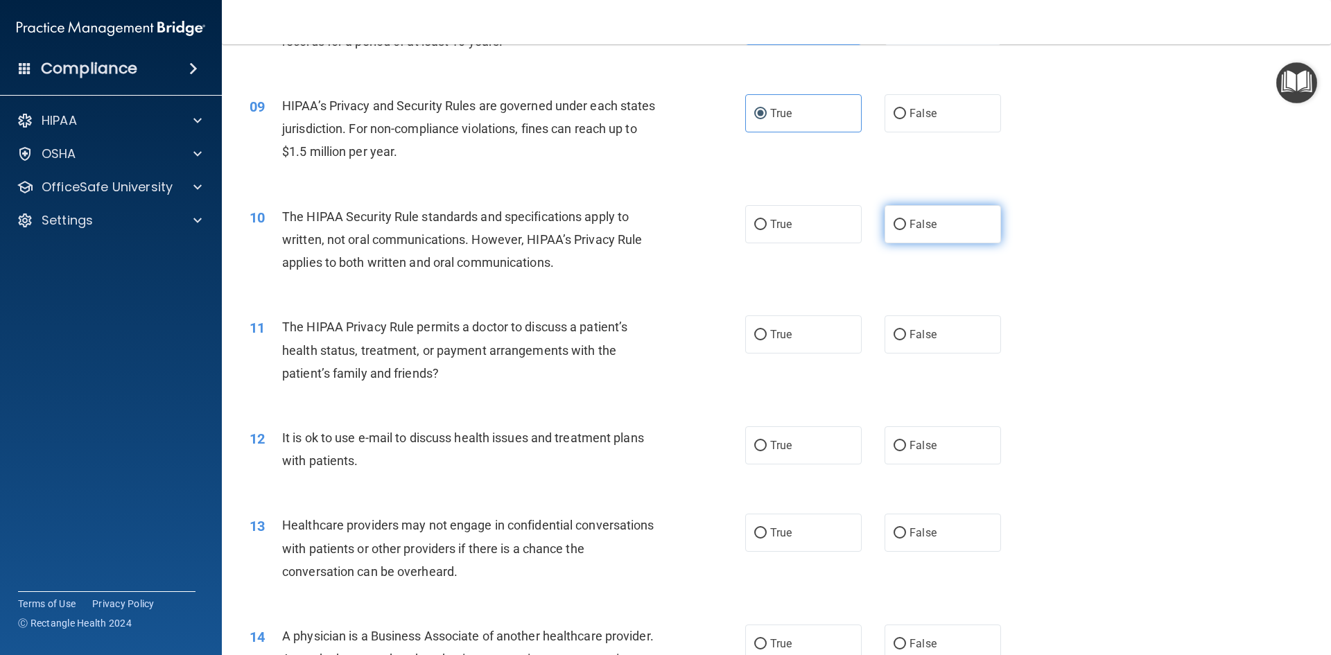
click at [933, 234] on label "False" at bounding box center [943, 224] width 117 height 38
click at [906, 230] on input "False" at bounding box center [900, 225] width 12 height 10
radio input "true"
click at [942, 345] on label "False" at bounding box center [943, 335] width 117 height 38
click at [906, 340] on input "False" at bounding box center [900, 335] width 12 height 10
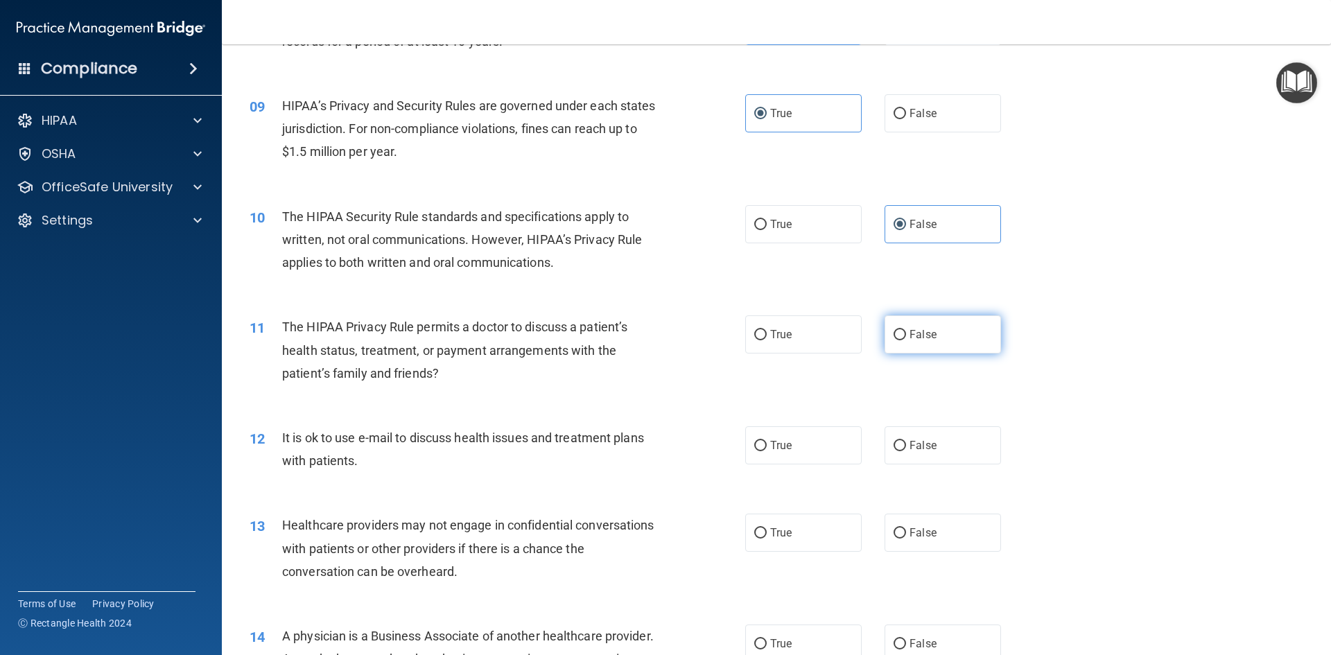
radio input "true"
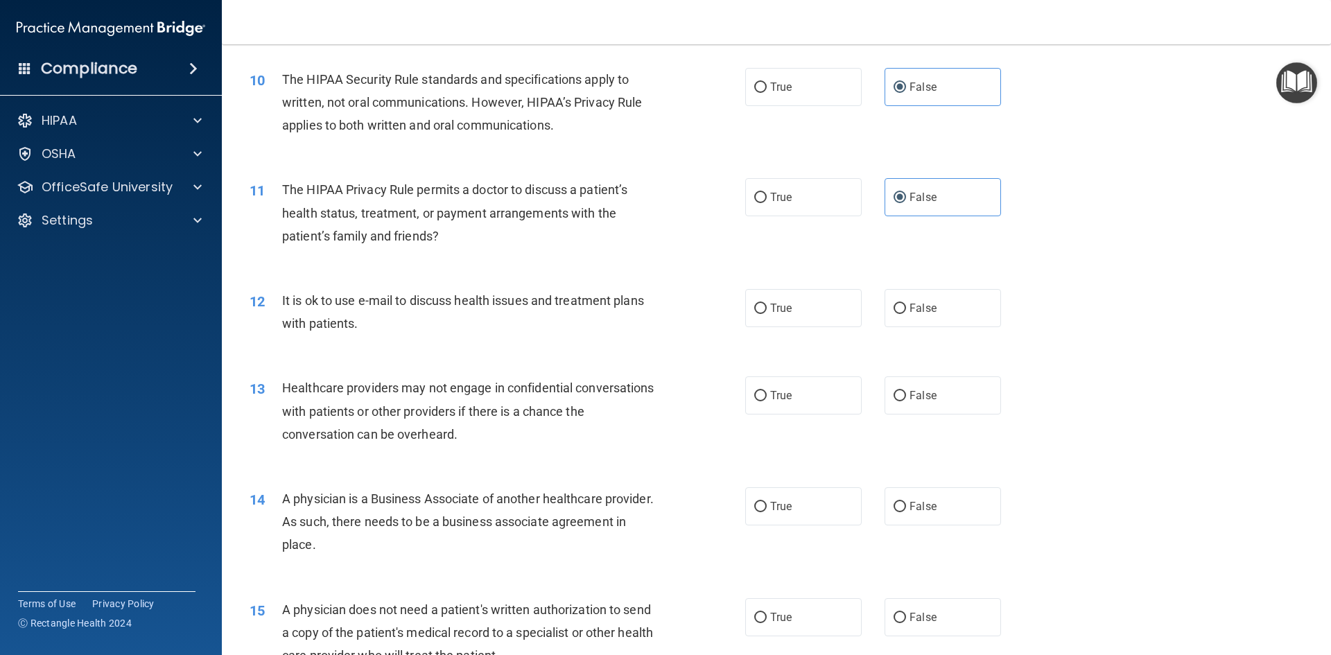
scroll to position [971, 0]
click at [761, 312] on input "True" at bounding box center [760, 307] width 12 height 10
radio input "true"
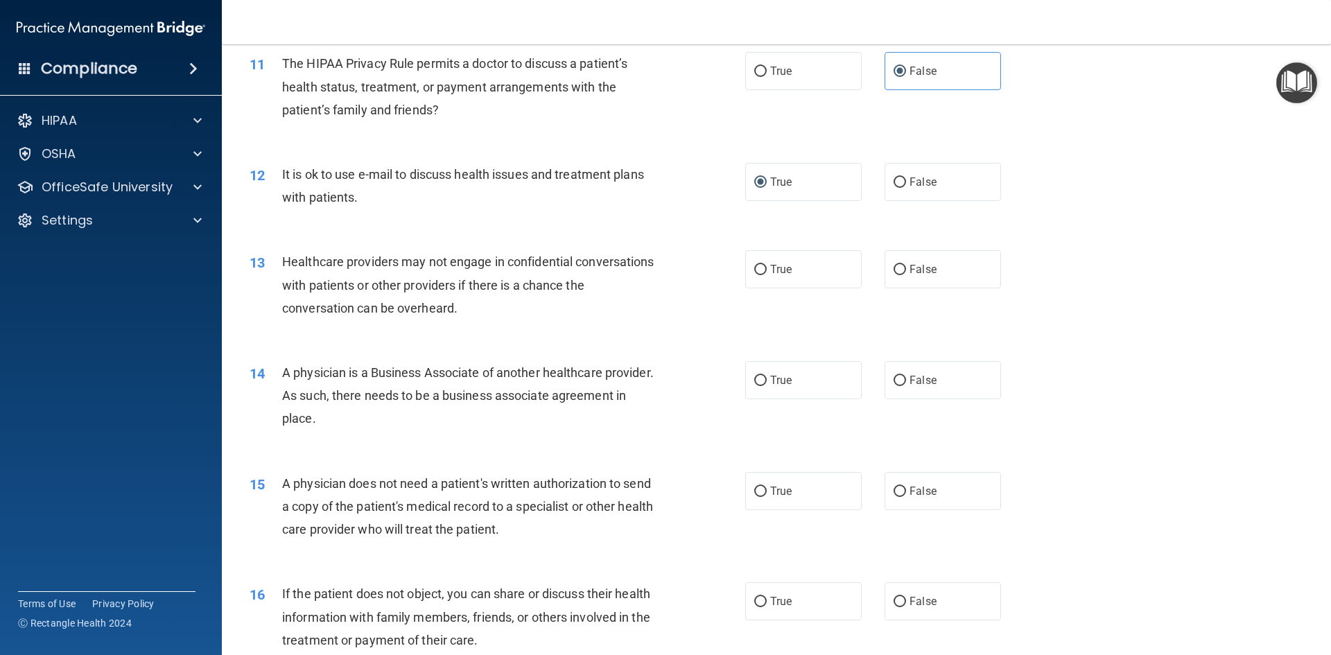
scroll to position [1110, 0]
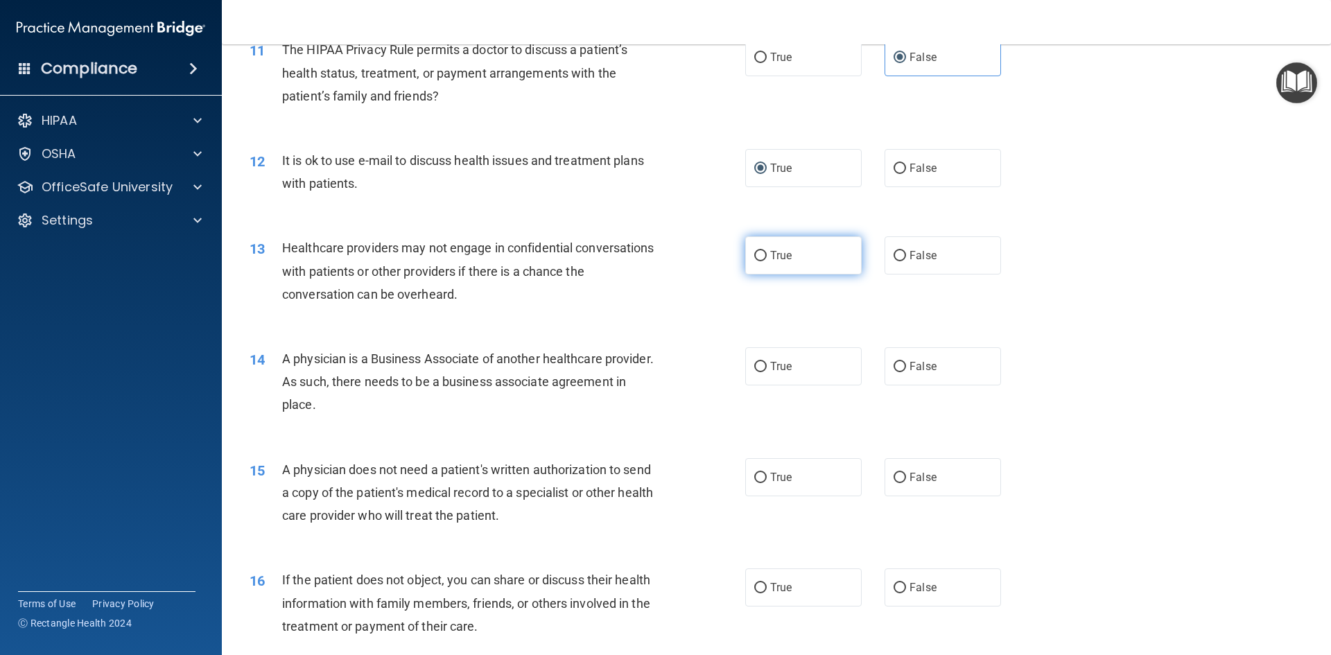
click at [829, 262] on label "True" at bounding box center [803, 255] width 117 height 38
click at [767, 261] on input "True" at bounding box center [760, 256] width 12 height 10
radio input "true"
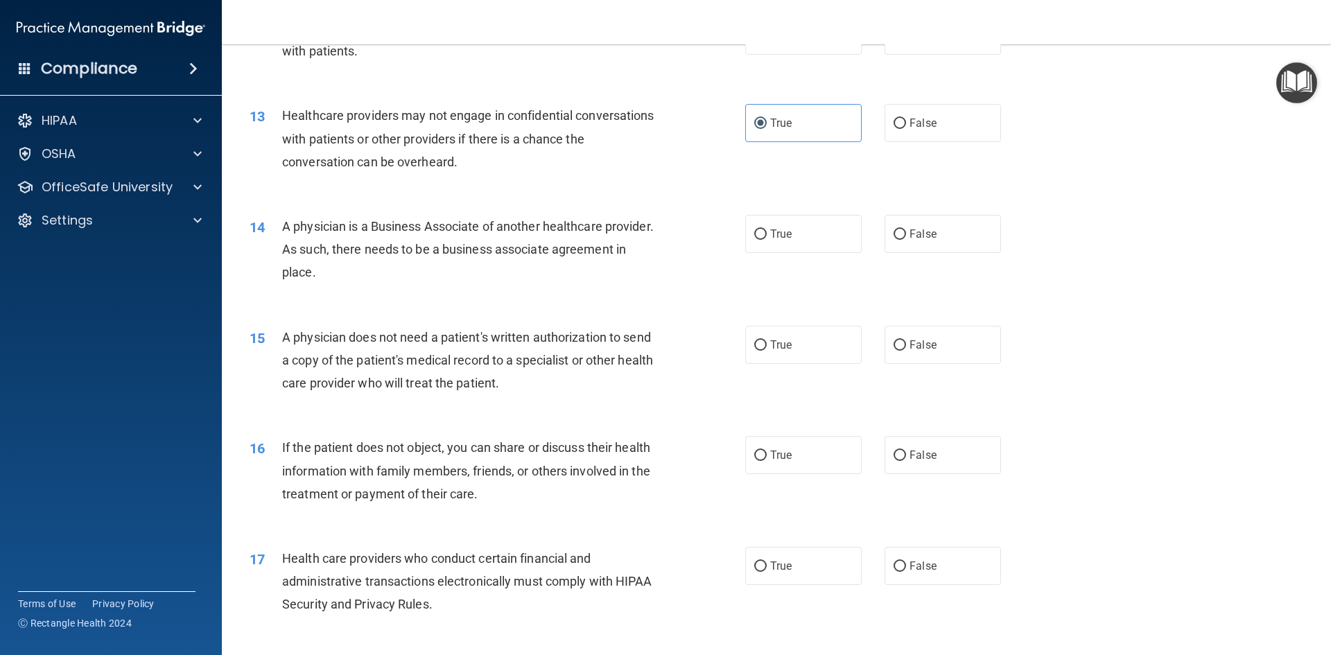
scroll to position [1248, 0]
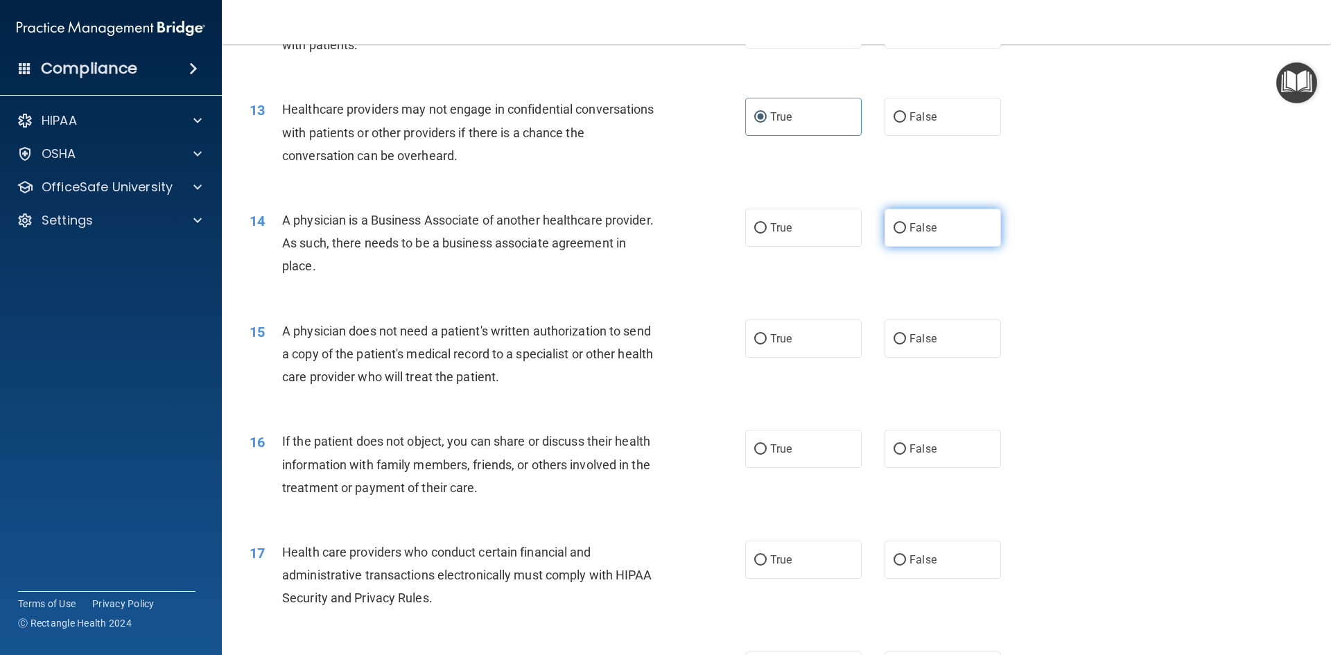
click at [938, 234] on label "False" at bounding box center [943, 228] width 117 height 38
click at [906, 234] on input "False" at bounding box center [900, 228] width 12 height 10
radio input "true"
